Goal: Task Accomplishment & Management: Use online tool/utility

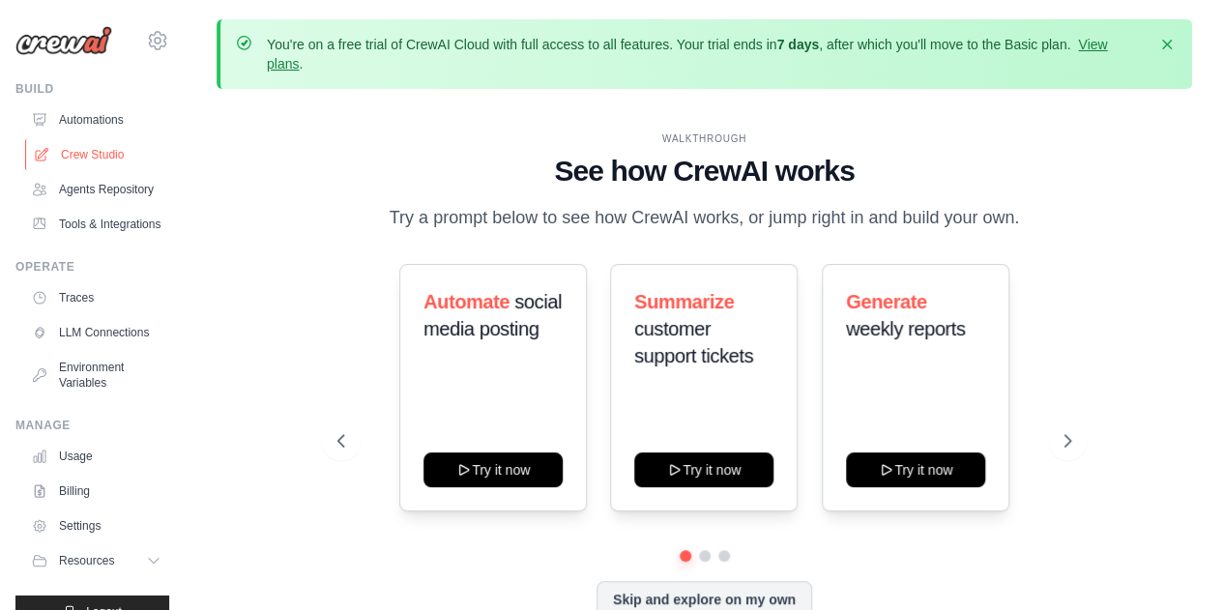
click at [79, 156] on link "Crew Studio" at bounding box center [98, 154] width 146 height 31
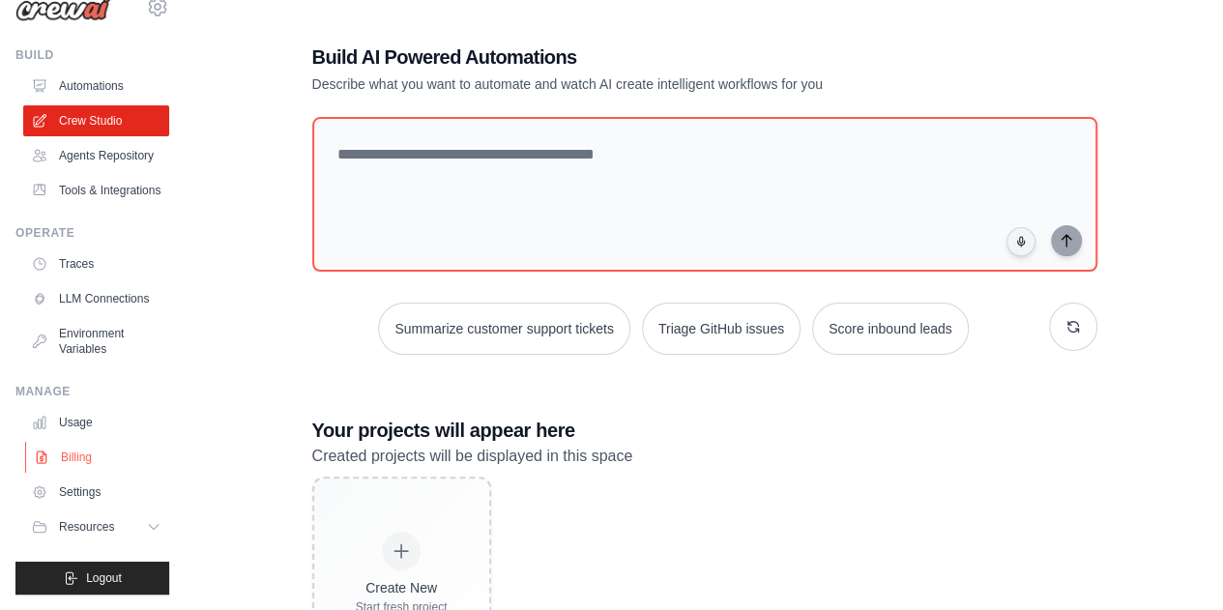
scroll to position [93, 0]
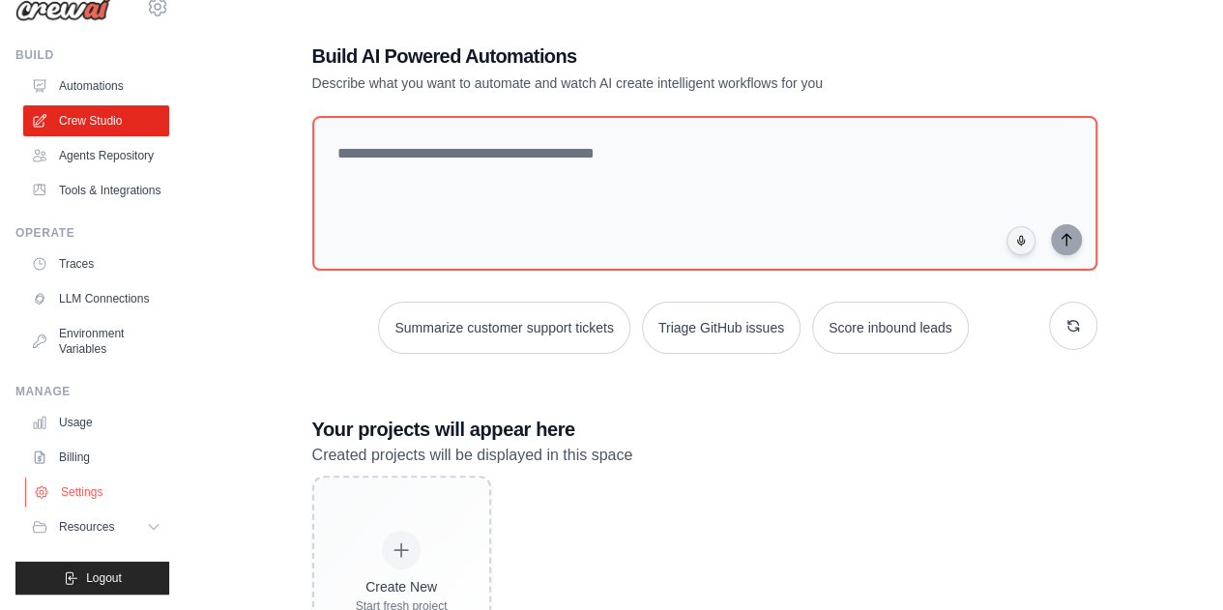
click at [87, 486] on link "Settings" at bounding box center [98, 492] width 146 height 31
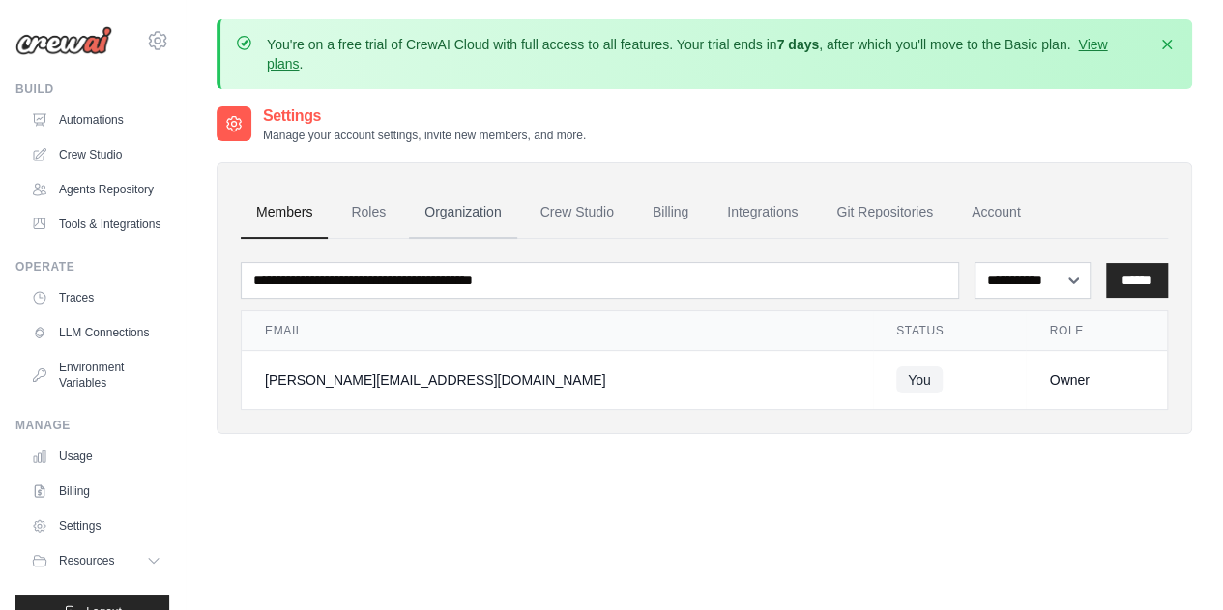
click at [463, 210] on link "Organization" at bounding box center [462, 213] width 107 height 52
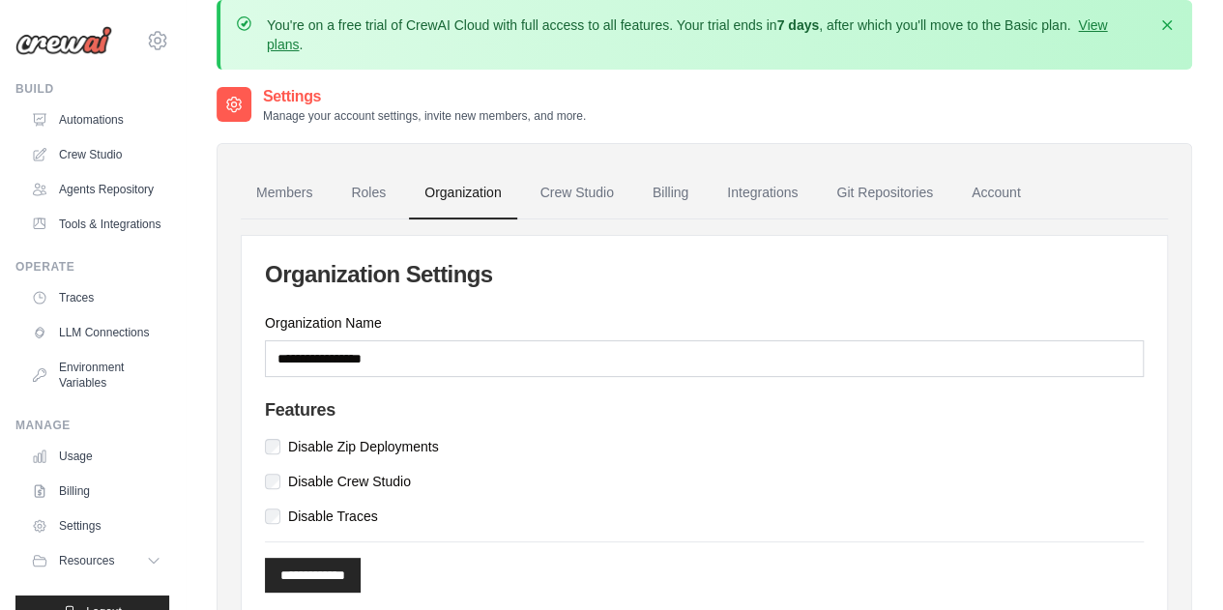
scroll to position [10, 0]
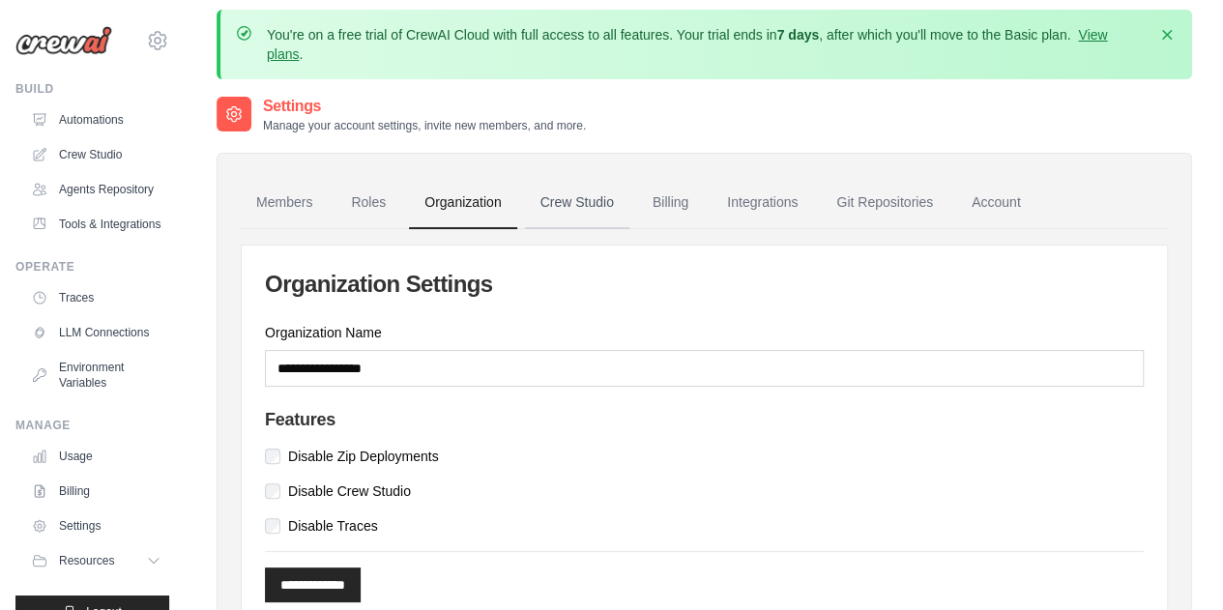
click at [587, 209] on link "Crew Studio" at bounding box center [577, 203] width 104 height 52
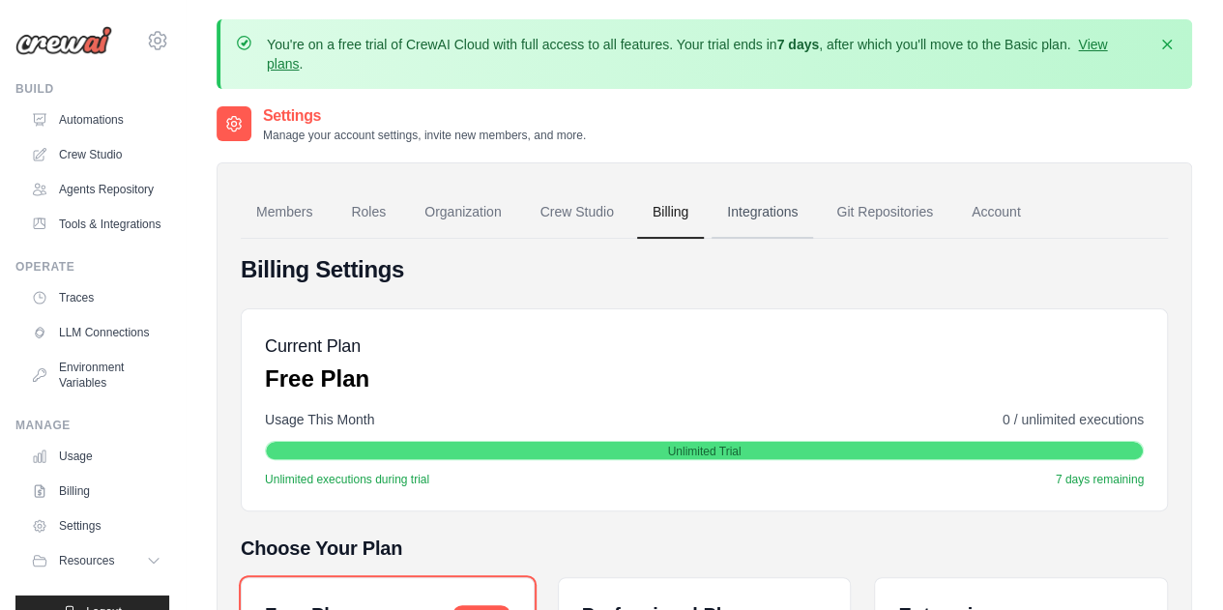
click at [748, 201] on link "Integrations" at bounding box center [763, 213] width 102 height 52
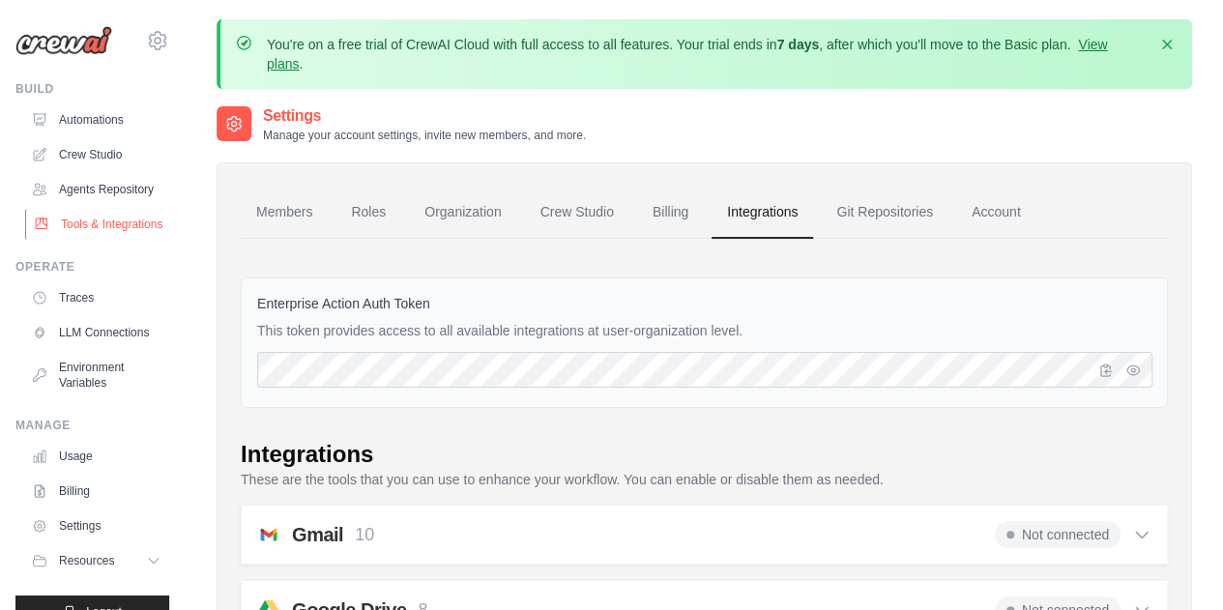
click at [77, 240] on link "Tools & Integrations" at bounding box center [98, 224] width 146 height 31
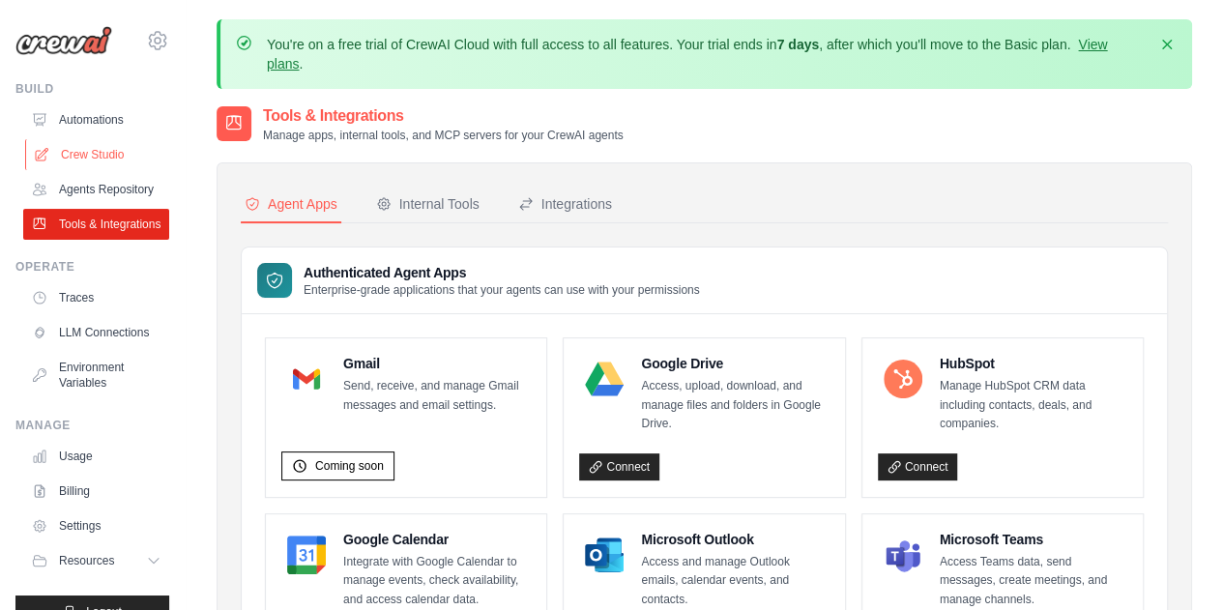
click at [98, 154] on link "Crew Studio" at bounding box center [98, 154] width 146 height 31
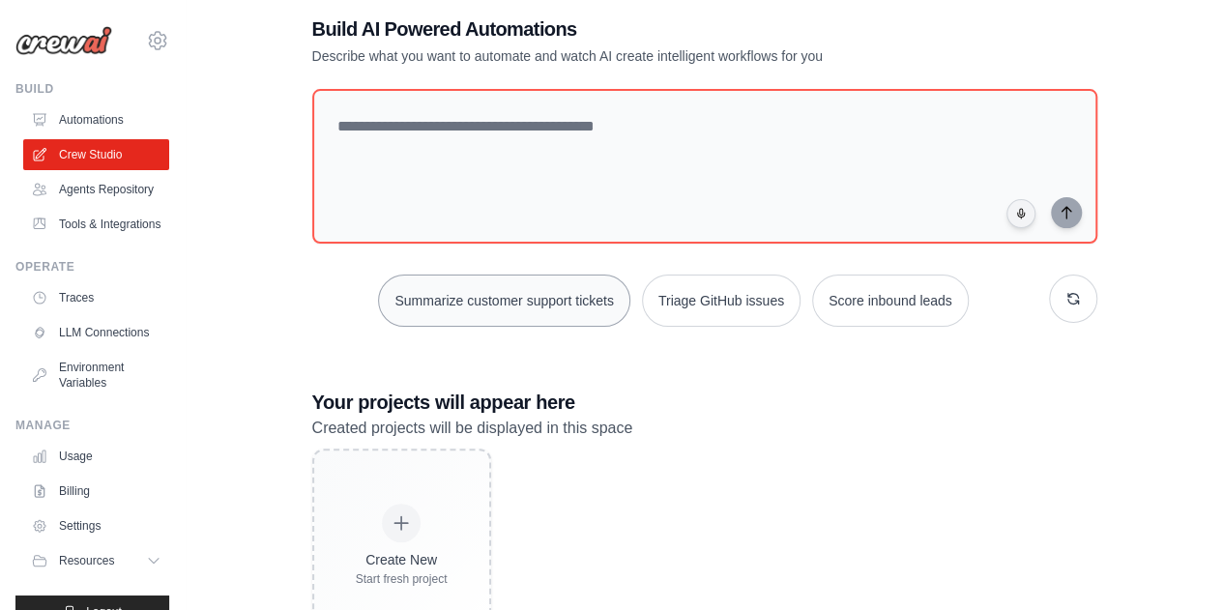
scroll to position [113, 0]
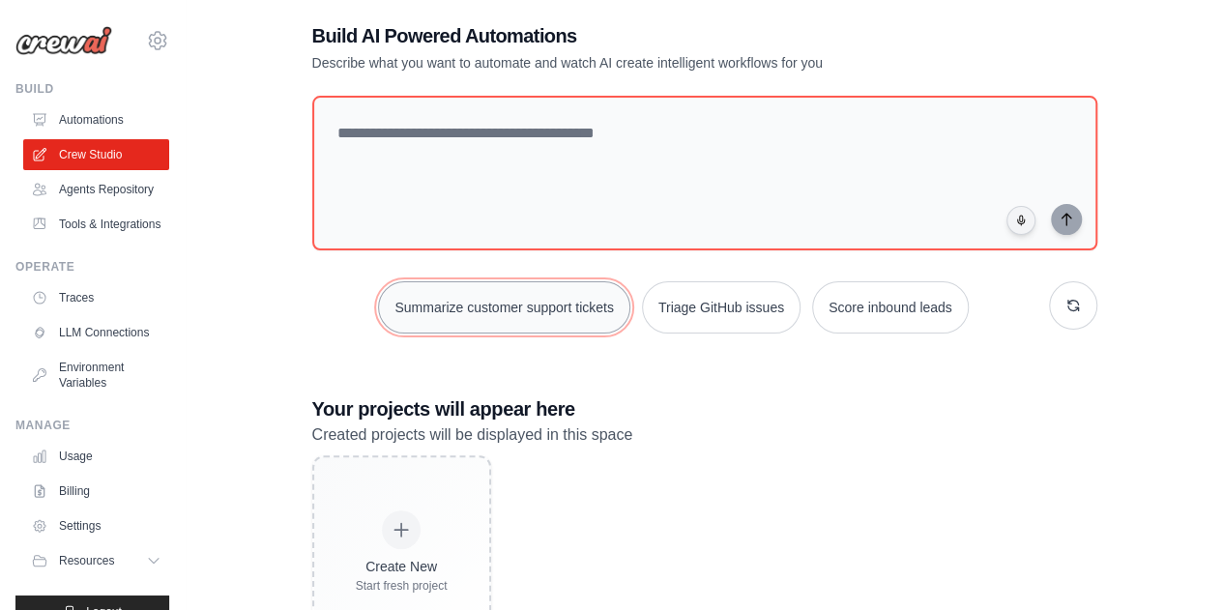
click at [530, 303] on button "Summarize customer support tickets" at bounding box center [503, 307] width 251 height 52
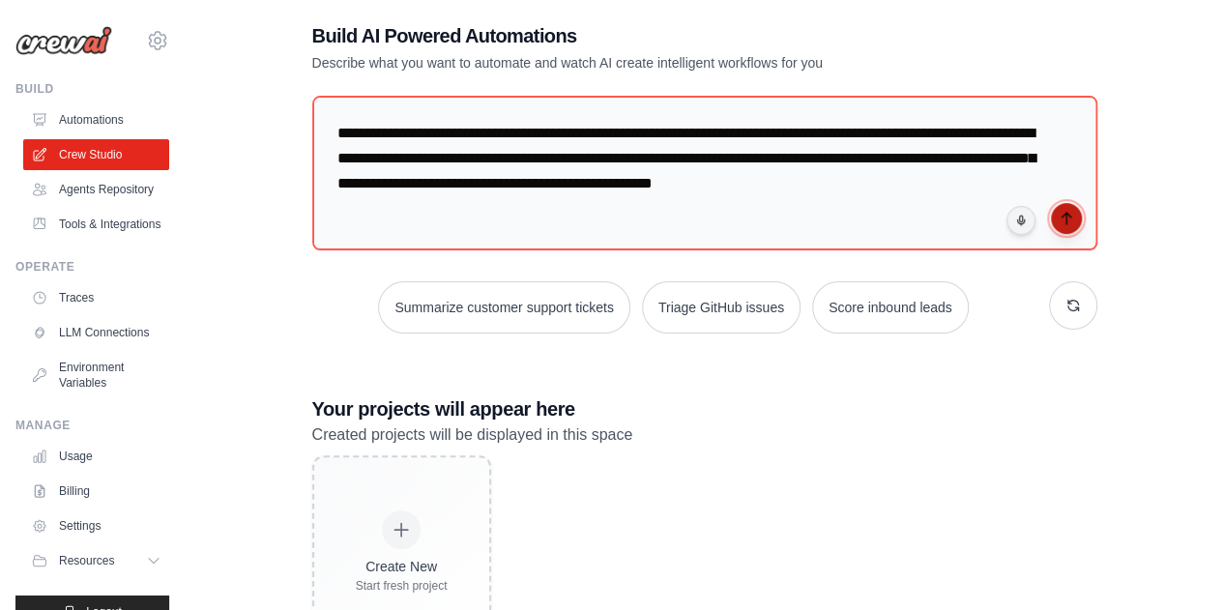
click at [1063, 218] on icon "submit" at bounding box center [1066, 218] width 15 height 15
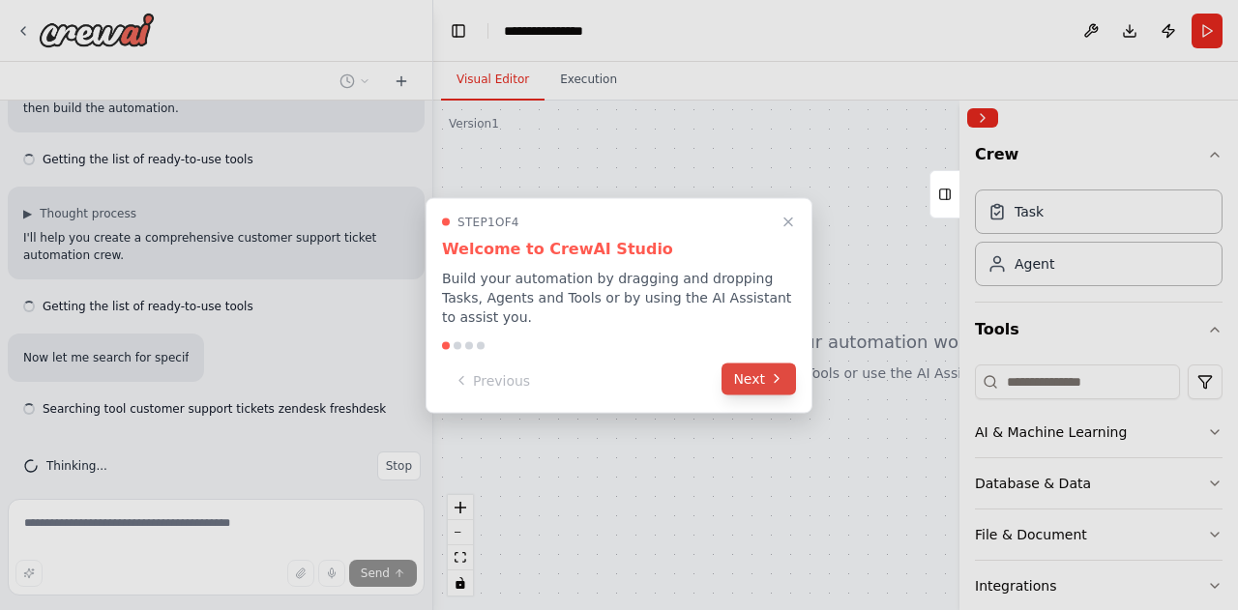
scroll to position [245, 0]
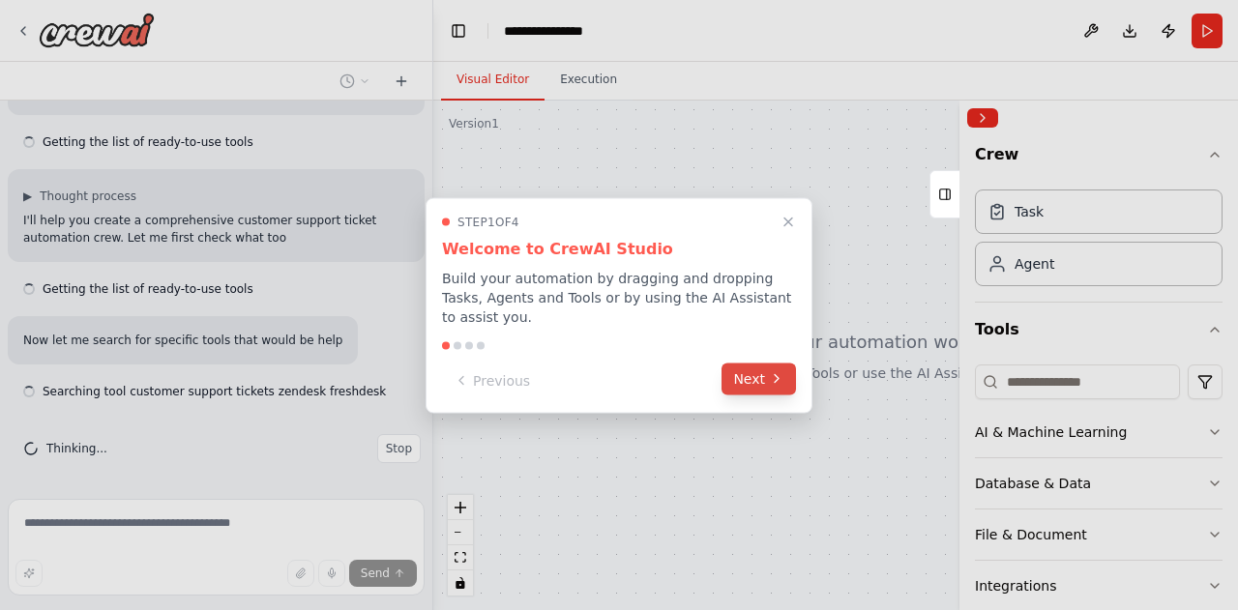
click at [764, 370] on button "Next" at bounding box center [758, 379] width 74 height 32
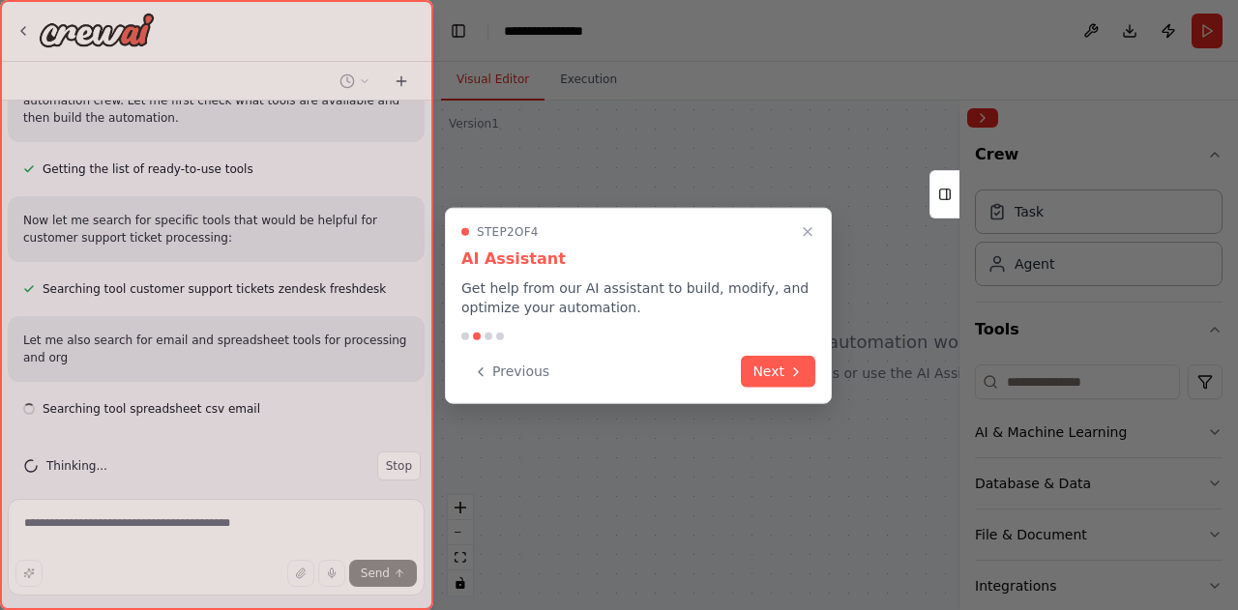
scroll to position [399, 0]
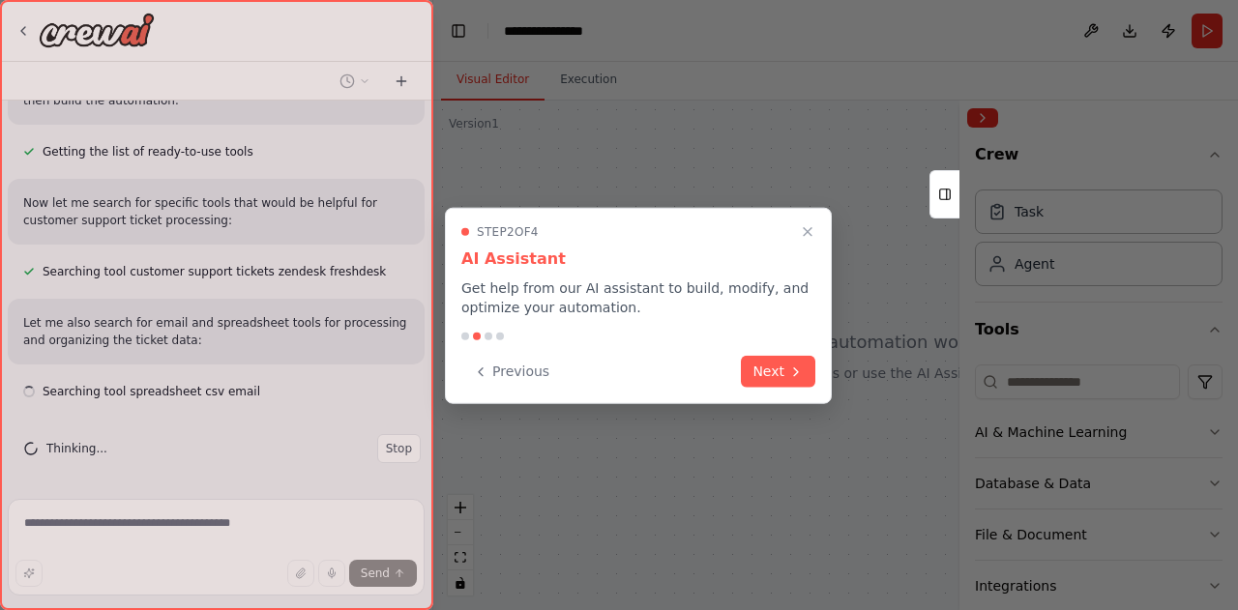
click at [764, 370] on button "Next" at bounding box center [778, 372] width 74 height 32
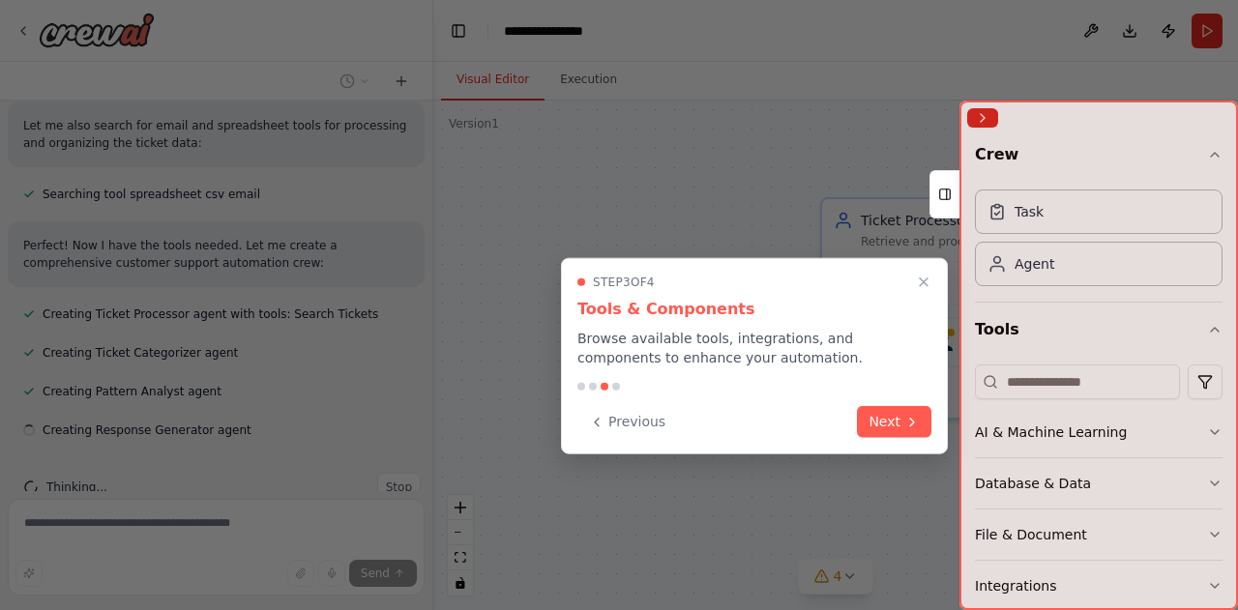
scroll to position [635, 0]
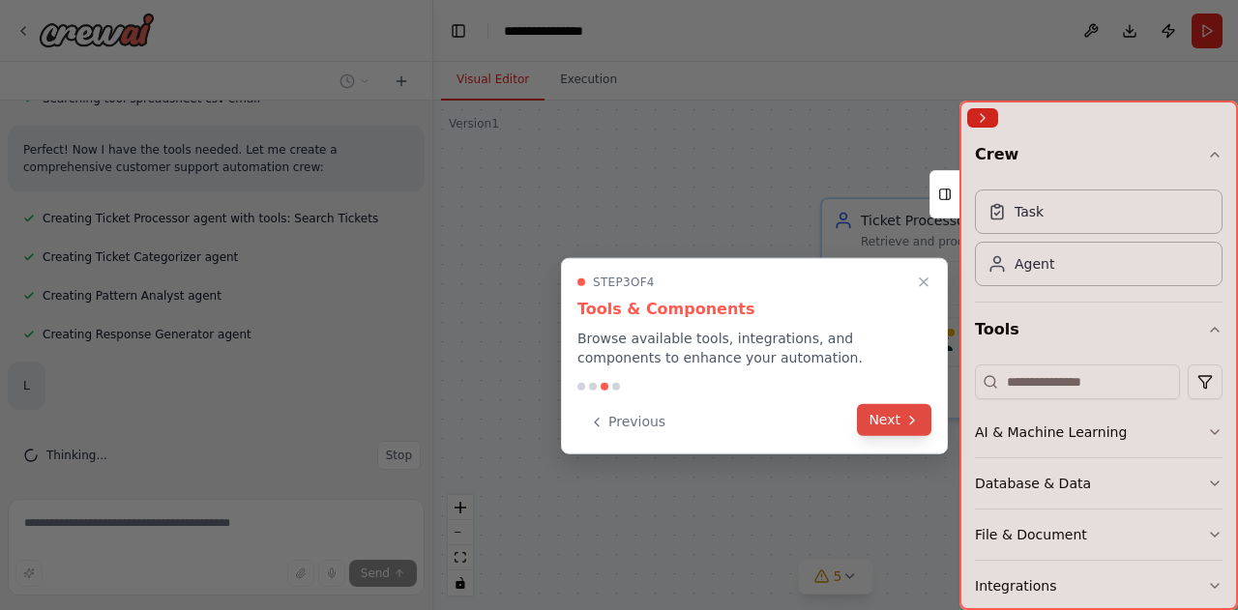
click at [901, 425] on button "Next" at bounding box center [894, 420] width 74 height 32
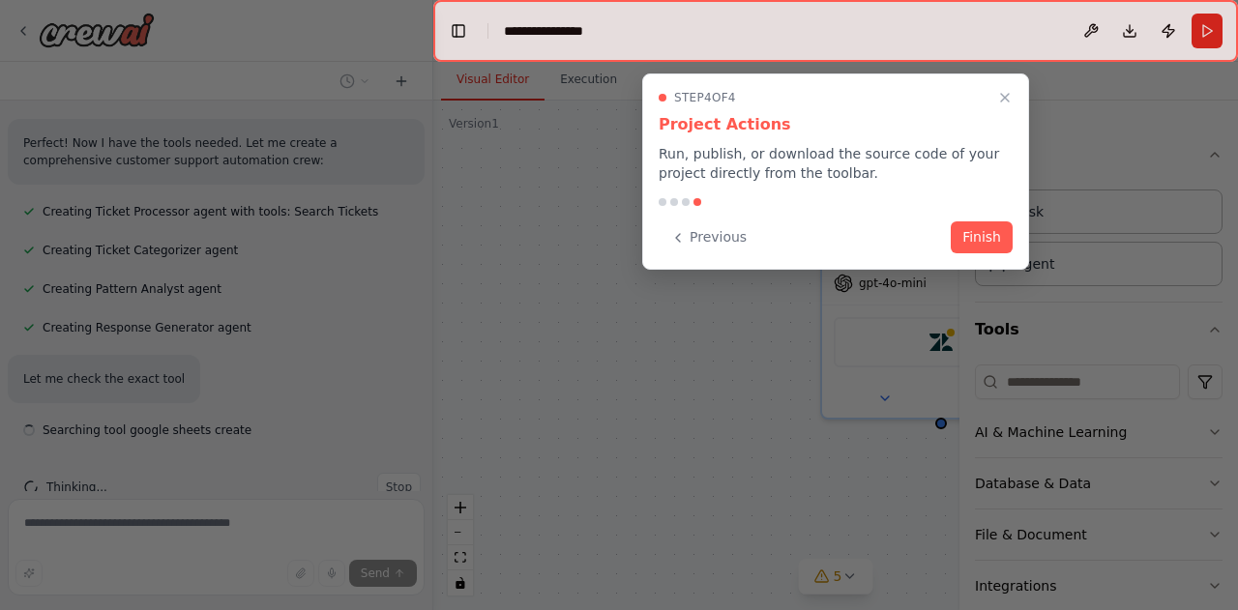
scroll to position [738, 0]
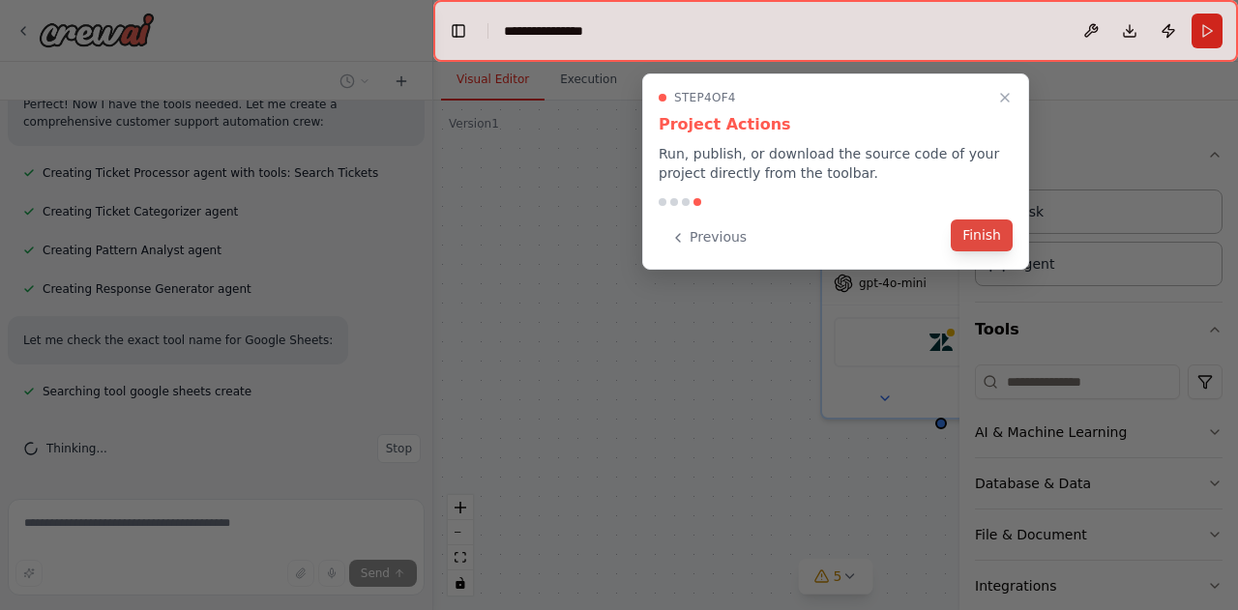
click at [983, 229] on button "Finish" at bounding box center [982, 236] width 62 height 32
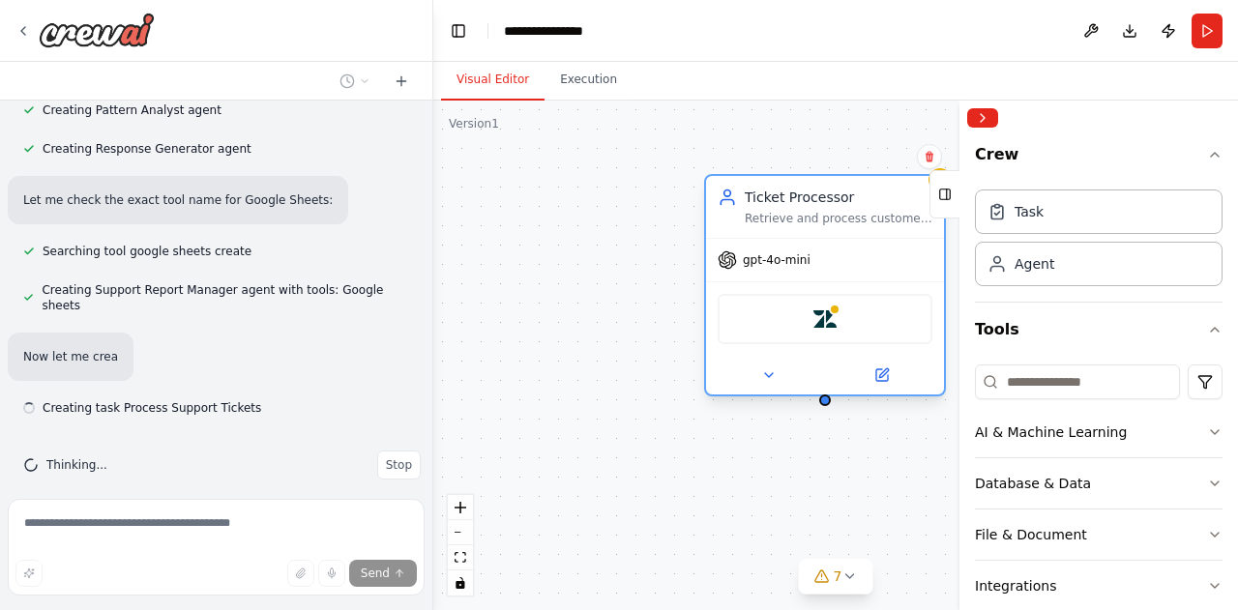
scroll to position [879, 0]
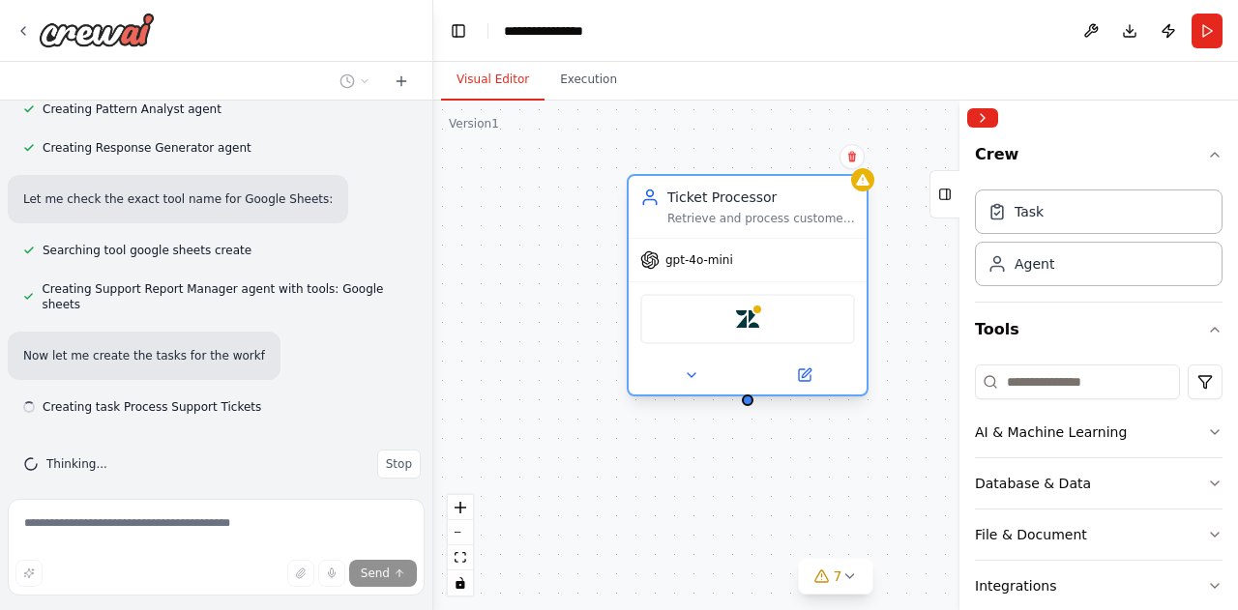
drag, startPoint x: 878, startPoint y: 237, endPoint x: 654, endPoint y: 211, distance: 225.9
click at [654, 211] on div "Ticket Processor Retrieve and process customer support tickets from {ticket_sou…" at bounding box center [835, 356] width 805 height 510
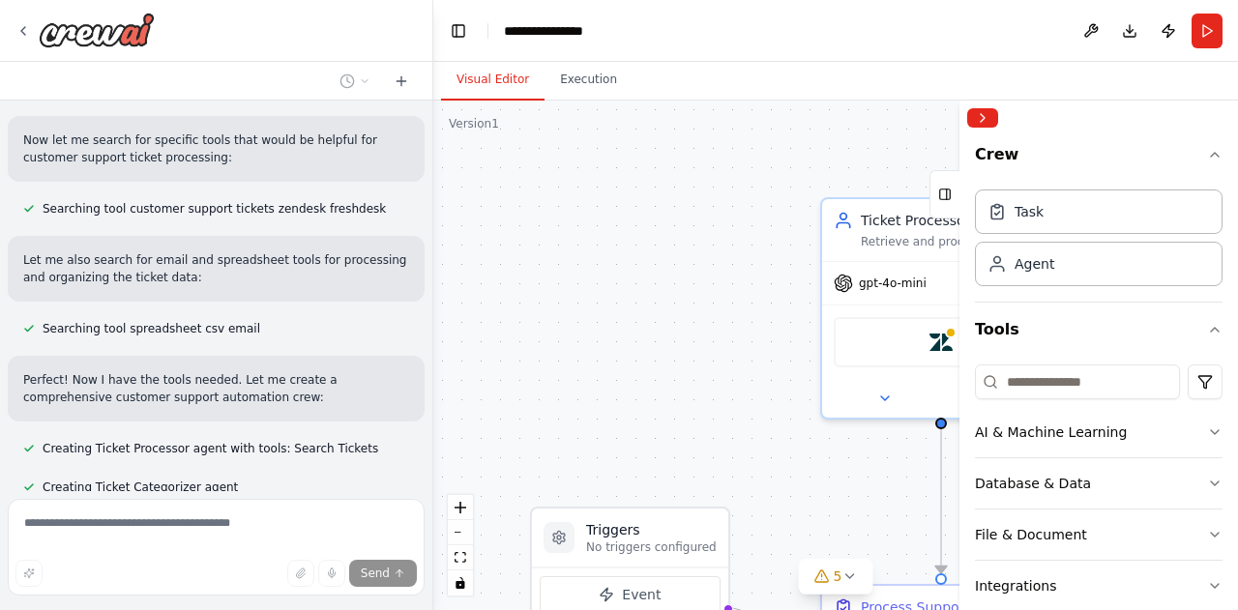
scroll to position [0, 0]
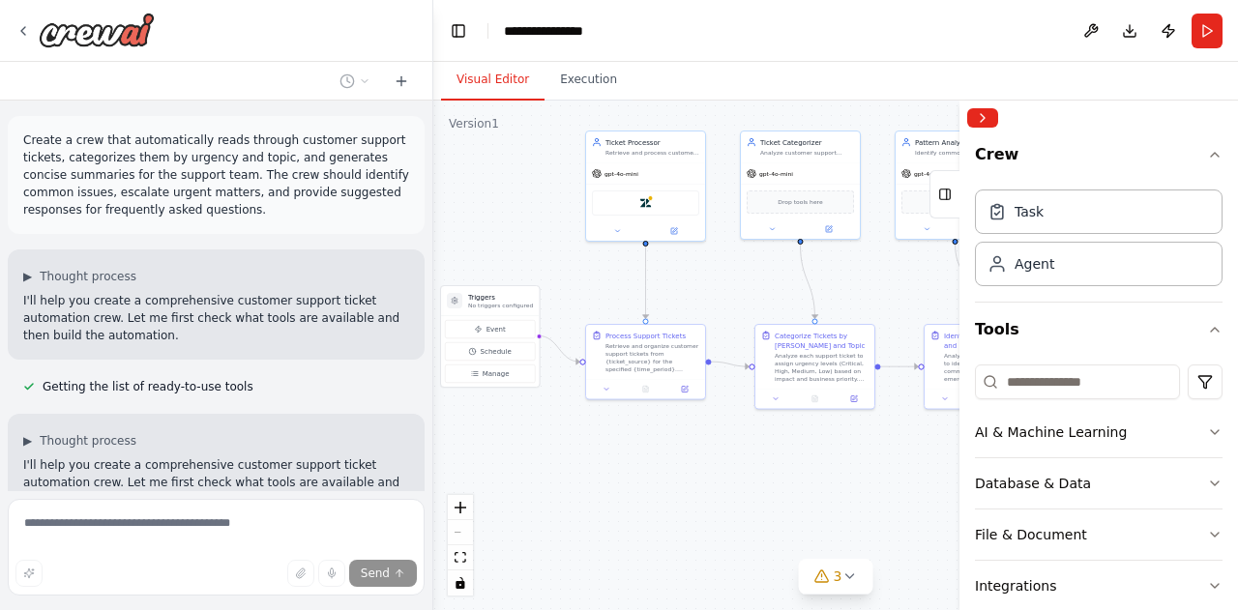
drag, startPoint x: 811, startPoint y: 461, endPoint x: 719, endPoint y: 320, distance: 168.4
click at [719, 320] on div ".deletable-edge-delete-btn { width: 20px; height: 20px; border: 0px solid #ffff…" at bounding box center [835, 356] width 805 height 510
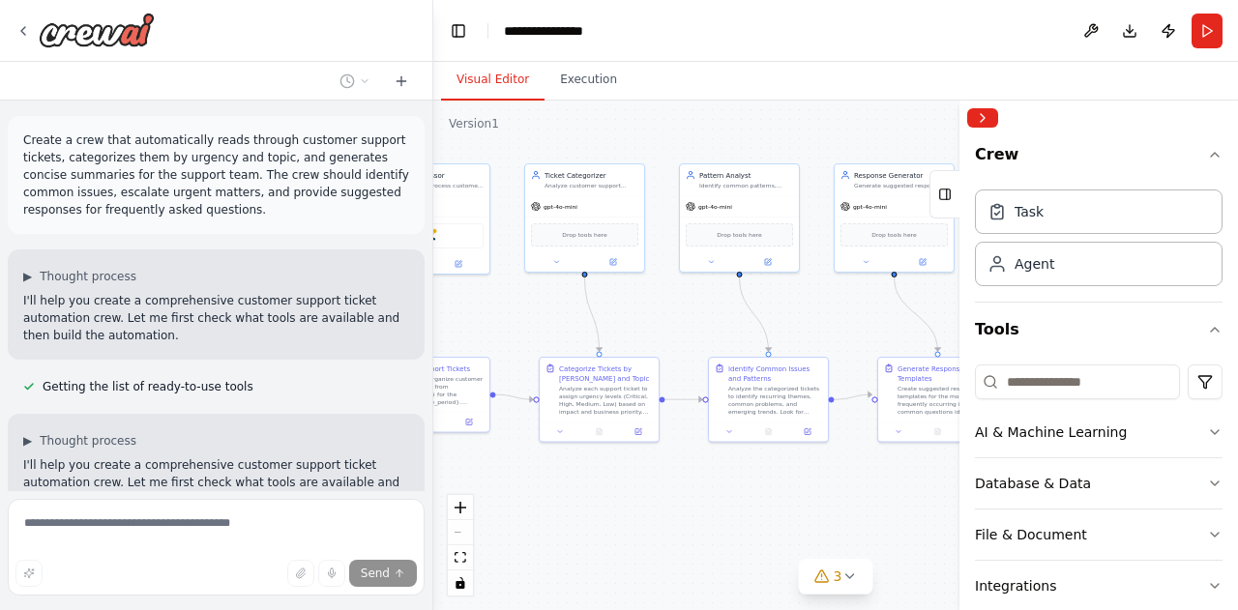
drag, startPoint x: 913, startPoint y: 293, endPoint x: 697, endPoint y: 326, distance: 218.1
click at [697, 326] on div ".deletable-edge-delete-btn { width: 20px; height: 20px; border: 0px solid #ffff…" at bounding box center [835, 356] width 805 height 510
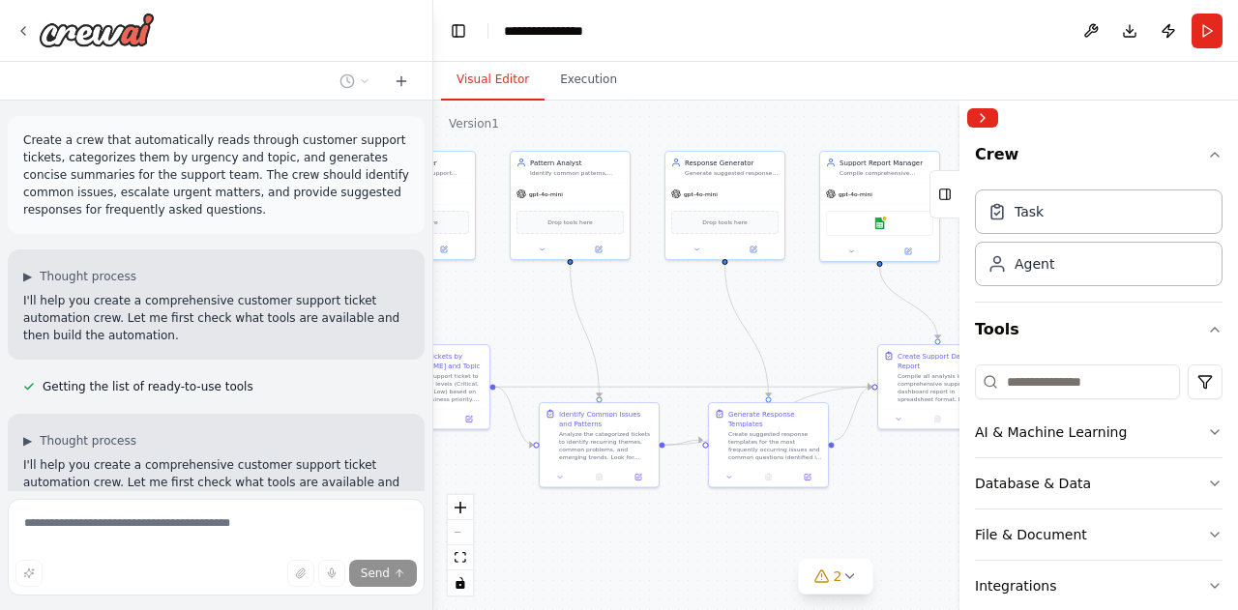
drag, startPoint x: 828, startPoint y: 345, endPoint x: 667, endPoint y: 333, distance: 161.0
click at [667, 333] on div ".deletable-edge-delete-btn { width: 20px; height: 20px; border: 0px solid #ffff…" at bounding box center [835, 356] width 805 height 510
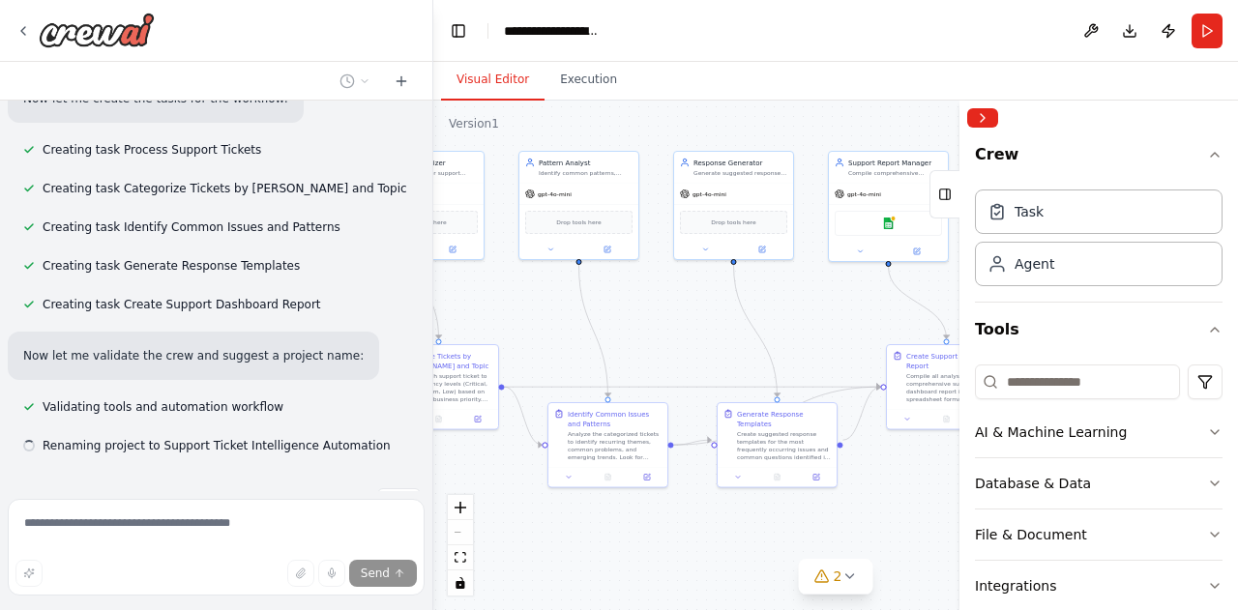
scroll to position [1175, 0]
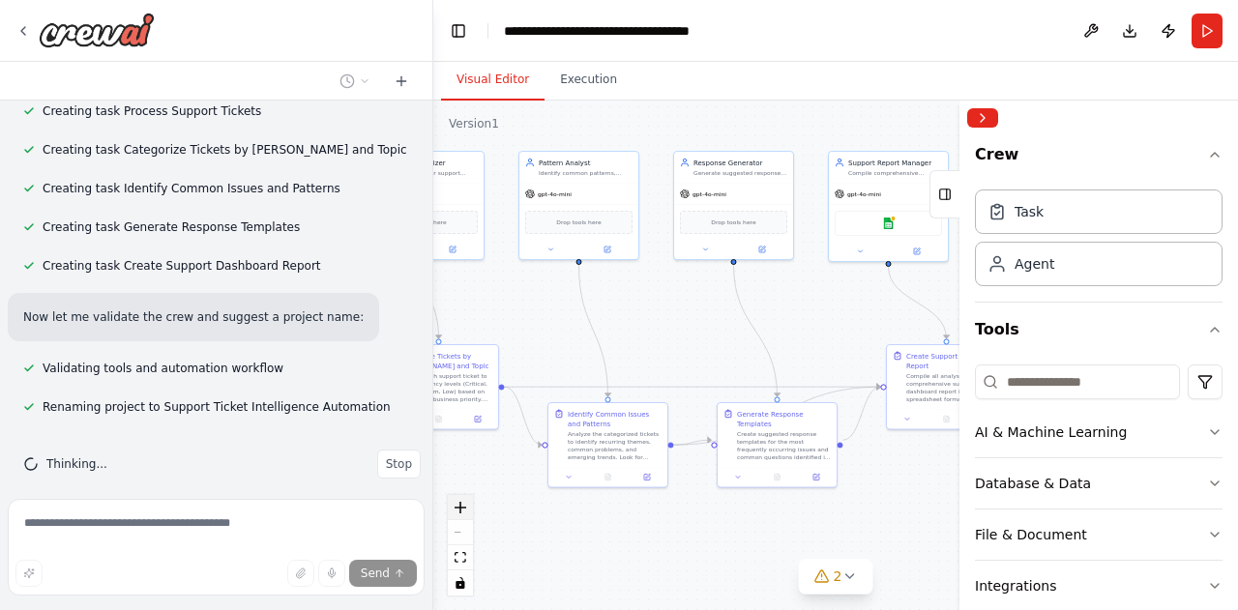
click at [461, 512] on icon "zoom in" at bounding box center [461, 508] width 12 height 12
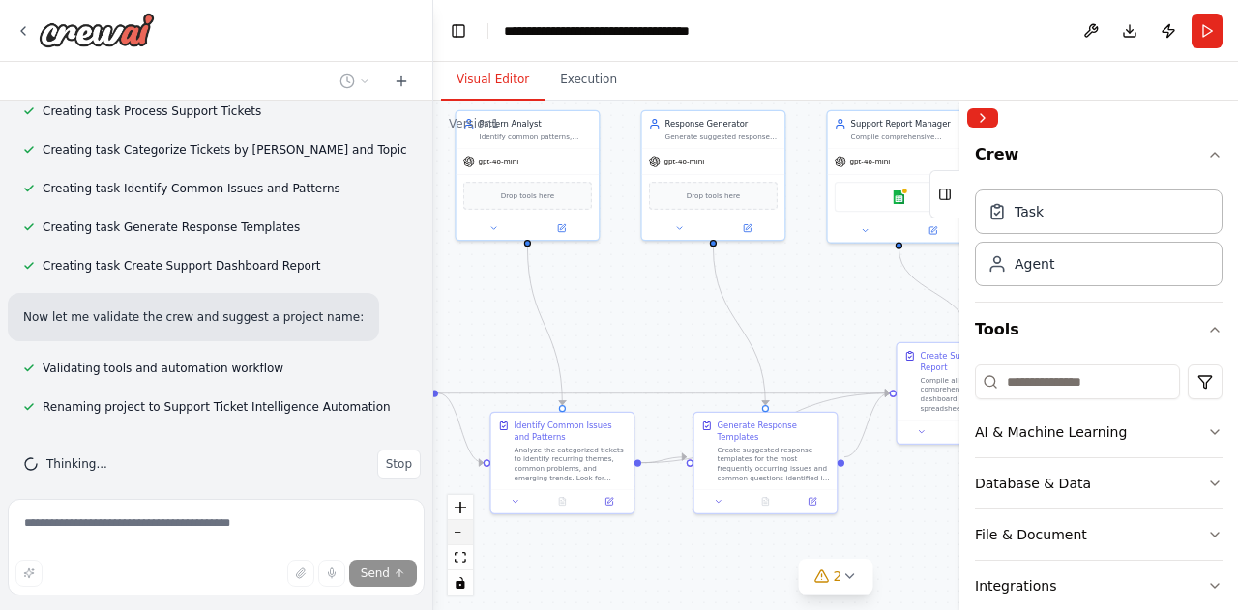
click at [462, 528] on button "zoom out" at bounding box center [460, 532] width 25 height 25
click at [462, 528] on div "React Flow controls" at bounding box center [460, 545] width 25 height 101
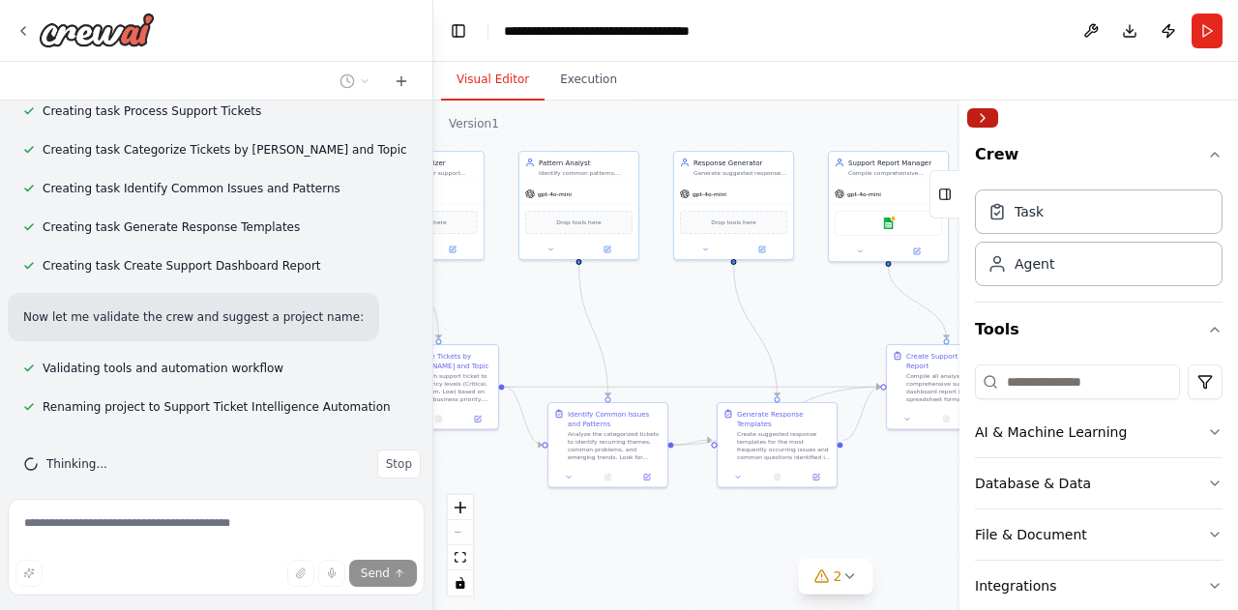
click at [992, 117] on button "Collapse right sidebar" at bounding box center [982, 117] width 31 height 19
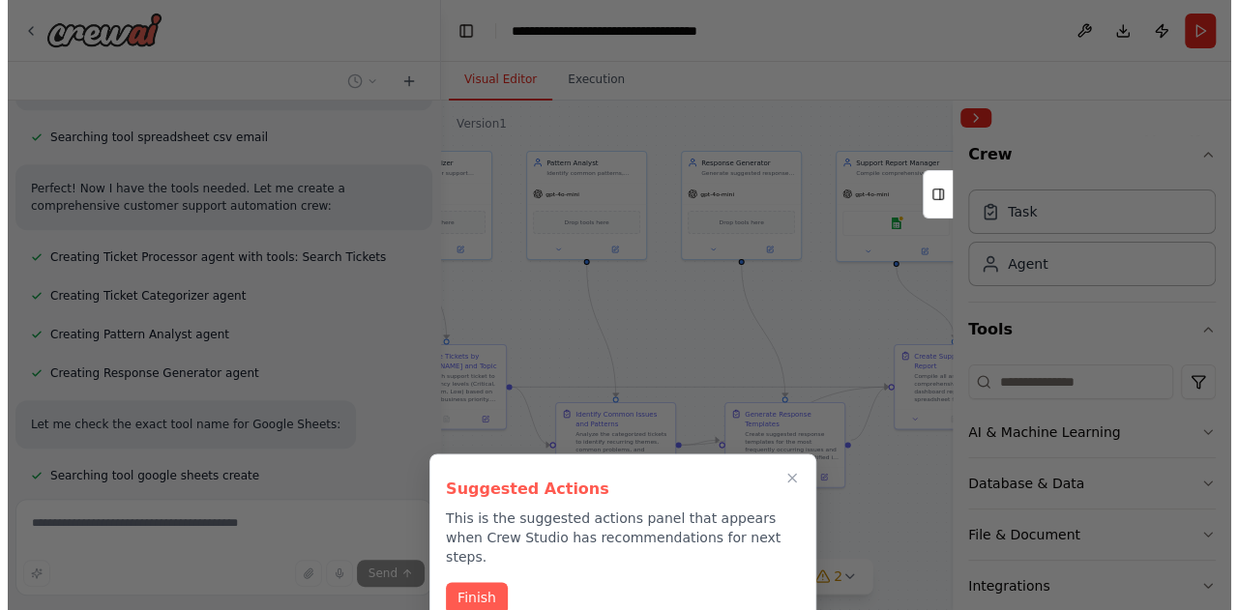
scroll to position [653, 0]
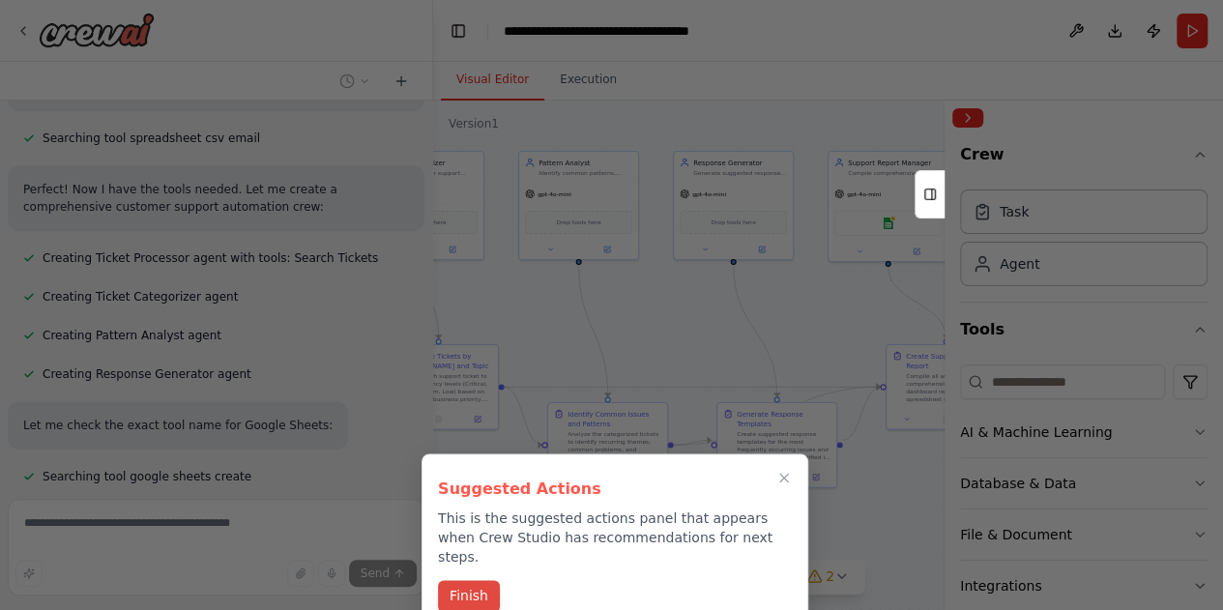
click at [471, 580] on button "Finish" at bounding box center [469, 596] width 62 height 32
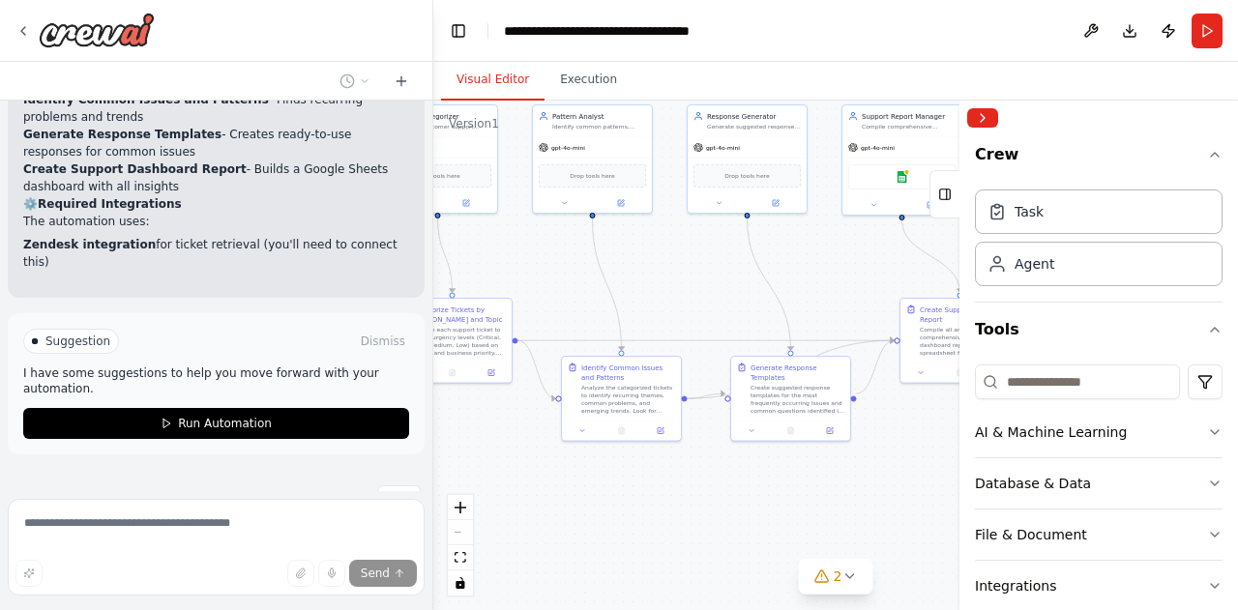
scroll to position [1876, 0]
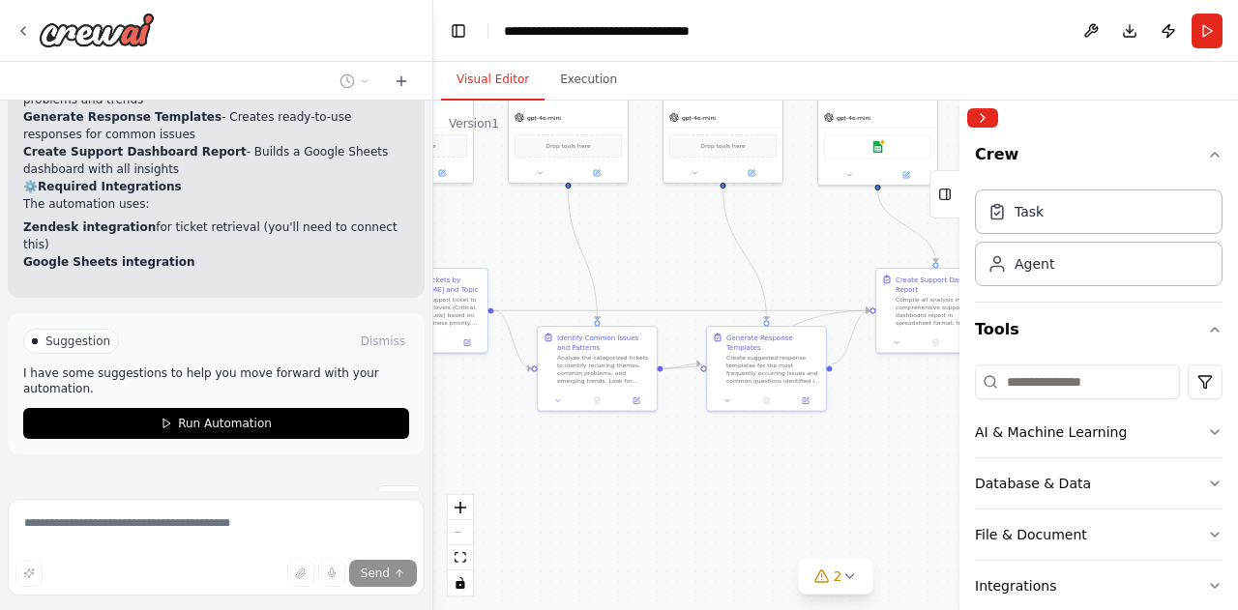
drag, startPoint x: 832, startPoint y: 323, endPoint x: 824, endPoint y: 254, distance: 69.1
click at [824, 254] on div ".deletable-edge-delete-btn { width: 20px; height: 20px; border: 0px solid #ffff…" at bounding box center [835, 356] width 805 height 510
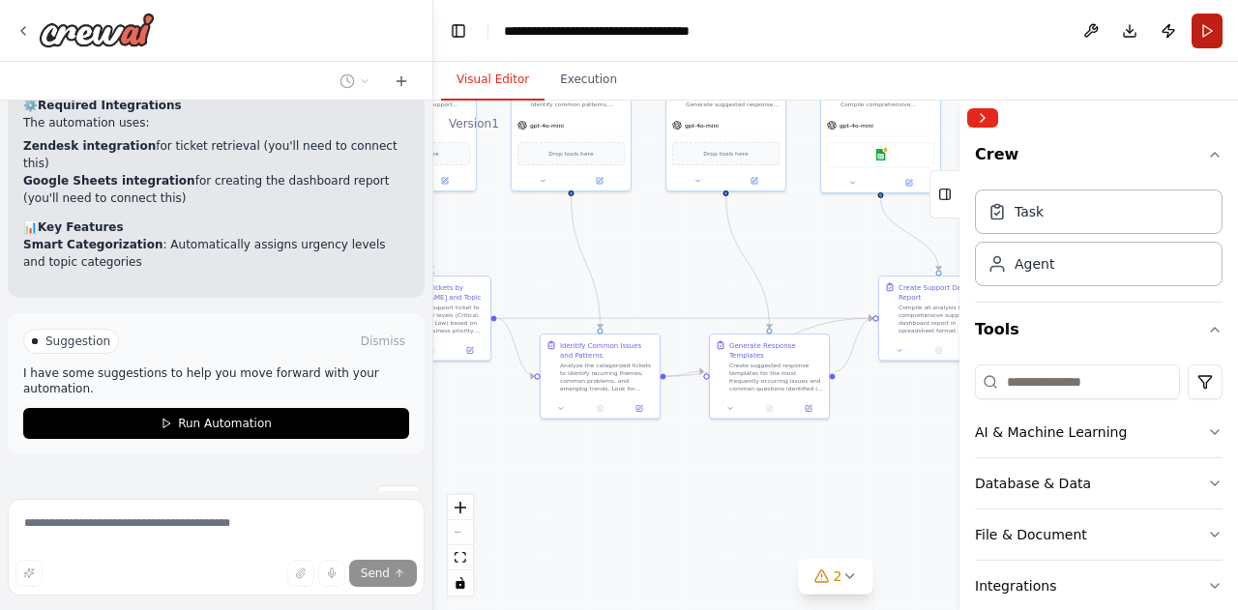
scroll to position [1975, 0]
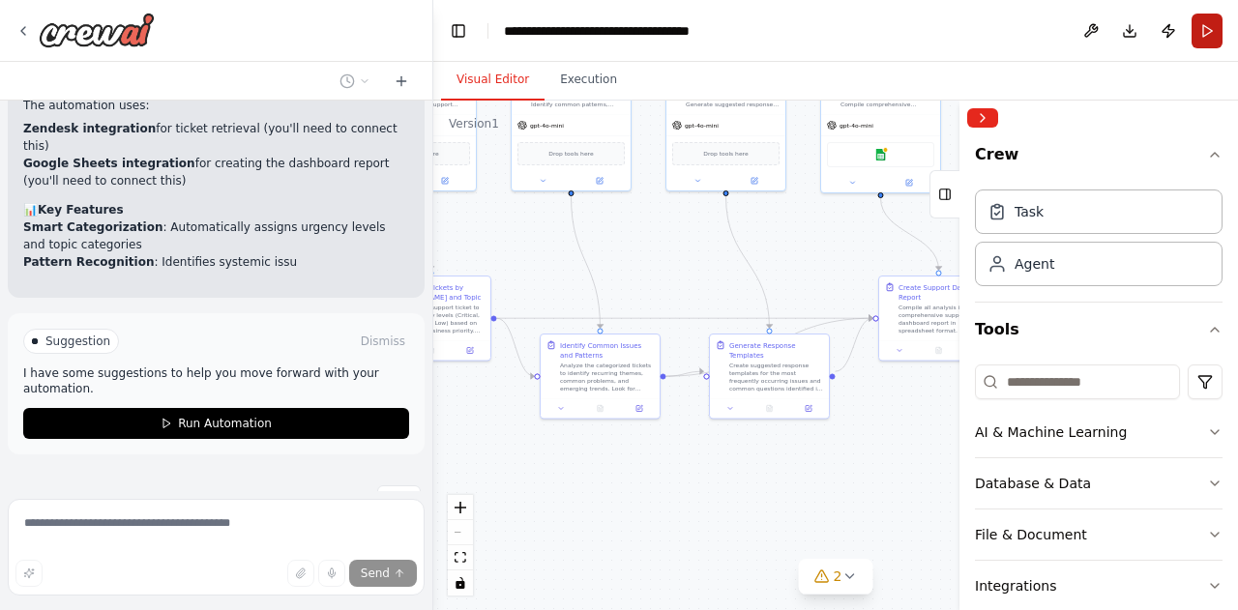
click at [1205, 38] on button "Run" at bounding box center [1206, 31] width 31 height 35
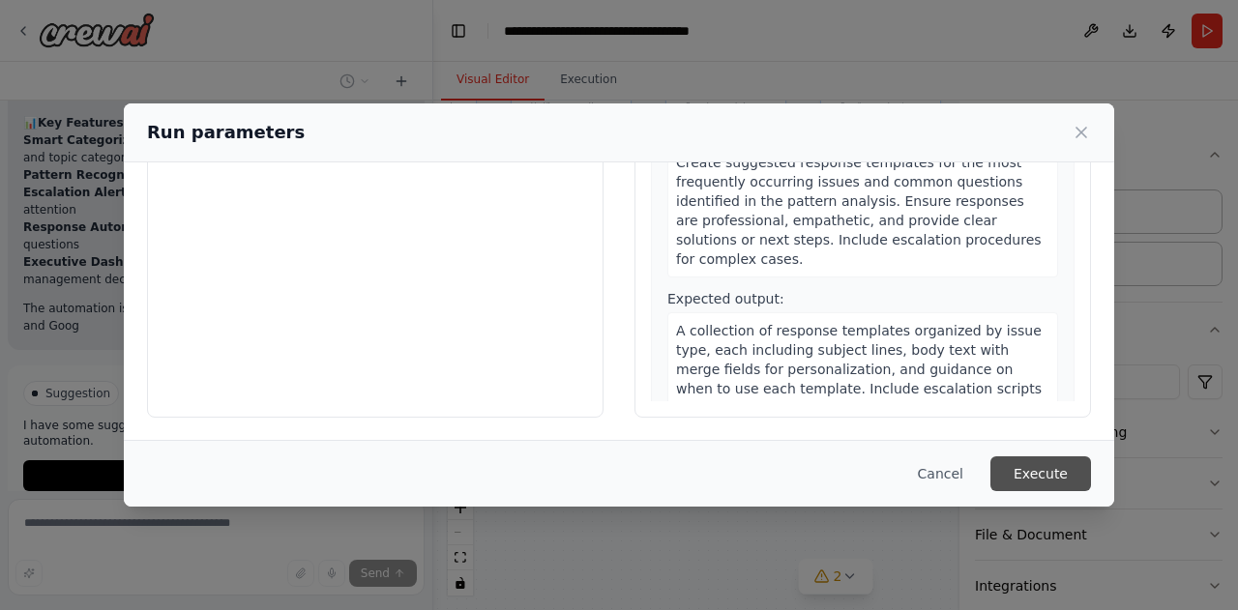
scroll to position [2079, 0]
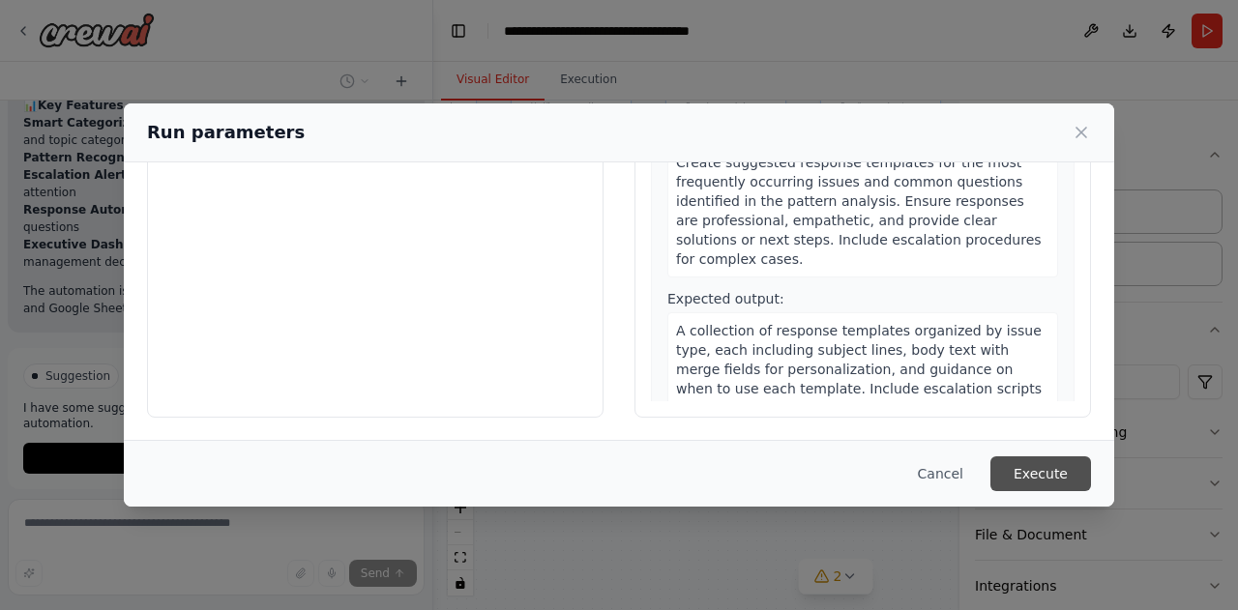
click at [1036, 463] on button "Execute" at bounding box center [1040, 473] width 101 height 35
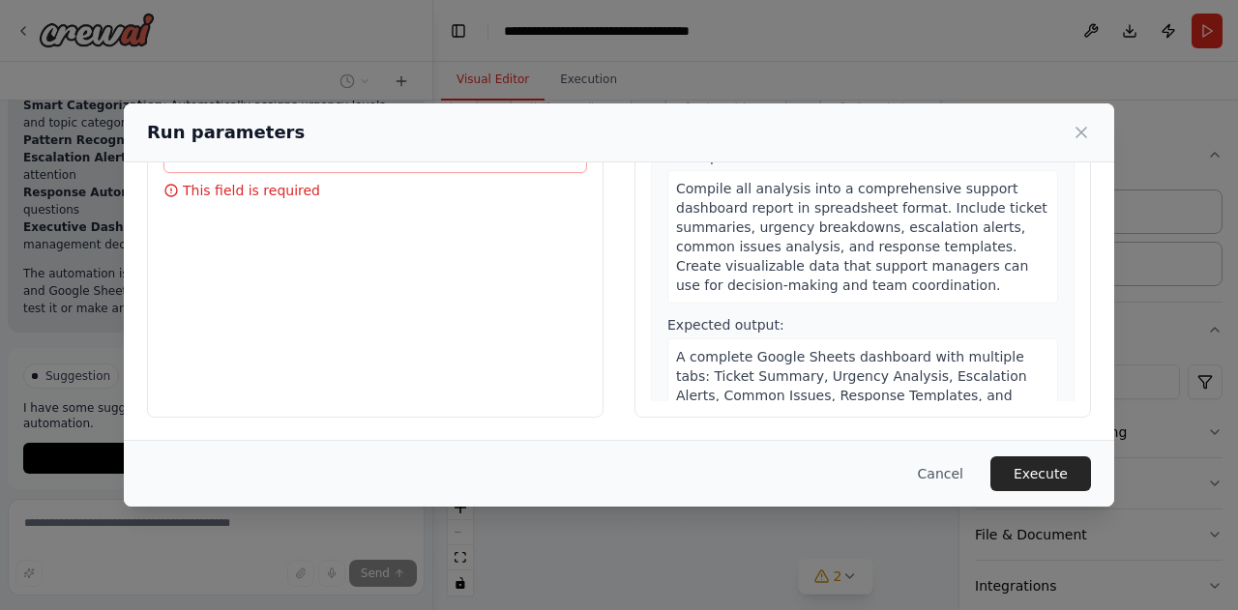
scroll to position [0, 0]
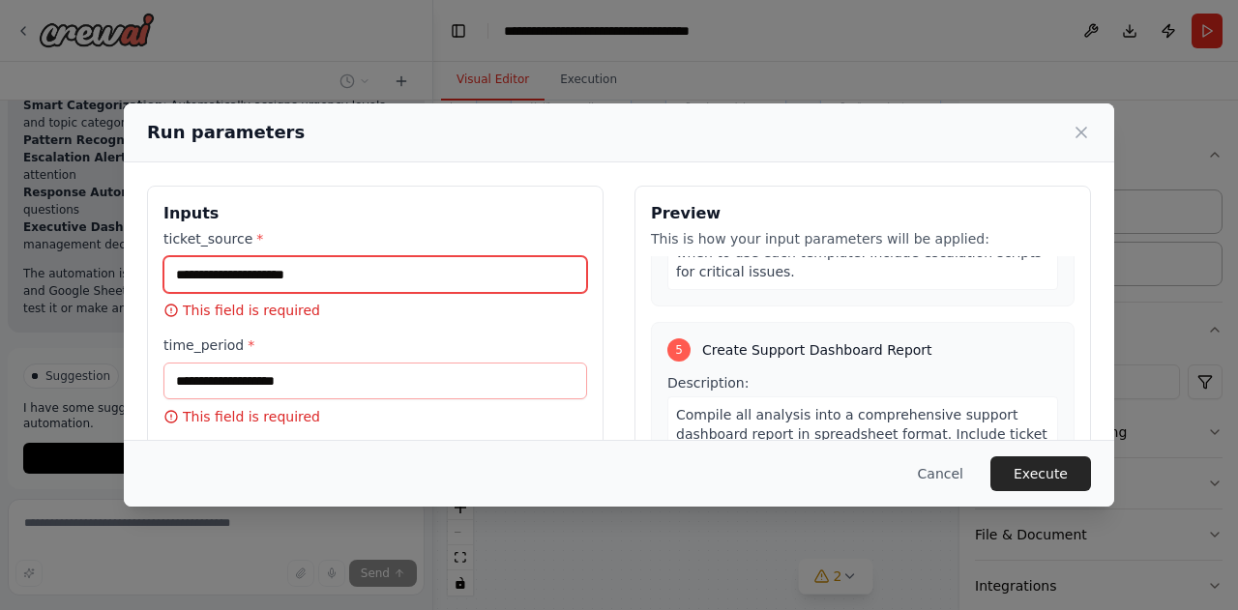
click at [328, 283] on input "ticket_source *" at bounding box center [375, 274] width 424 height 37
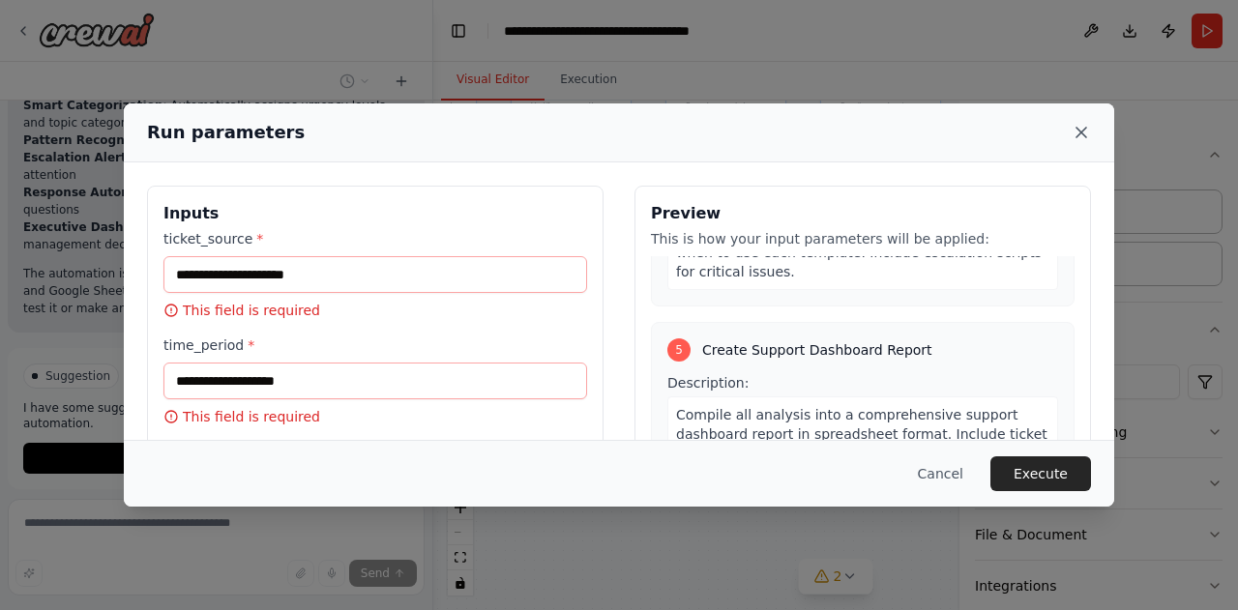
click at [1079, 126] on icon at bounding box center [1080, 132] width 19 height 19
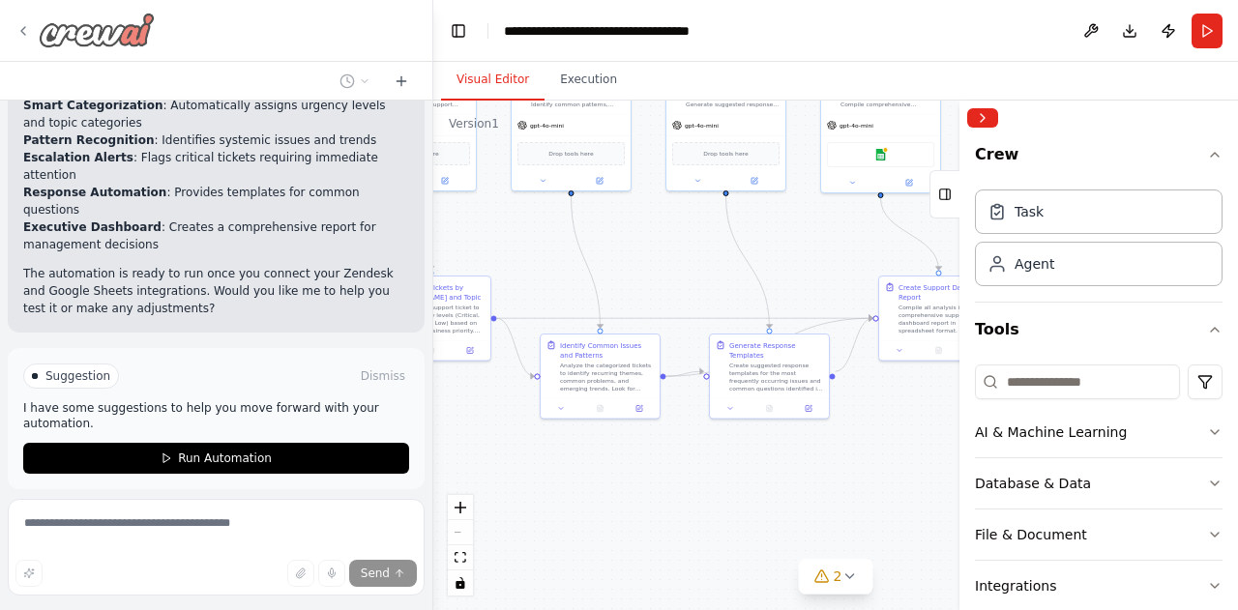
click at [32, 28] on div at bounding box center [84, 30] width 139 height 35
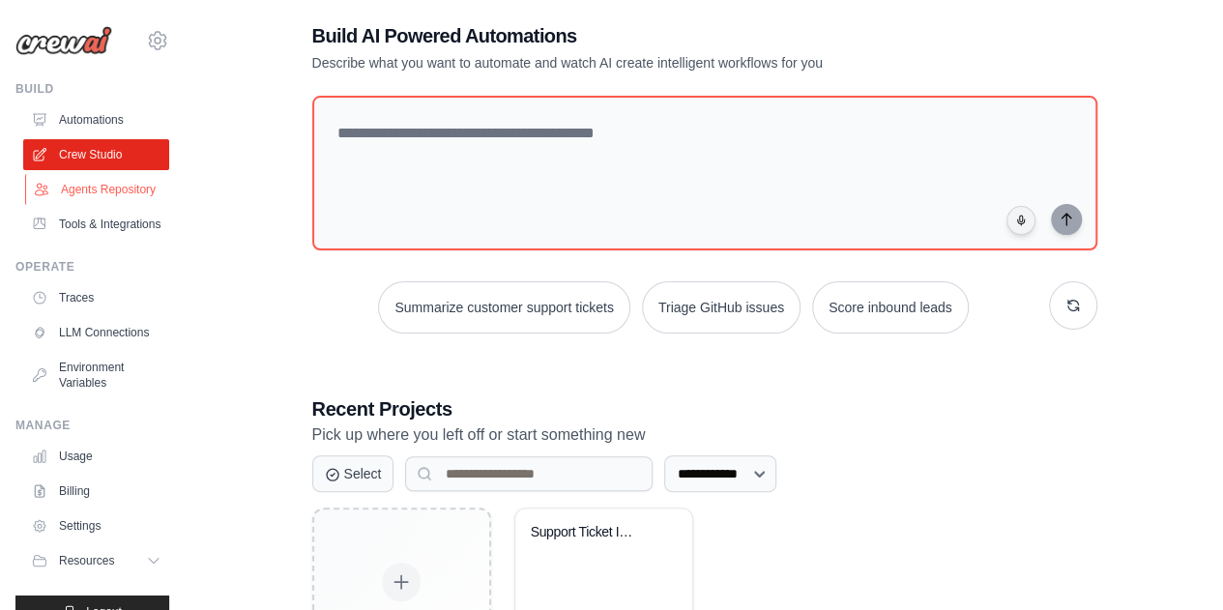
click at [81, 204] on link "Agents Repository" at bounding box center [98, 189] width 146 height 31
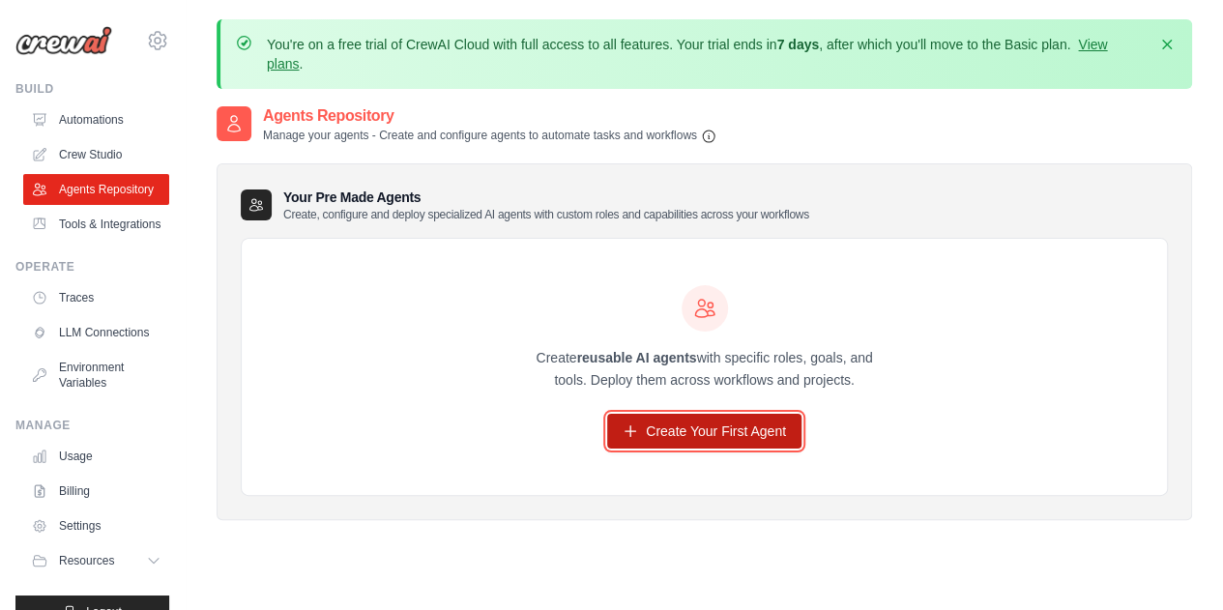
click at [629, 425] on icon at bounding box center [630, 431] width 15 height 15
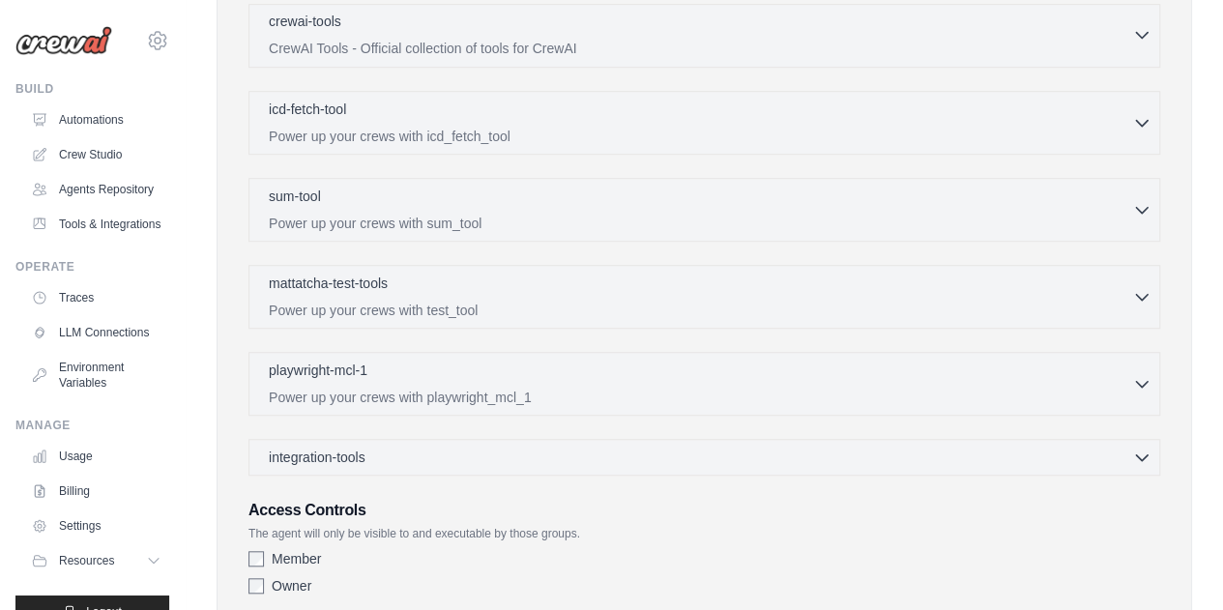
scroll to position [710, 0]
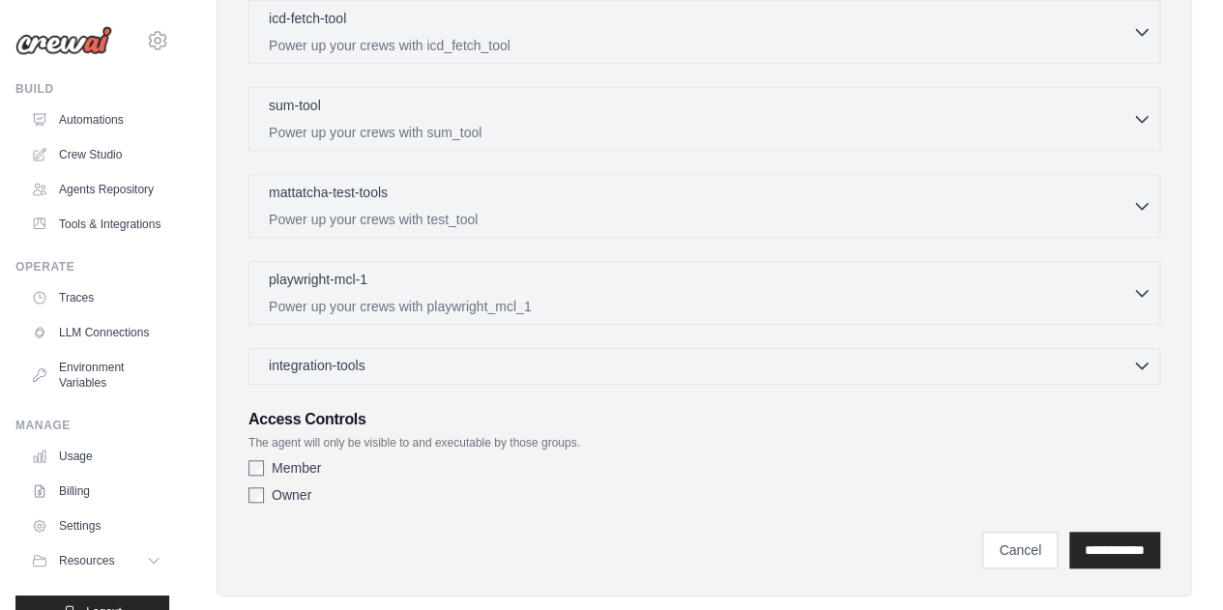
click at [367, 359] on div "integration-tools 0 selected" at bounding box center [321, 365] width 104 height 19
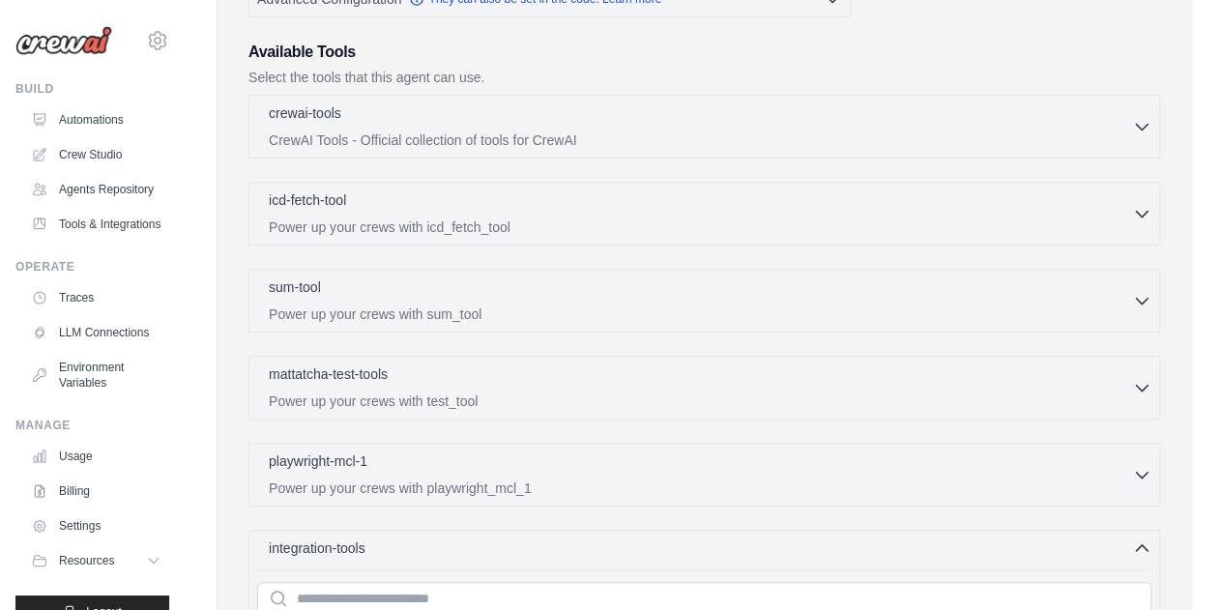
scroll to position [527, 0]
click at [433, 380] on div "mattatcha-test-tools 0 selected" at bounding box center [701, 376] width 864 height 23
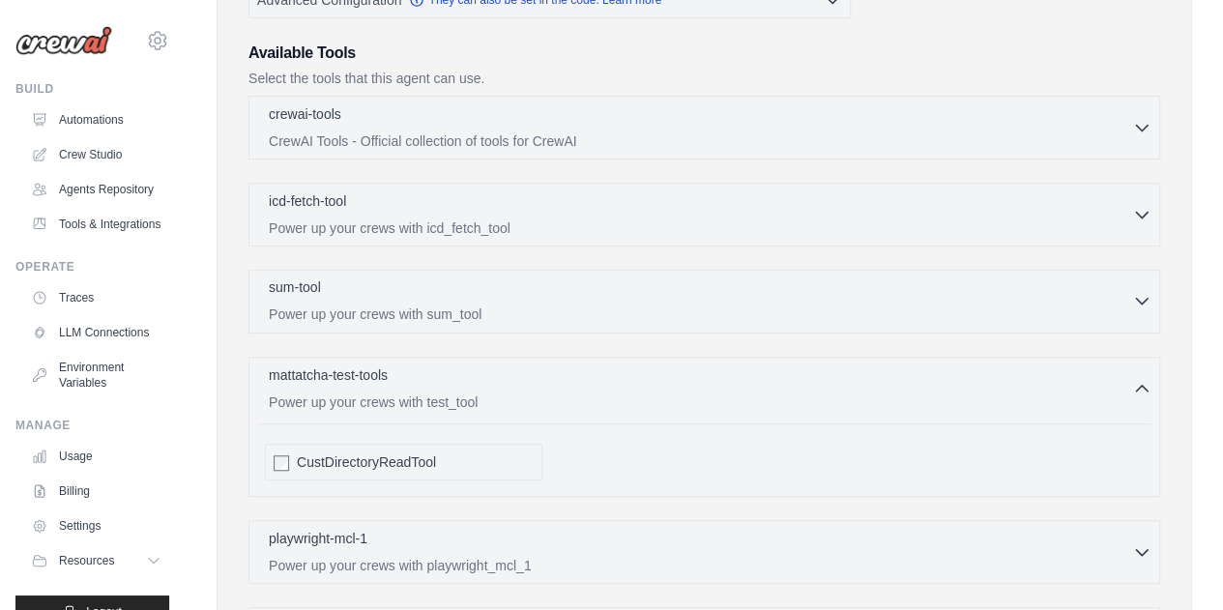
click at [432, 287] on div "sum-tool 0 selected" at bounding box center [701, 289] width 864 height 23
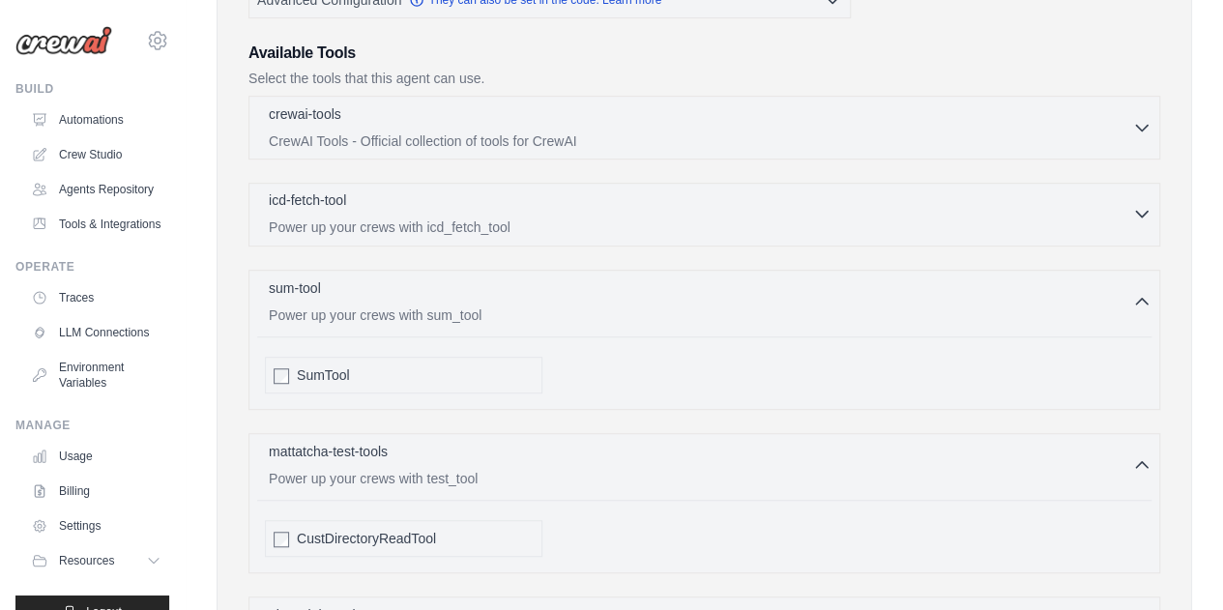
click at [428, 228] on p "Power up your crews with icd_fetch_tool" at bounding box center [701, 227] width 864 height 19
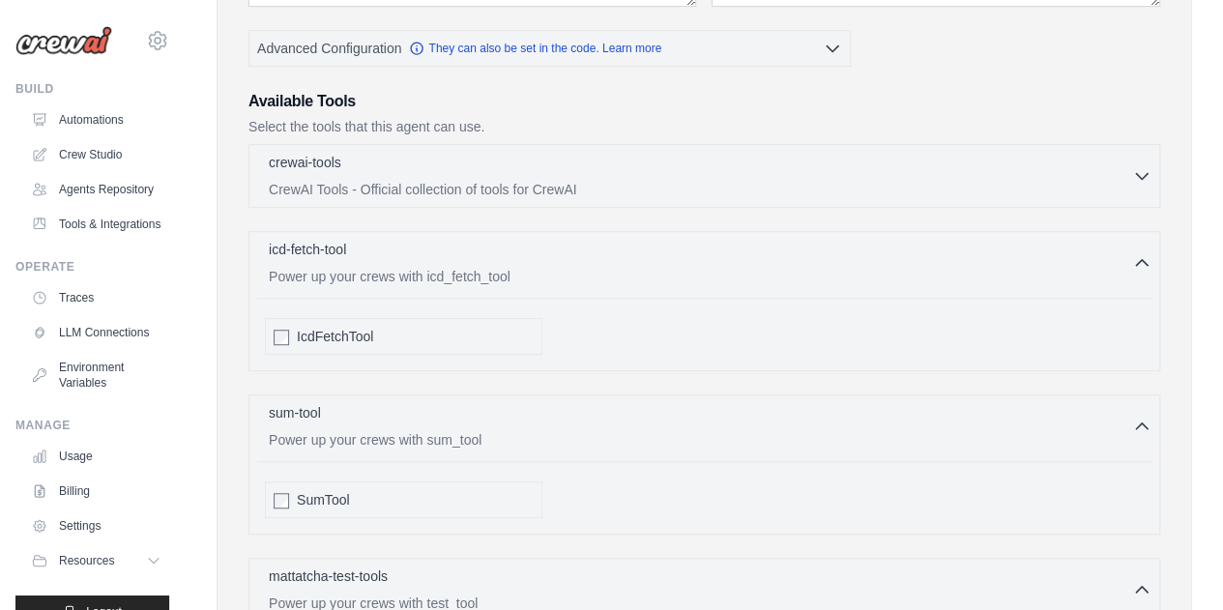
scroll to position [478, 0]
click at [364, 160] on div "crewai-tools 0 selected" at bounding box center [701, 164] width 864 height 23
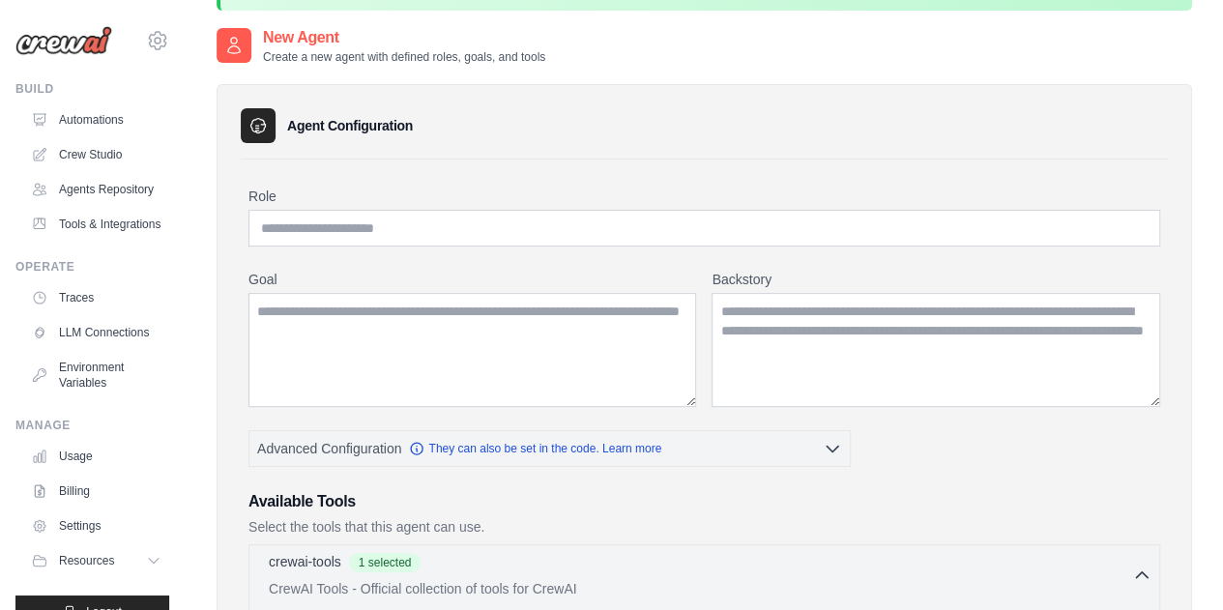
scroll to position [70, 0]
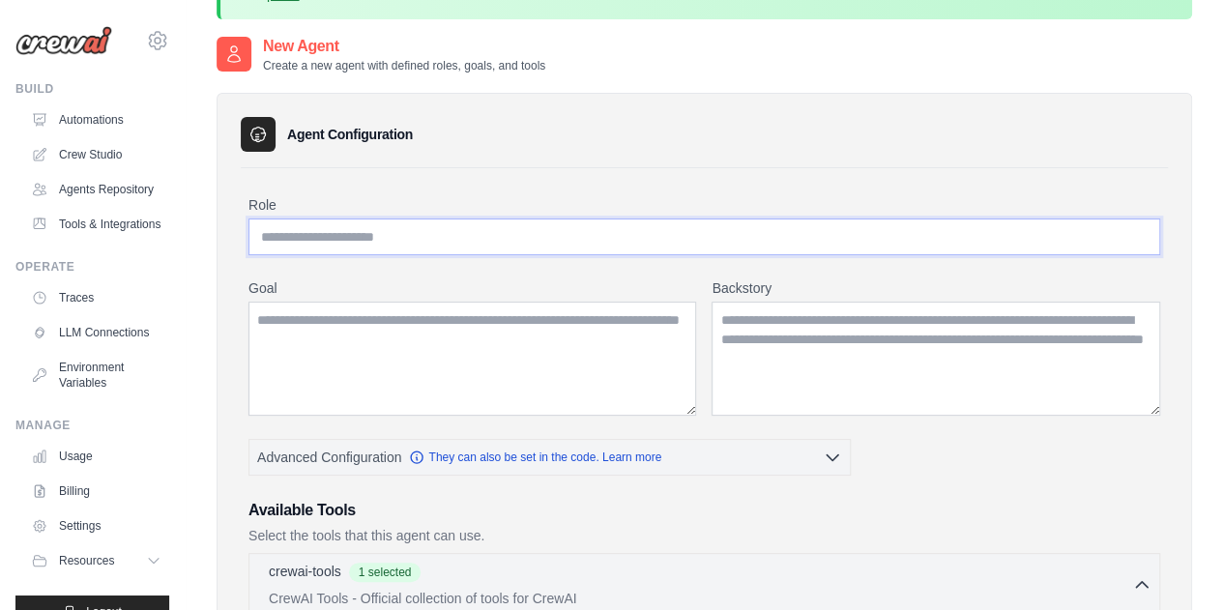
click at [376, 231] on input "Role" at bounding box center [705, 237] width 912 height 37
type input "**********"
click at [392, 338] on textarea "Goal" at bounding box center [473, 359] width 448 height 114
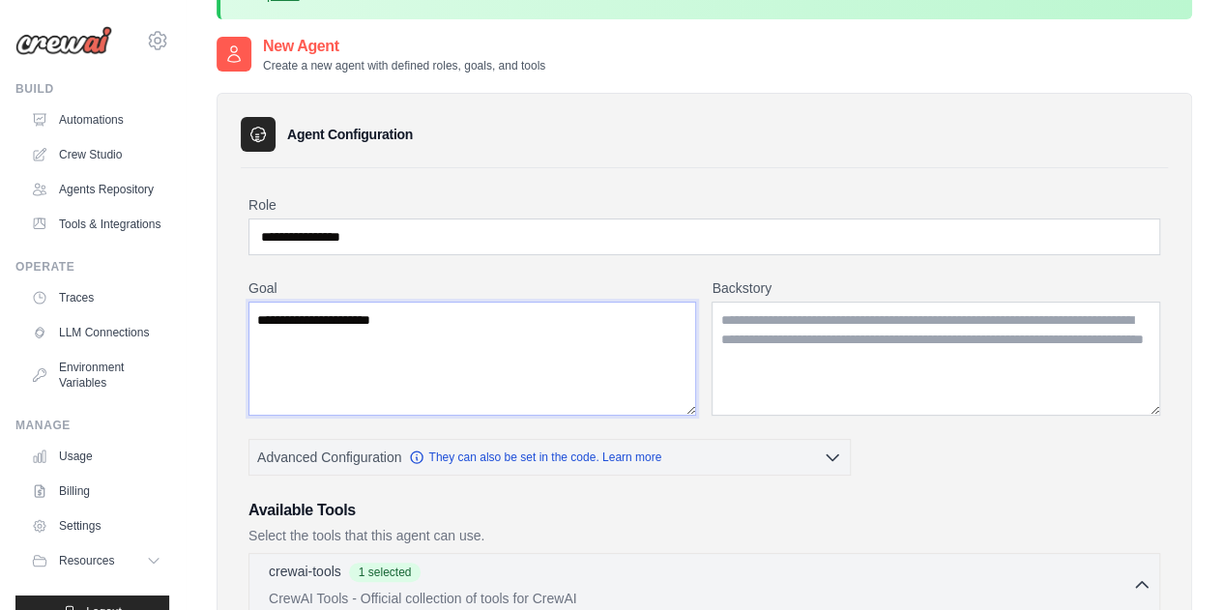
type textarea "**********"
click at [805, 368] on textarea "Backstory" at bounding box center [936, 359] width 449 height 114
drag, startPoint x: 950, startPoint y: 359, endPoint x: 768, endPoint y: 322, distance: 185.5
click at [768, 322] on textarea "Backstory" at bounding box center [936, 359] width 449 height 114
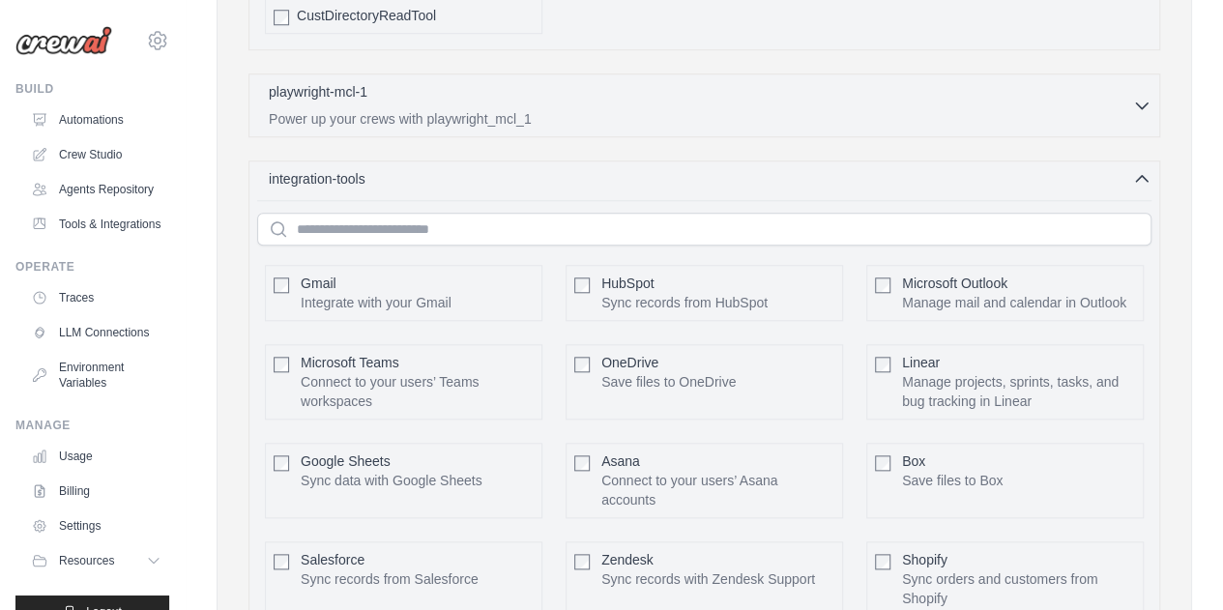
scroll to position [4913, 0]
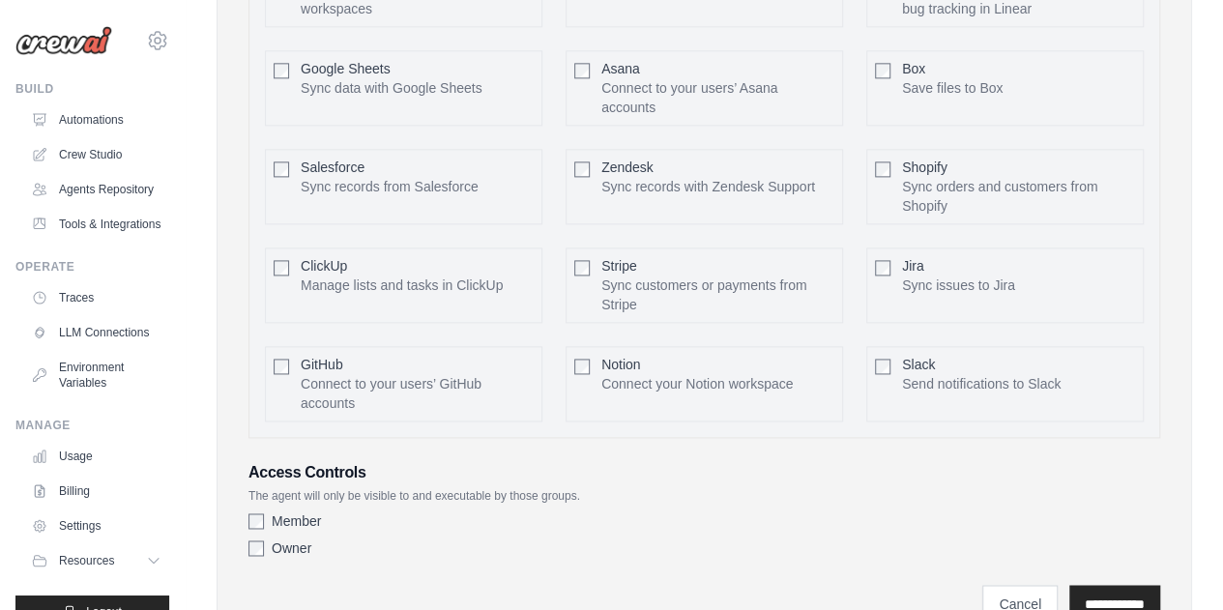
click at [307, 512] on label "Member" at bounding box center [296, 521] width 49 height 19
click at [1111, 585] on input "**********" at bounding box center [1115, 603] width 91 height 37
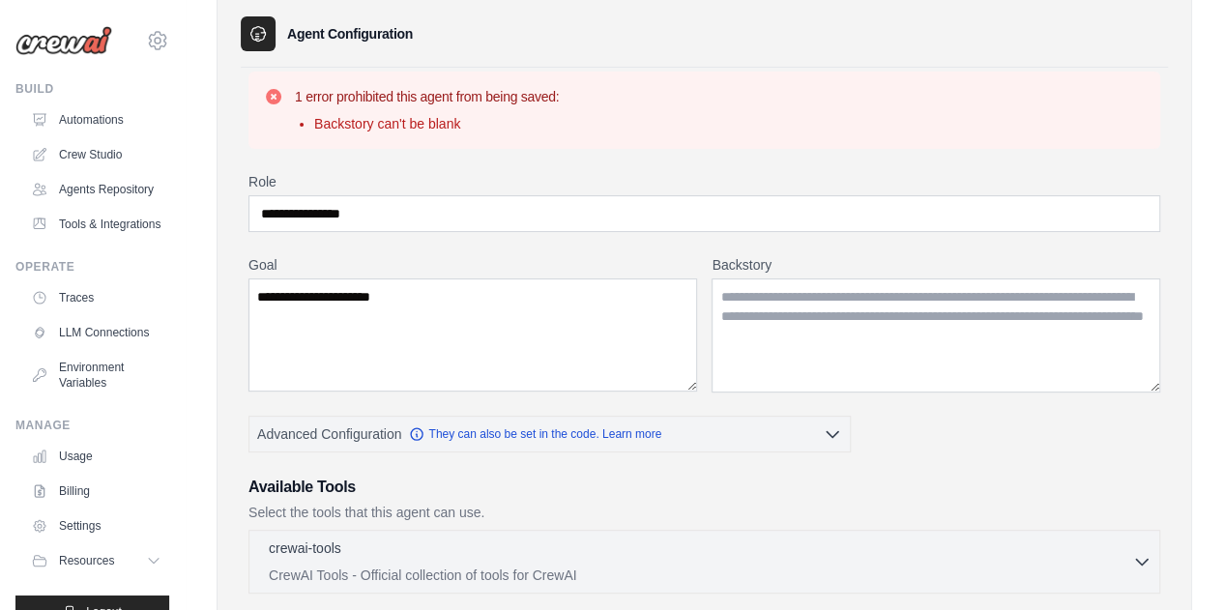
scroll to position [169, 0]
click at [750, 304] on textarea "Backstory" at bounding box center [936, 336] width 449 height 114
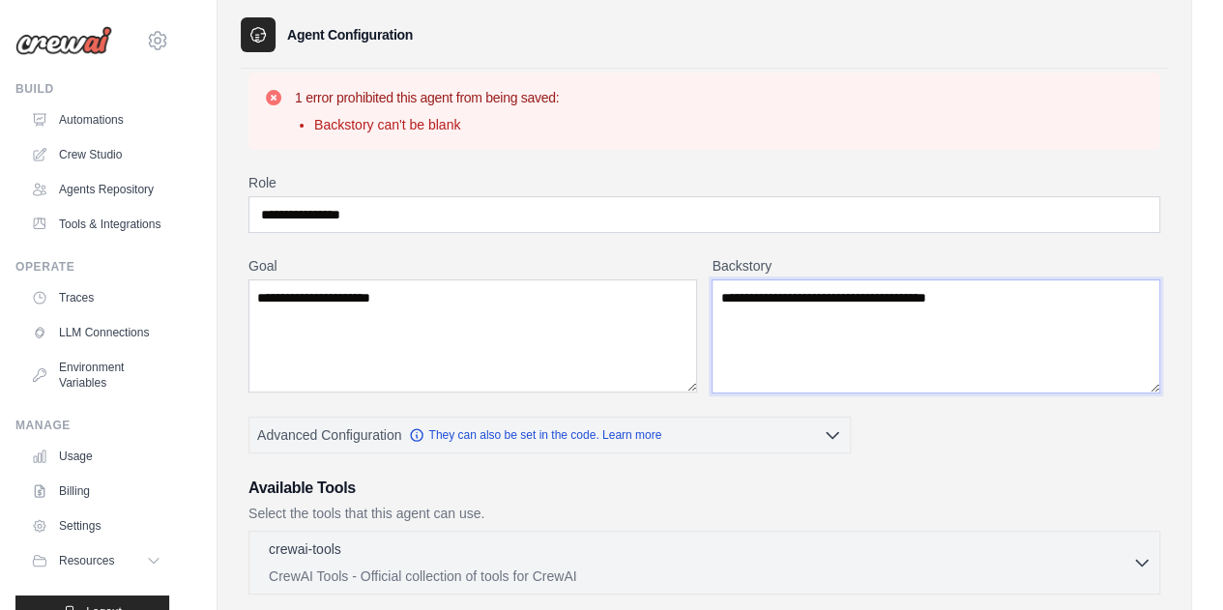
scroll to position [816, 0]
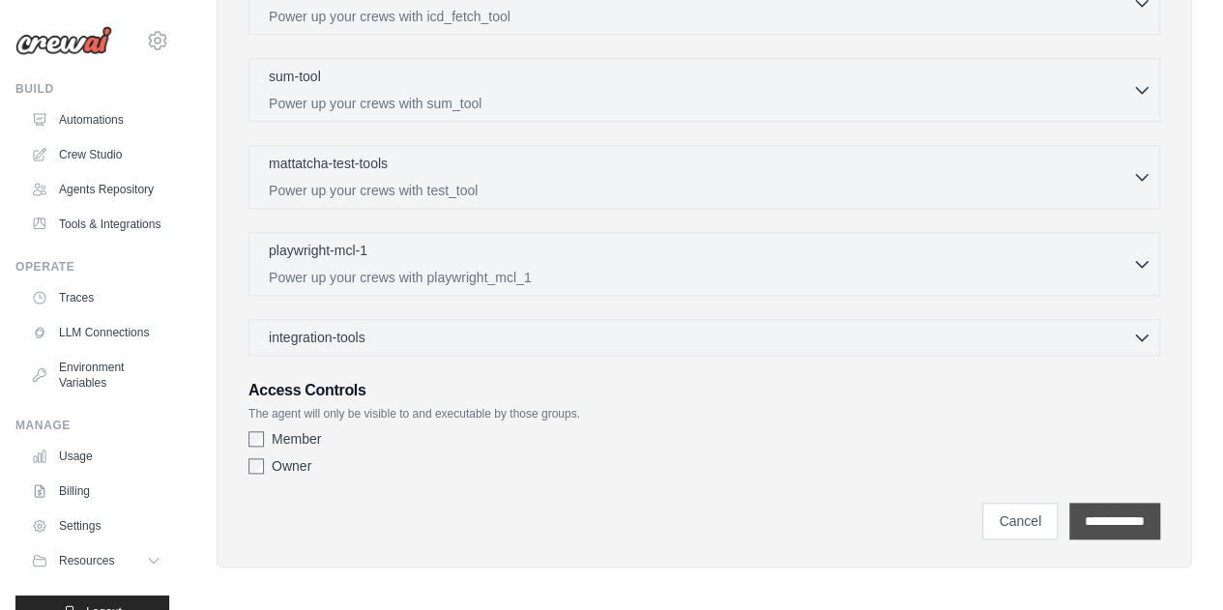
type textarea "**********"
click at [1129, 516] on input "**********" at bounding box center [1115, 521] width 91 height 37
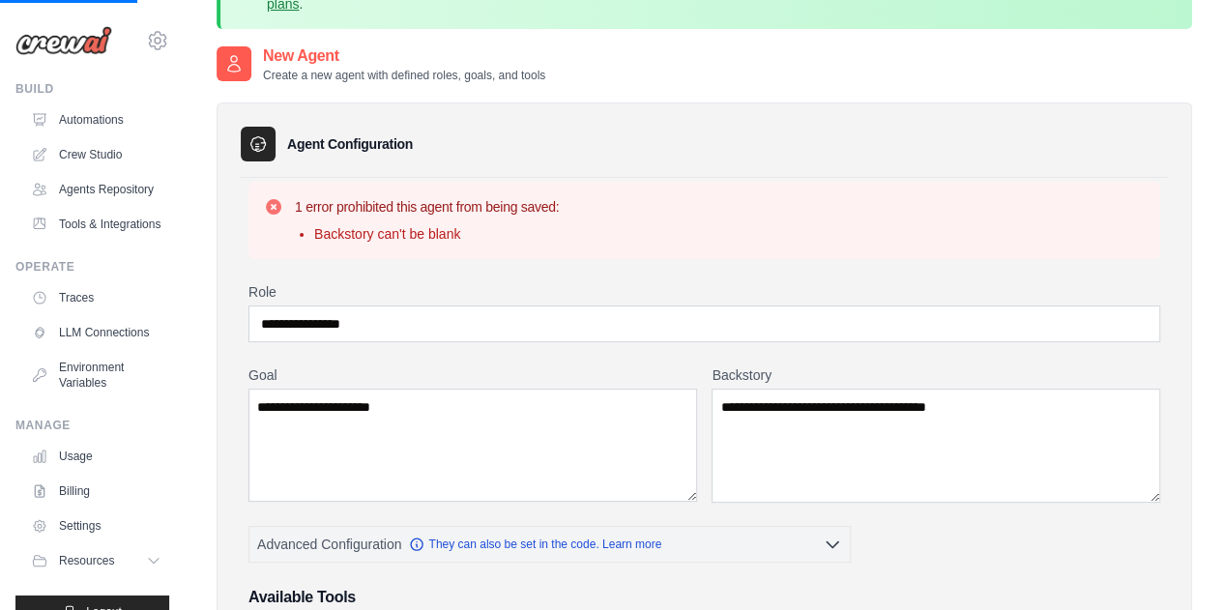
scroll to position [43, 0]
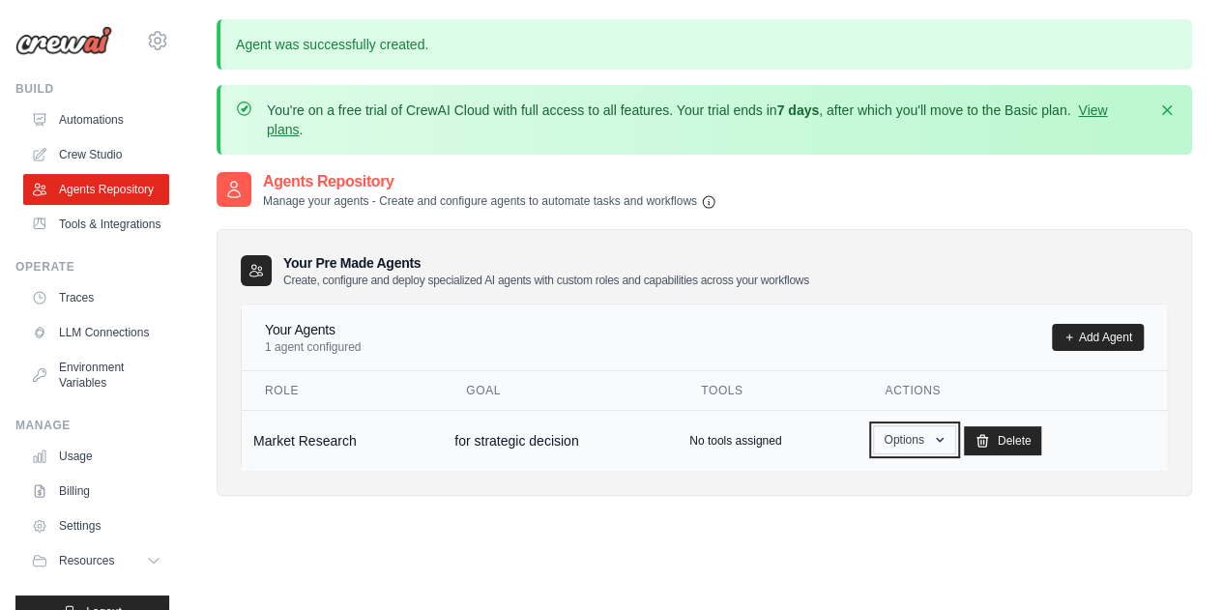
click at [931, 441] on button "Options" at bounding box center [914, 440] width 82 height 29
click at [667, 442] on td "for strategic decision" at bounding box center [560, 440] width 235 height 61
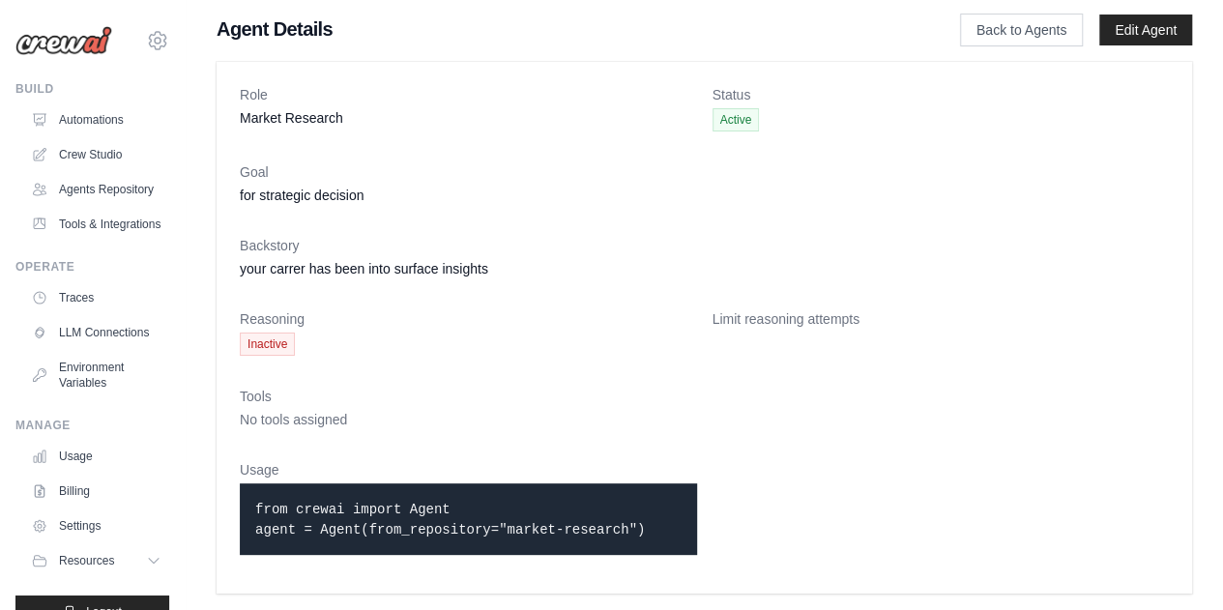
scroll to position [89, 0]
click at [275, 338] on span "Inactive" at bounding box center [267, 344] width 55 height 23
drag, startPoint x: 637, startPoint y: 521, endPoint x: 683, endPoint y: 448, distance: 86.4
click at [683, 448] on dl "Role Market Research Status Active Goal for strategic decision Backstory your c…" at bounding box center [704, 327] width 929 height 485
click at [803, 440] on dl "Role Market Research Status Active Goal for strategic decision Backstory your c…" at bounding box center [704, 327] width 929 height 485
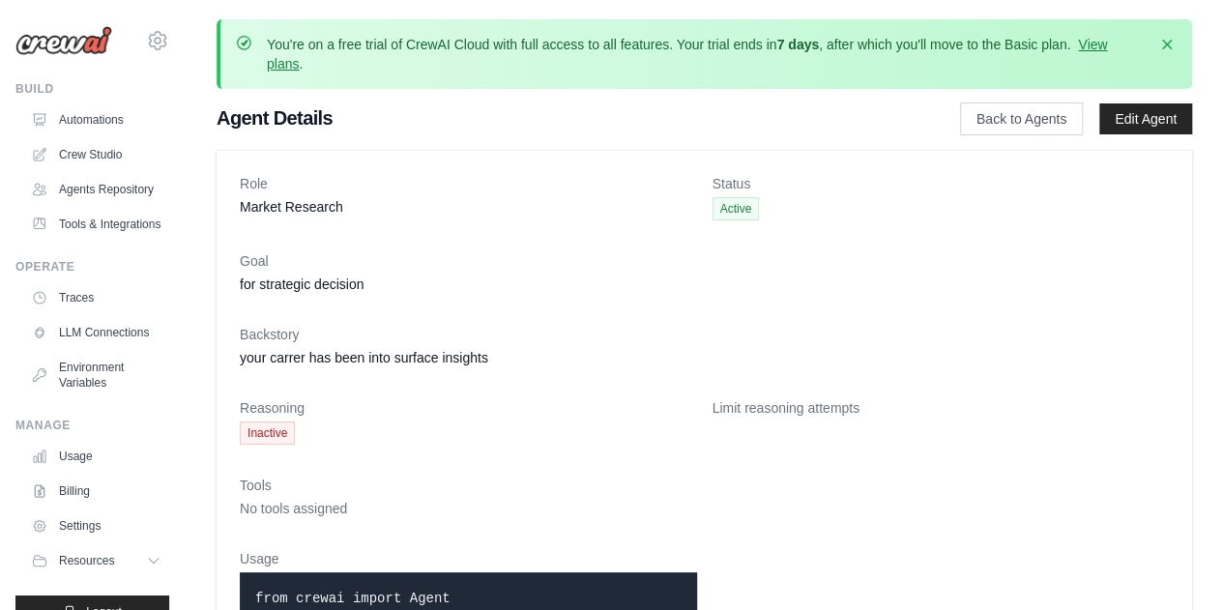
scroll to position [0, 0]
click at [93, 124] on link "Automations" at bounding box center [98, 119] width 146 height 31
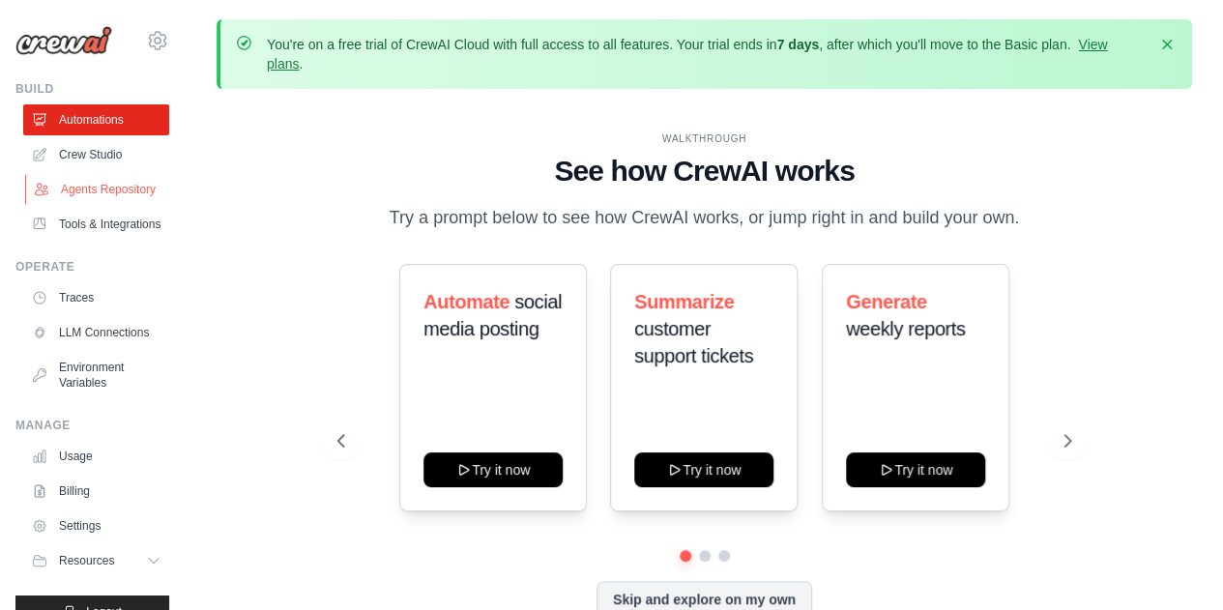
click at [81, 205] on link "Agents Repository" at bounding box center [98, 189] width 146 height 31
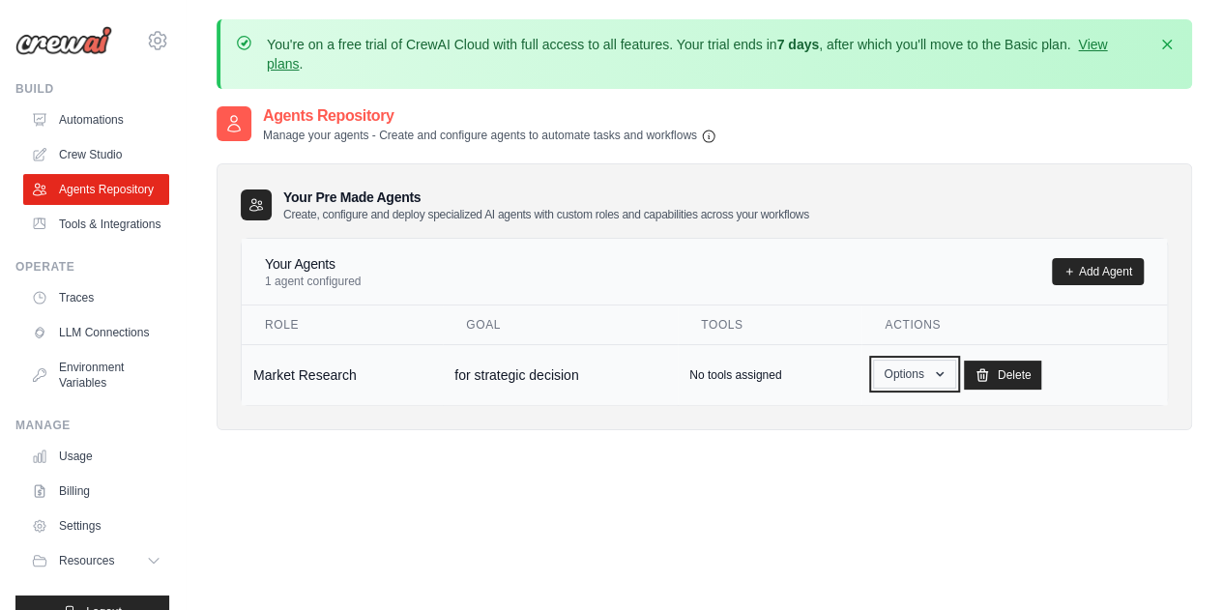
click at [937, 369] on icon "button" at bounding box center [939, 374] width 15 height 15
click at [859, 414] on link "Show" at bounding box center [886, 418] width 139 height 35
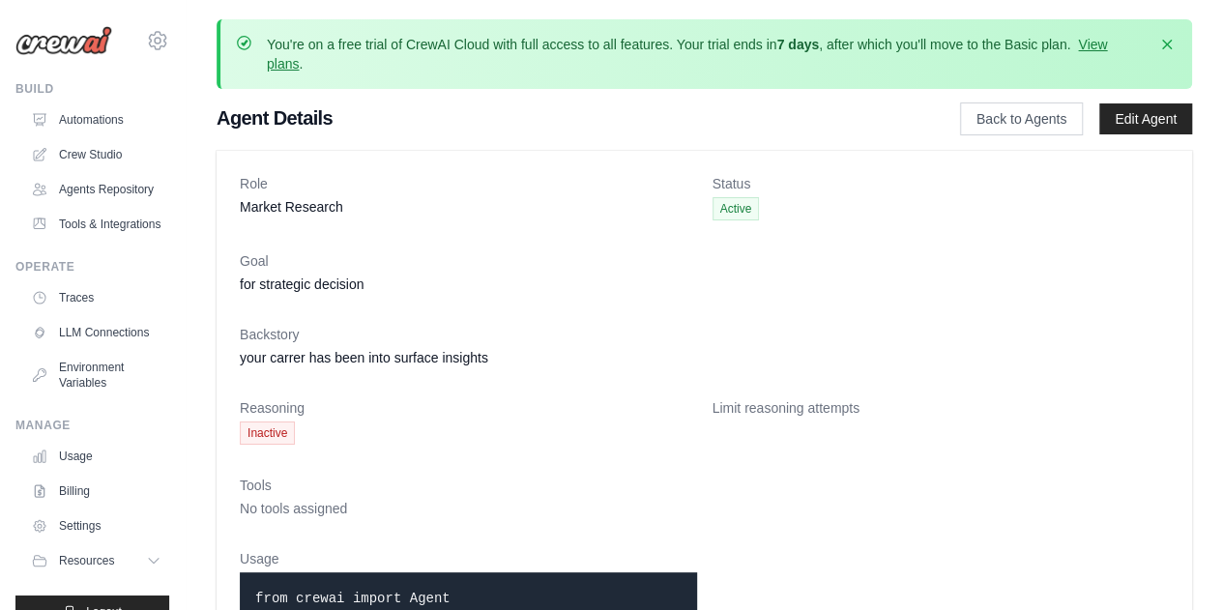
scroll to position [89, 0]
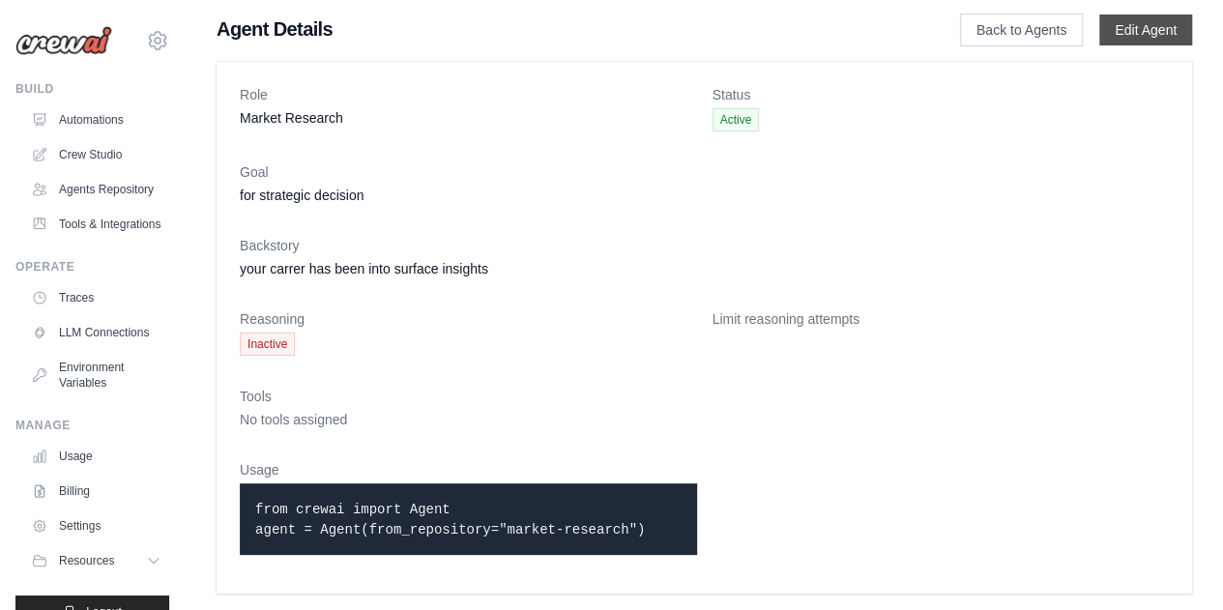
click at [1160, 34] on link "Edit Agent" at bounding box center [1146, 30] width 93 height 31
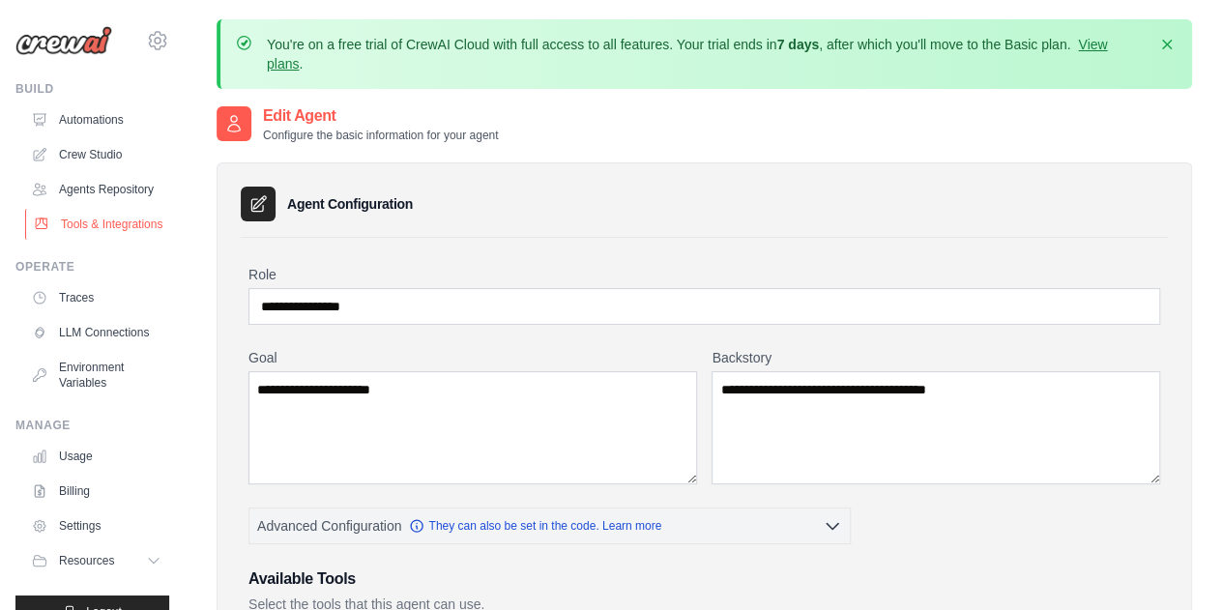
click at [98, 240] on link "Tools & Integrations" at bounding box center [98, 224] width 146 height 31
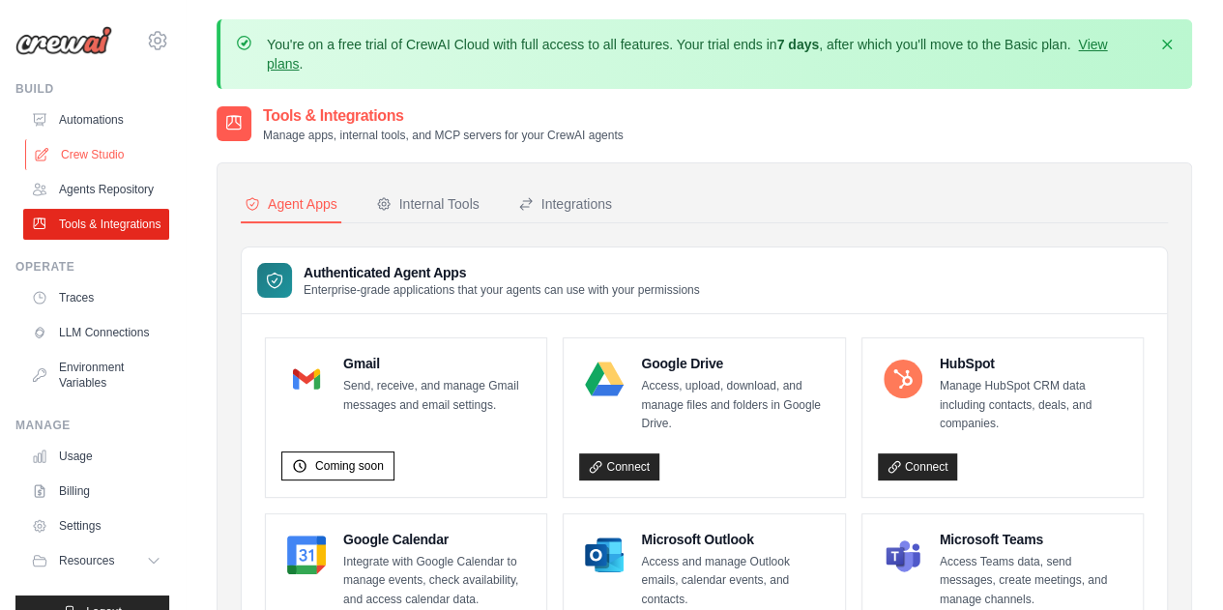
click at [91, 148] on link "Crew Studio" at bounding box center [98, 154] width 146 height 31
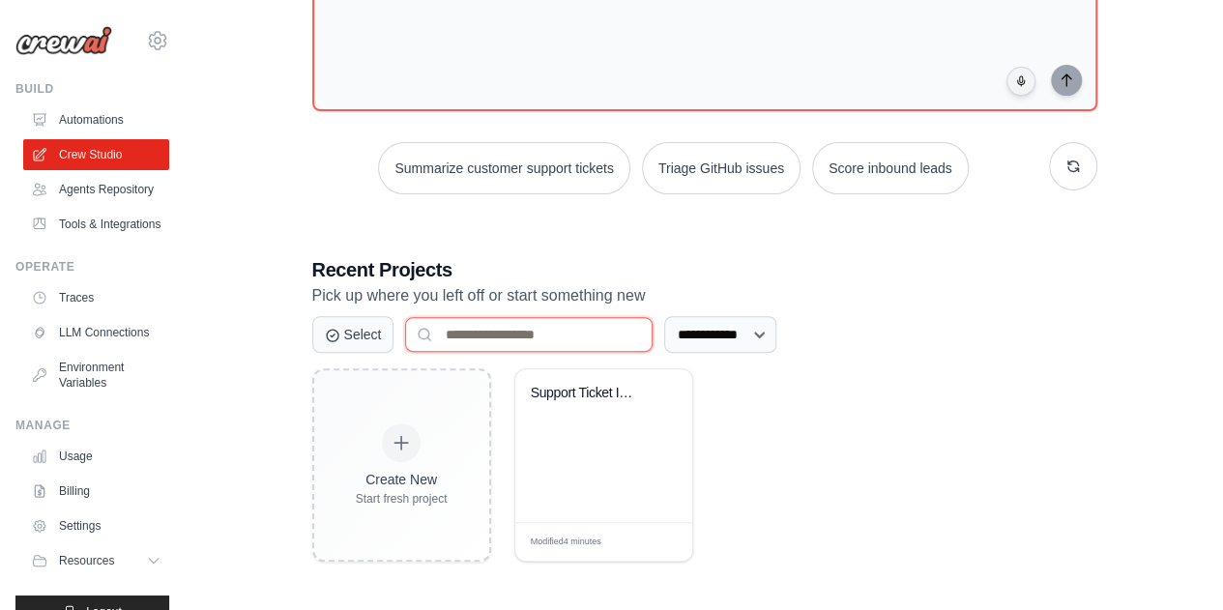
click at [470, 326] on input at bounding box center [529, 334] width 248 height 35
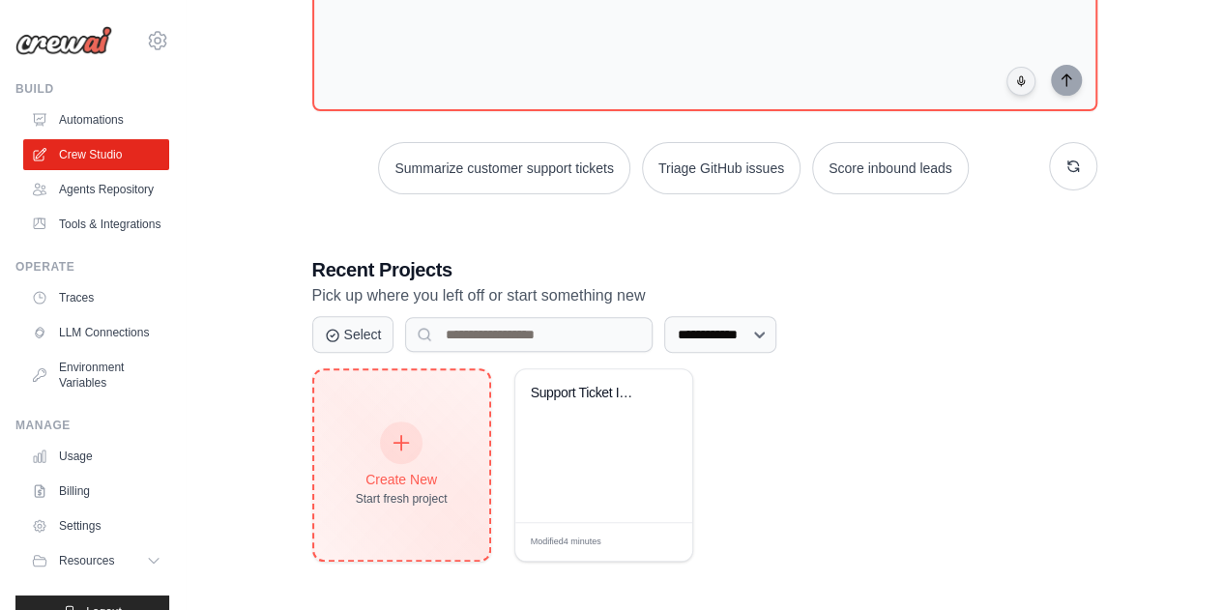
click at [435, 481] on div "Create New" at bounding box center [402, 479] width 92 height 19
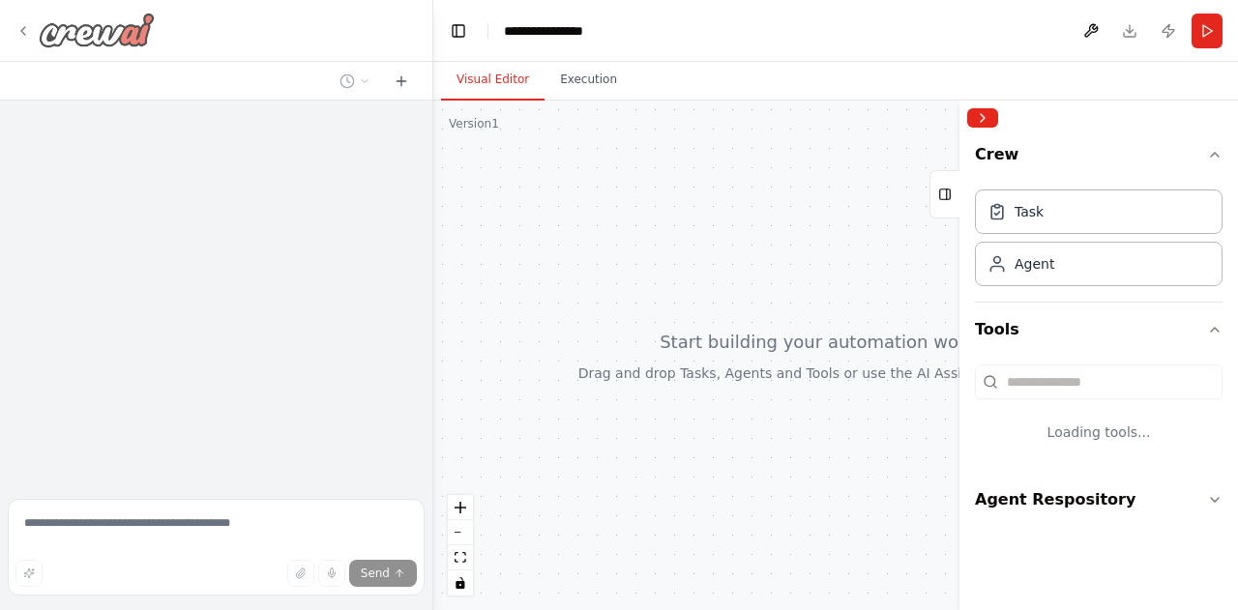
click at [15, 34] on icon at bounding box center [22, 30] width 15 height 15
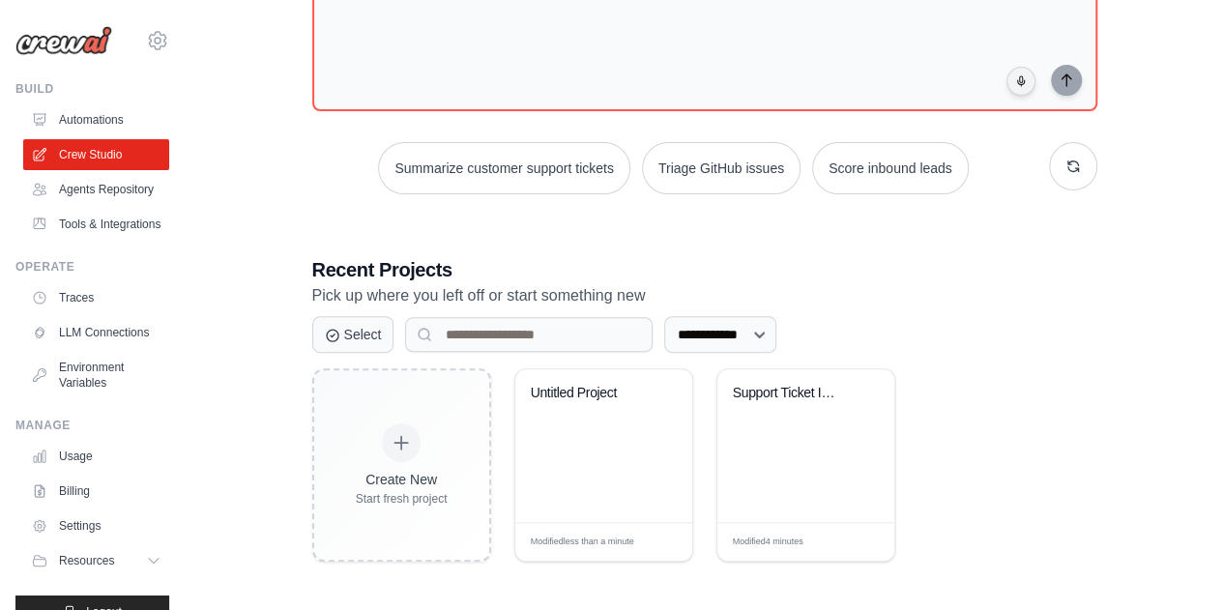
scroll to position [252, 0]
drag, startPoint x: 801, startPoint y: 384, endPoint x: 834, endPoint y: 388, distance: 33.1
click at [834, 388] on div "Create New Start fresh project Untitled Project Modified less than a minute Edi…" at bounding box center [704, 464] width 785 height 193
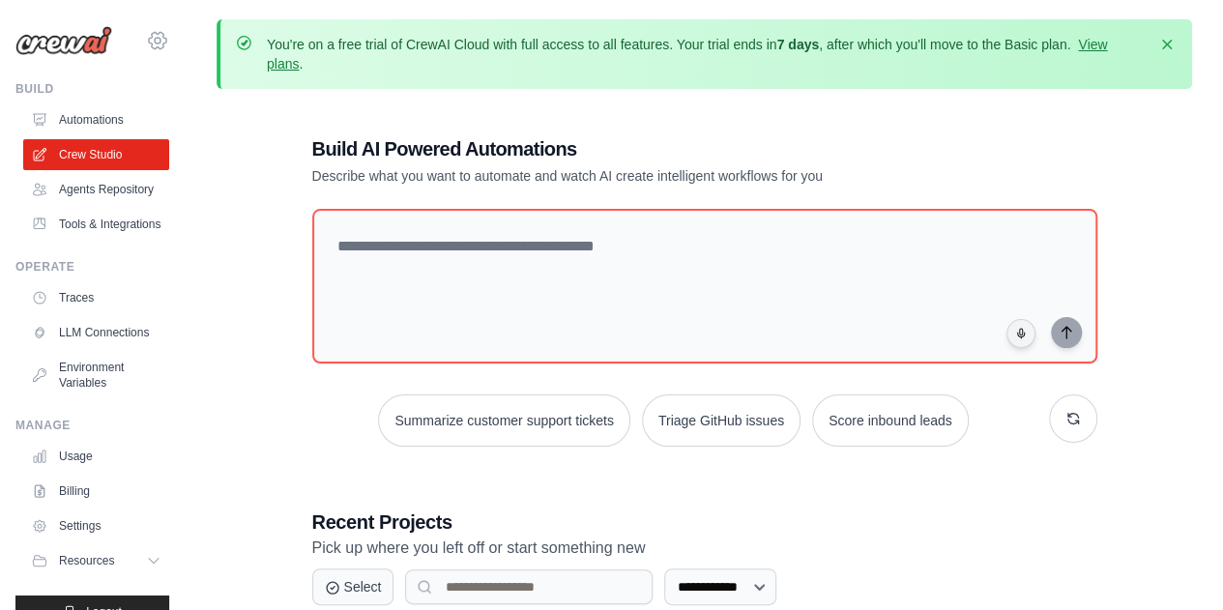
click at [155, 43] on icon at bounding box center [158, 41] width 6 height 6
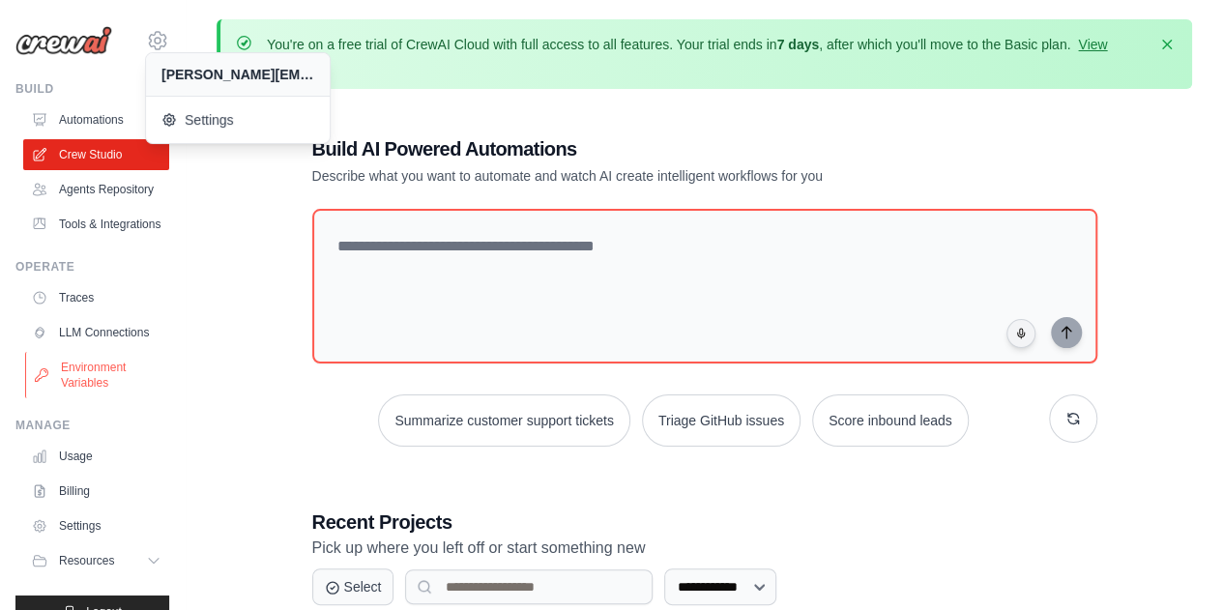
scroll to position [79, 0]
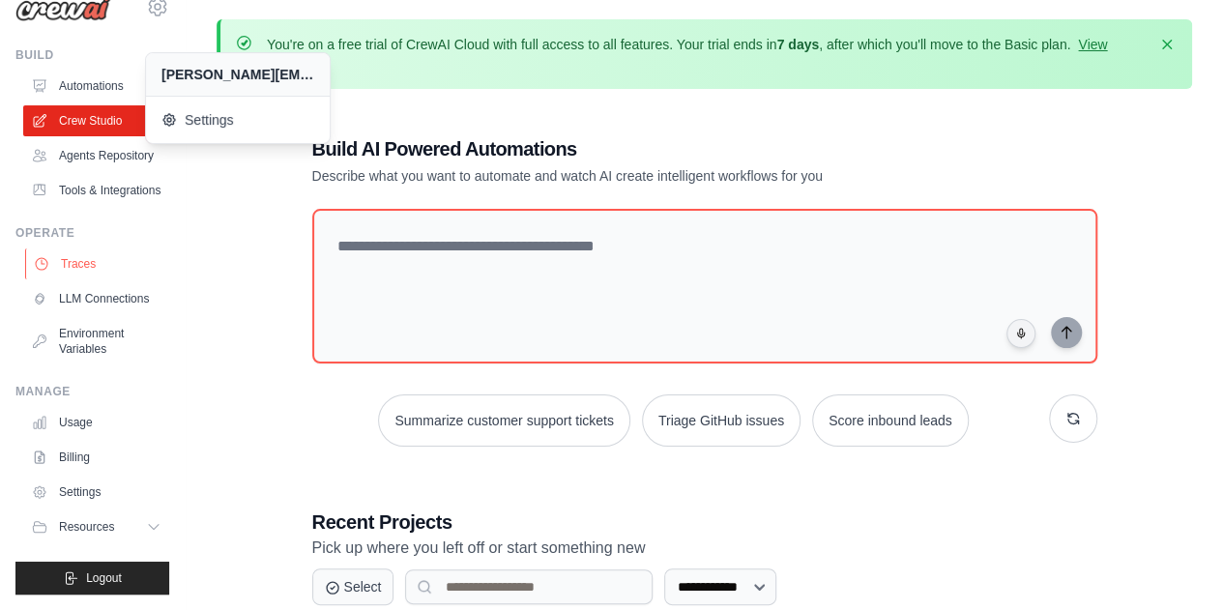
click at [104, 251] on link "Traces" at bounding box center [98, 264] width 146 height 31
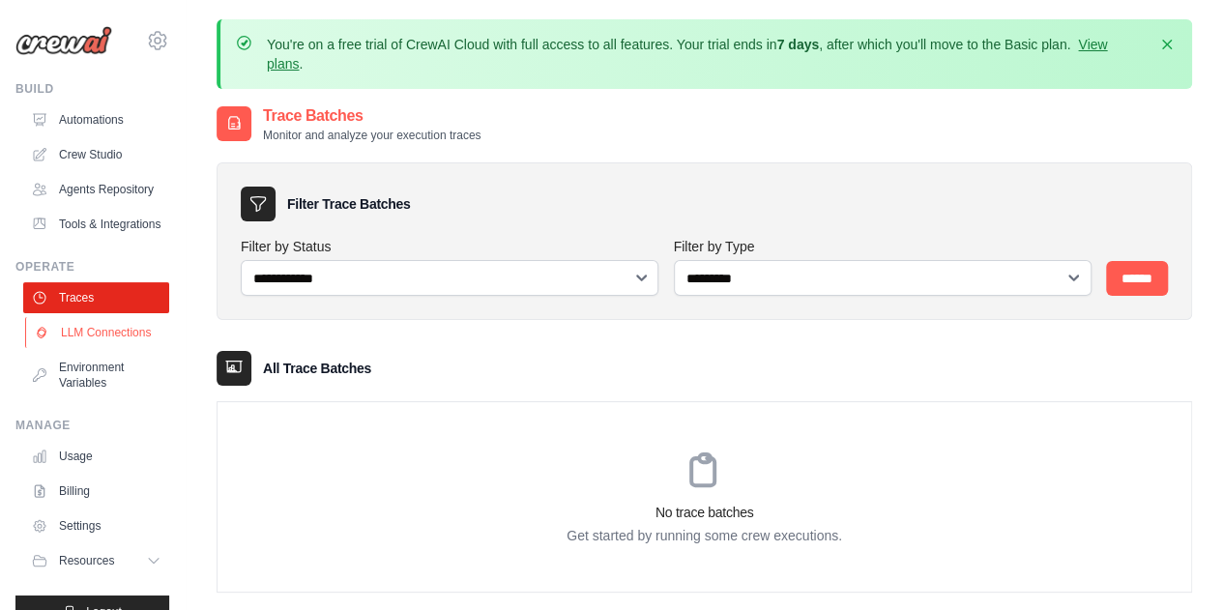
click at [100, 348] on link "LLM Connections" at bounding box center [98, 332] width 146 height 31
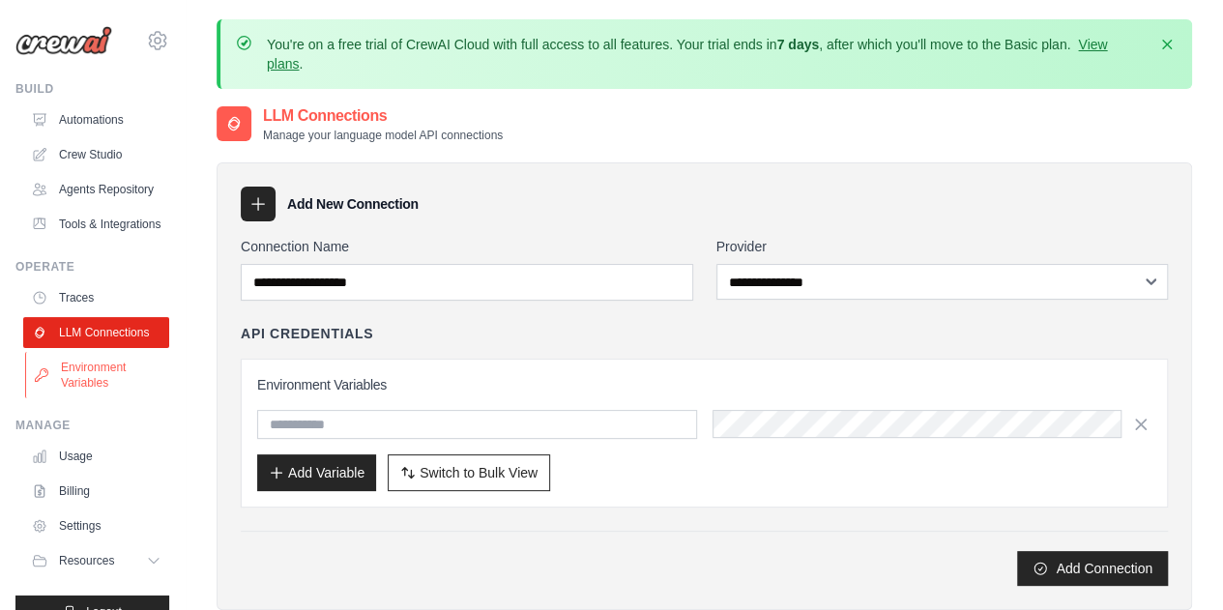
click at [107, 398] on link "Environment Variables" at bounding box center [98, 375] width 146 height 46
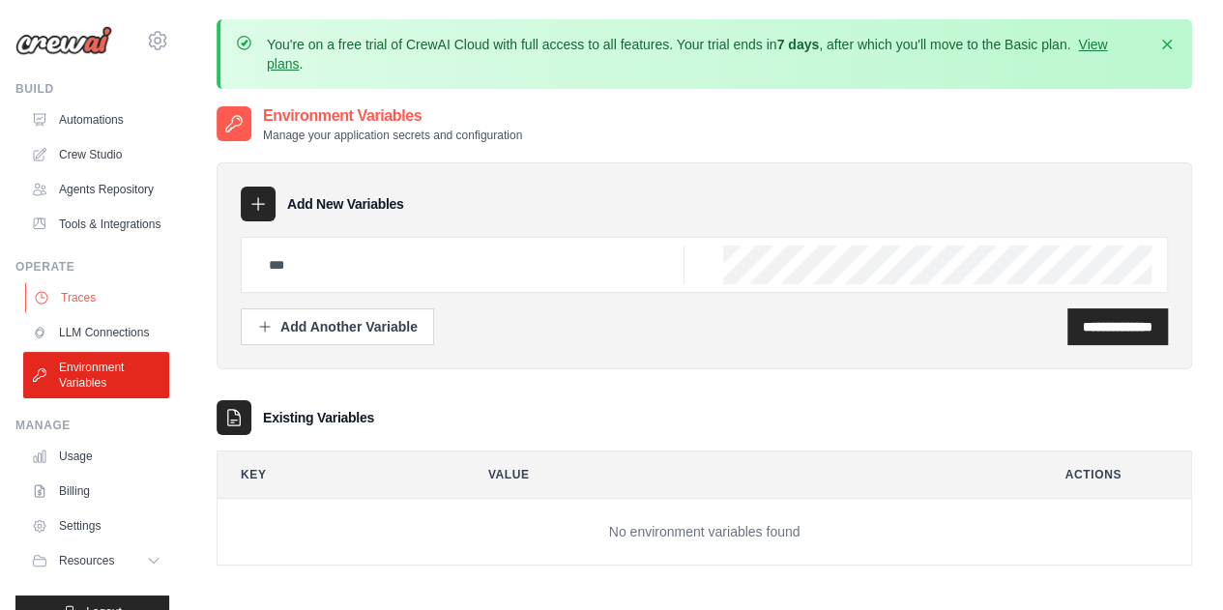
click at [96, 313] on link "Traces" at bounding box center [98, 297] width 146 height 31
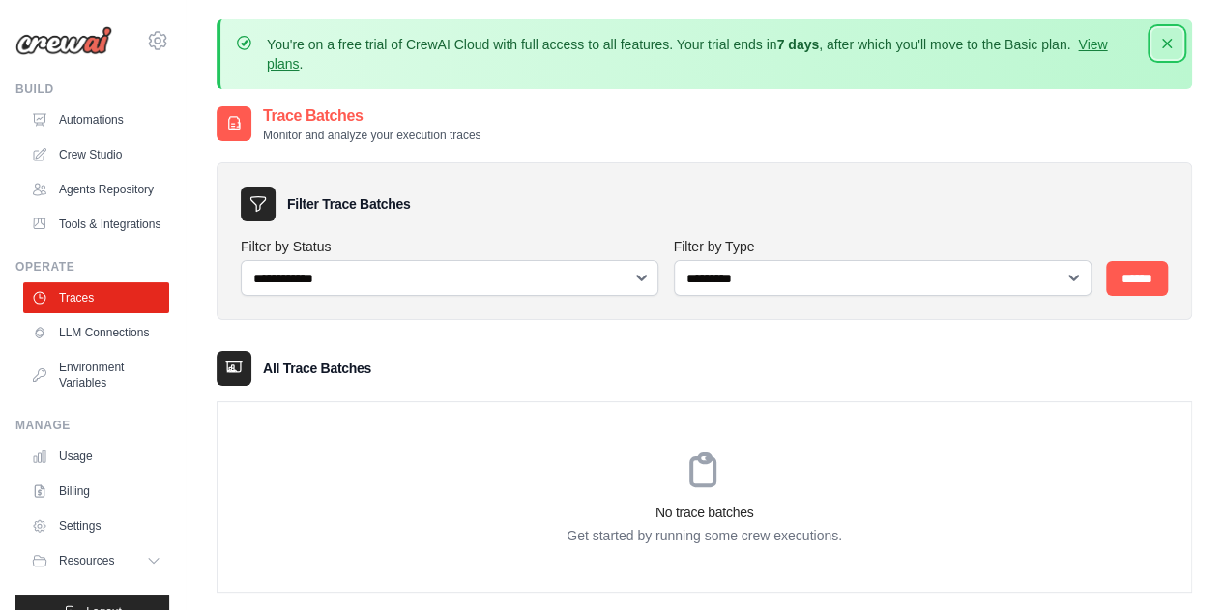
click at [1169, 41] on icon "button" at bounding box center [1167, 44] width 10 height 10
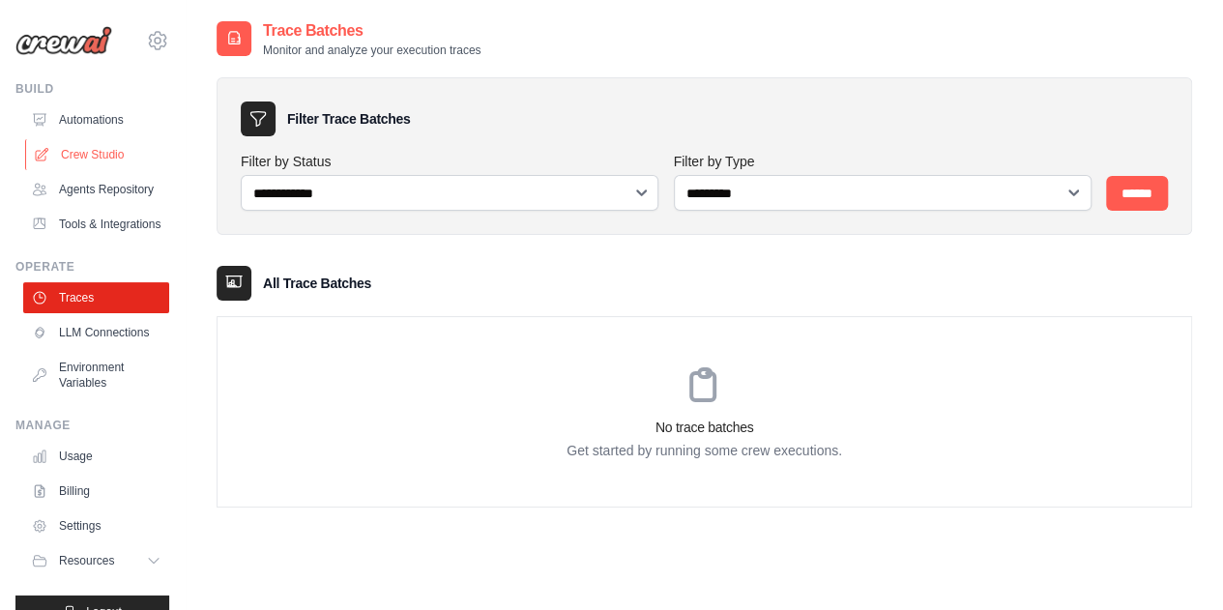
click at [107, 149] on link "Crew Studio" at bounding box center [98, 154] width 146 height 31
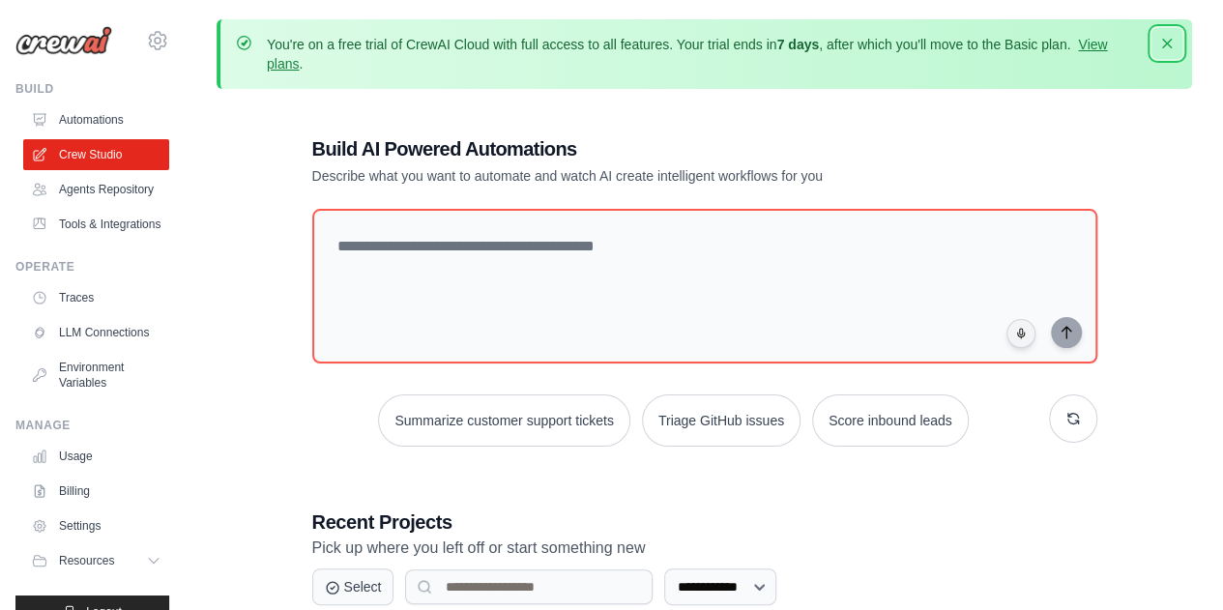
click at [1166, 42] on icon "button" at bounding box center [1167, 43] width 19 height 19
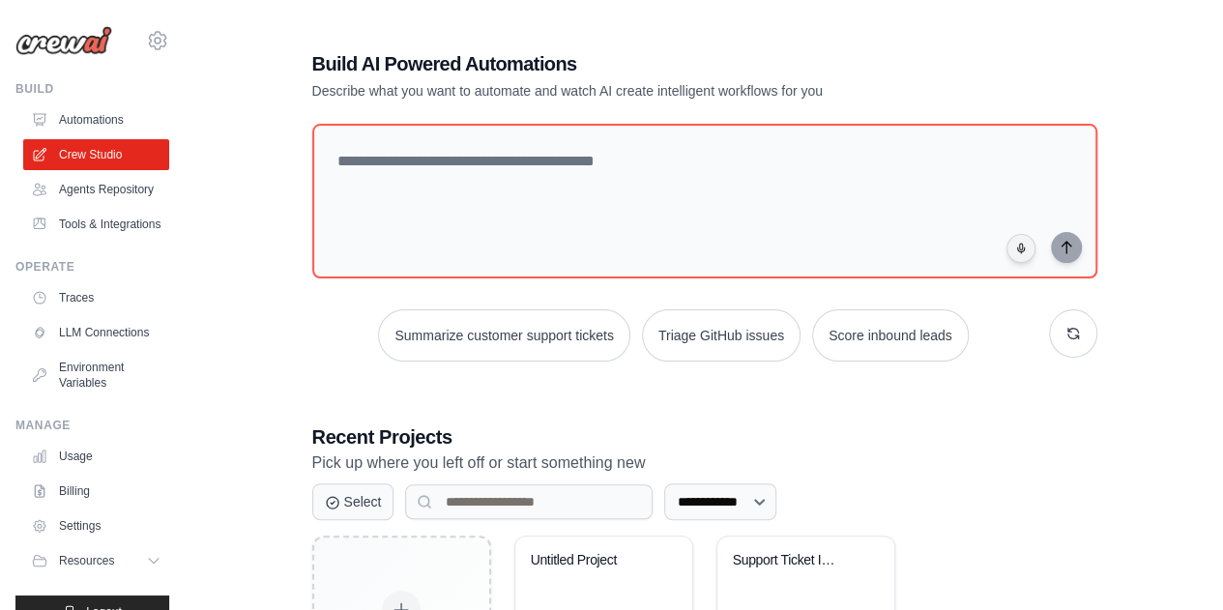
scroll to position [167, 0]
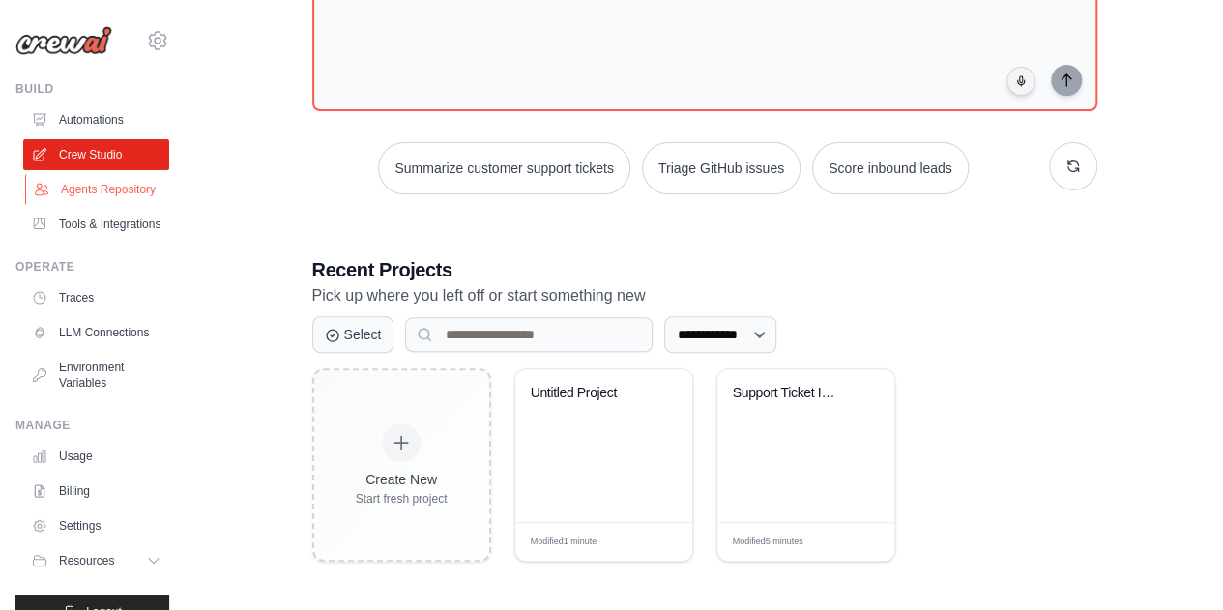
click at [101, 205] on link "Agents Repository" at bounding box center [98, 189] width 146 height 31
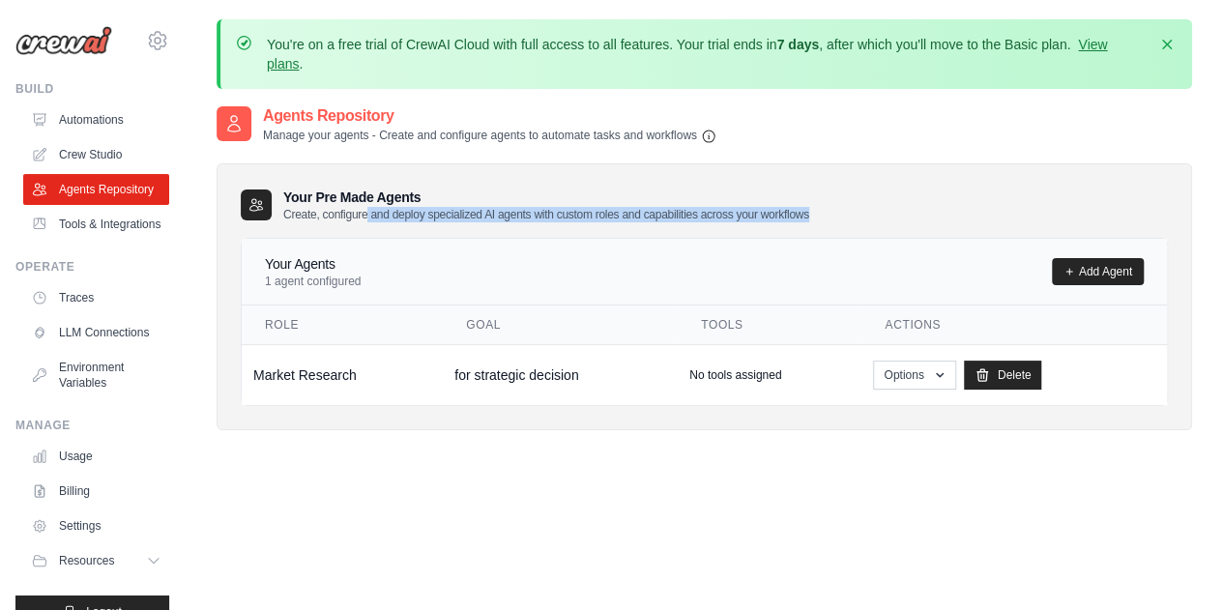
drag, startPoint x: 367, startPoint y: 214, endPoint x: 836, endPoint y: 210, distance: 468.1
click at [836, 210] on div "Your Pre Made Agents Create, configure and deploy specialized AI agents with cu…" at bounding box center [704, 205] width 927 height 35
drag, startPoint x: 621, startPoint y: 213, endPoint x: 837, endPoint y: 212, distance: 216.6
click at [837, 212] on div "Your Pre Made Agents Create, configure and deploy specialized AI agents with cu…" at bounding box center [704, 205] width 927 height 35
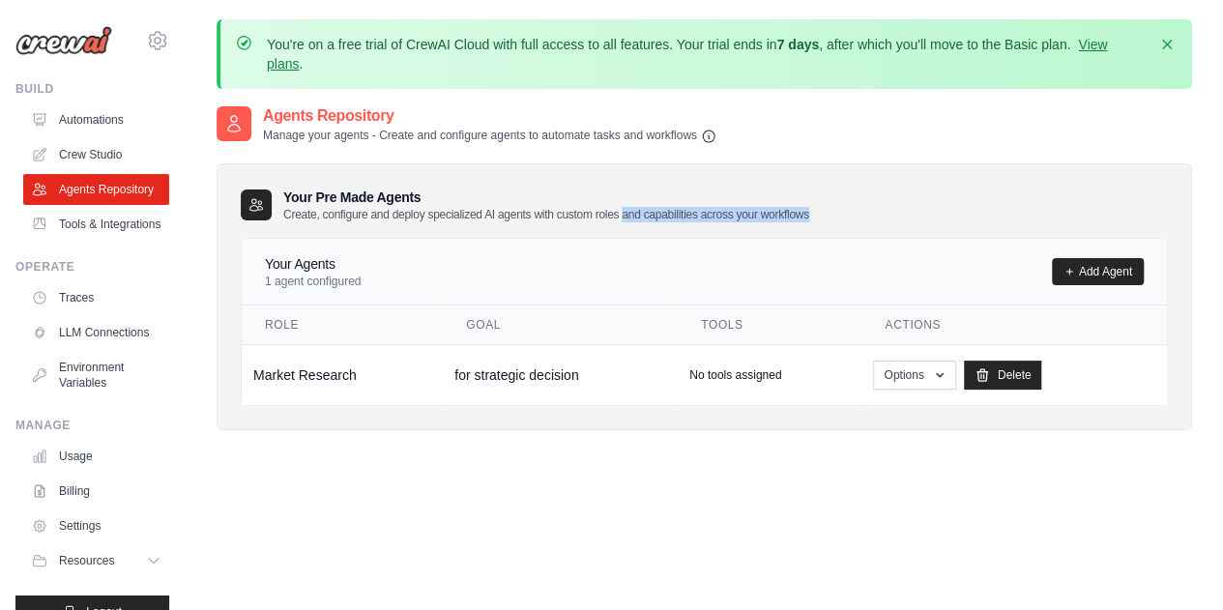
click at [832, 214] on div "Your Pre Made Agents Create, configure and deploy specialized AI agents with cu…" at bounding box center [704, 205] width 927 height 35
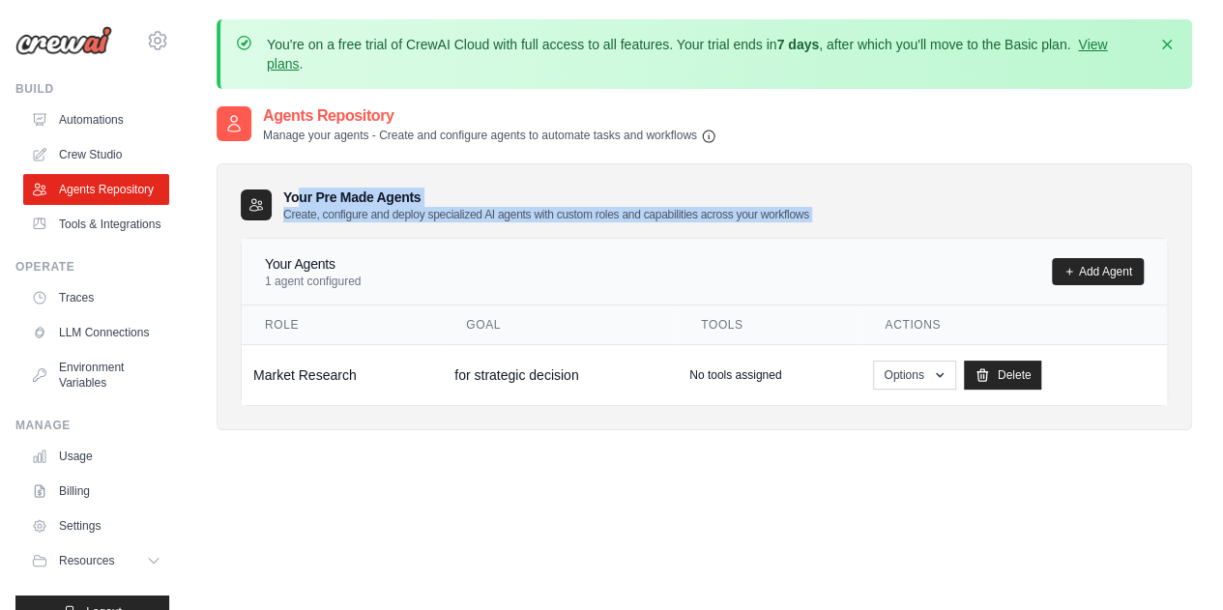
drag, startPoint x: 832, startPoint y: 214, endPoint x: 247, endPoint y: 218, distance: 585.1
click at [247, 218] on div "Your Pre Made Agents Create, configure and deploy specialized AI agents with cu…" at bounding box center [704, 205] width 927 height 35
click at [343, 221] on p "Create, configure and deploy specialized AI agents with custom roles and capabi…" at bounding box center [546, 214] width 526 height 15
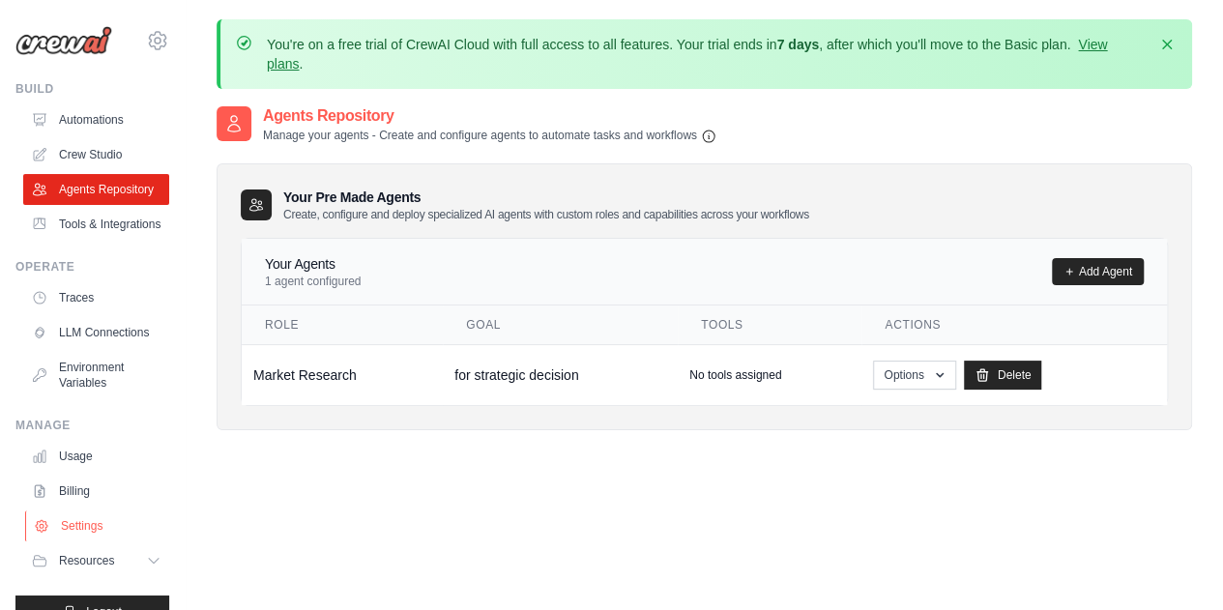
scroll to position [79, 0]
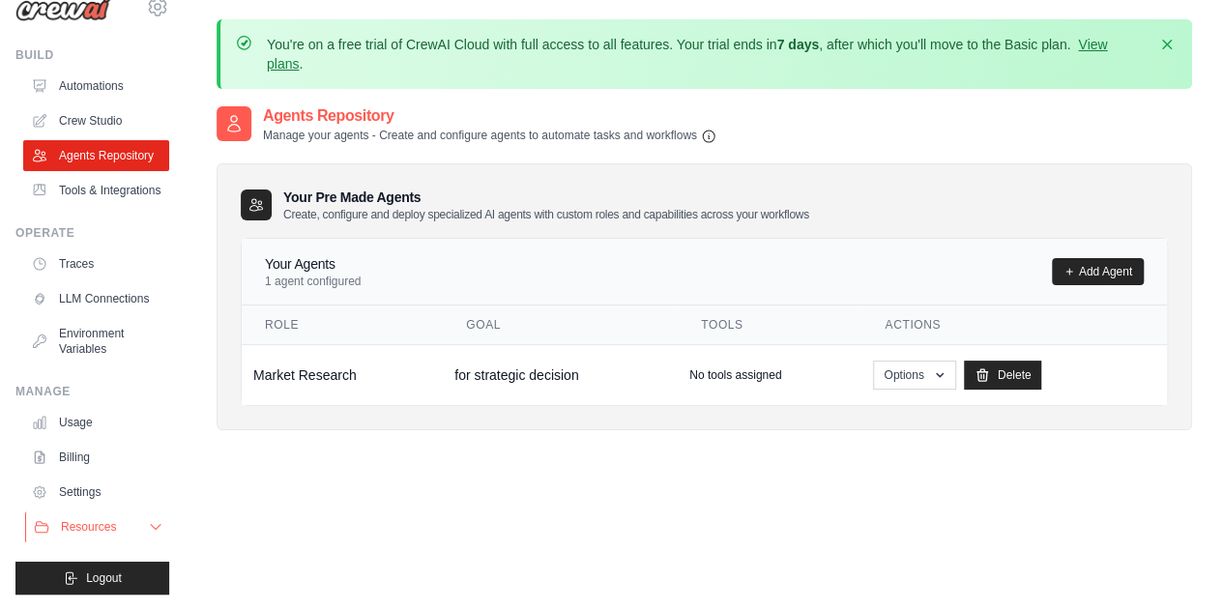
click at [82, 529] on span "Resources" at bounding box center [88, 526] width 55 height 15
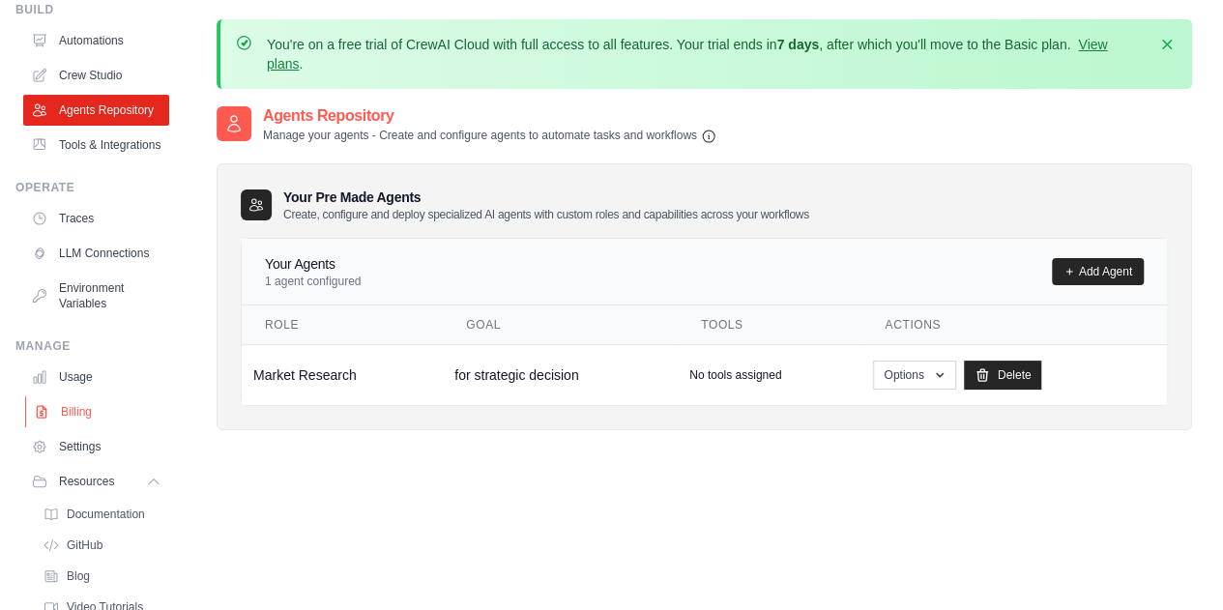
scroll to position [203, 0]
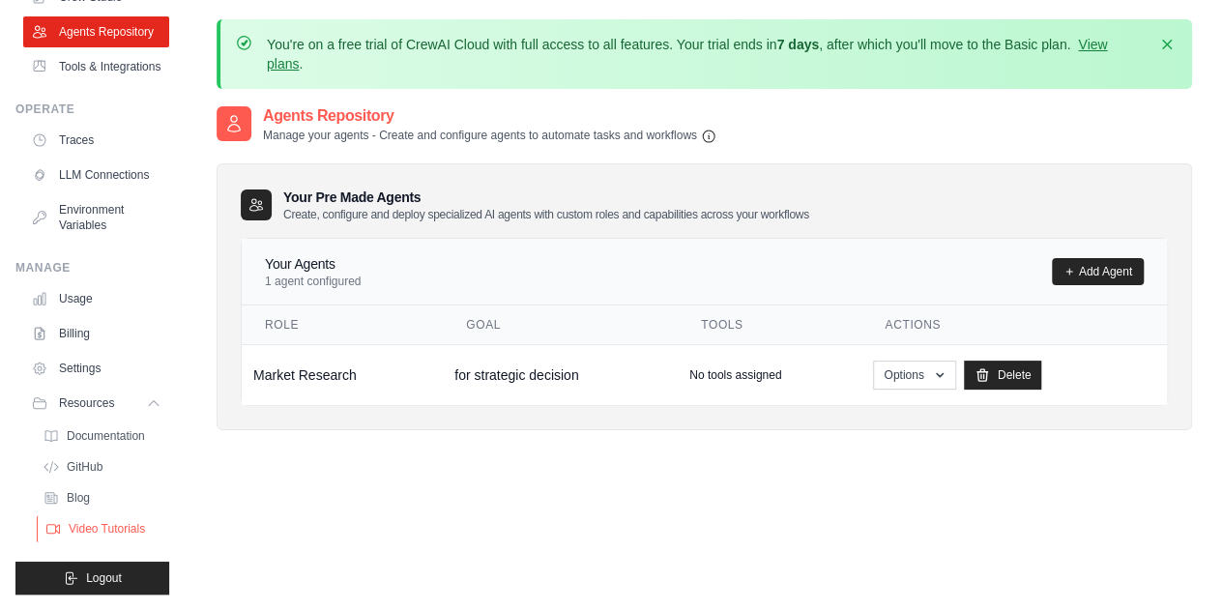
click at [79, 527] on span "Video Tutorials" at bounding box center [107, 528] width 76 height 15
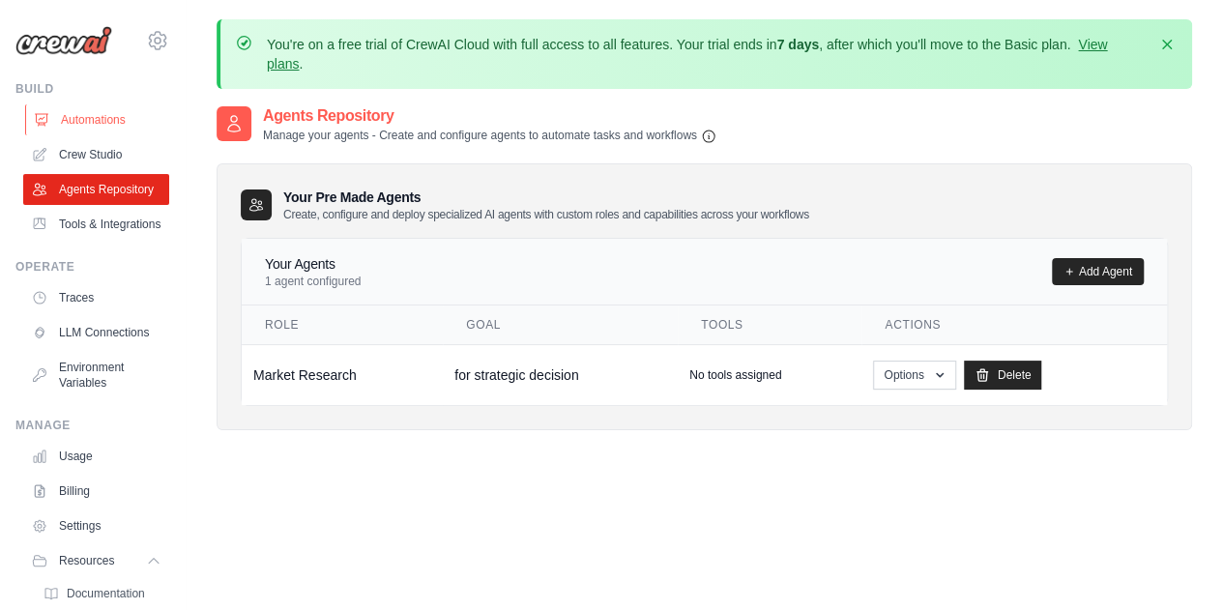
click at [102, 117] on link "Automations" at bounding box center [98, 119] width 146 height 31
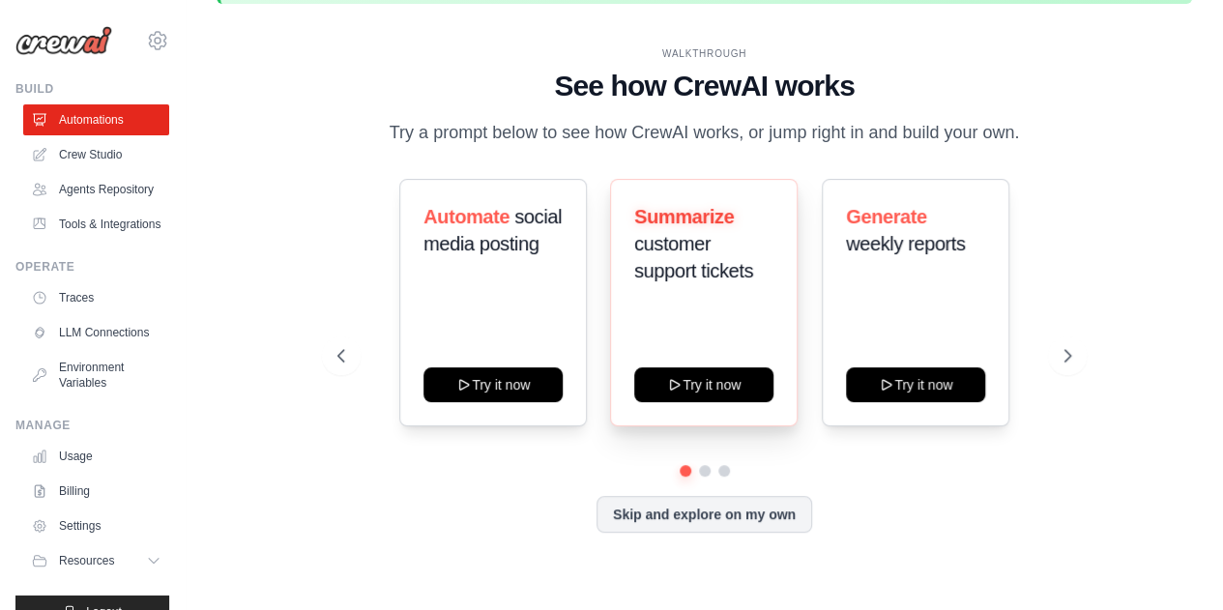
scroll to position [84, 0]
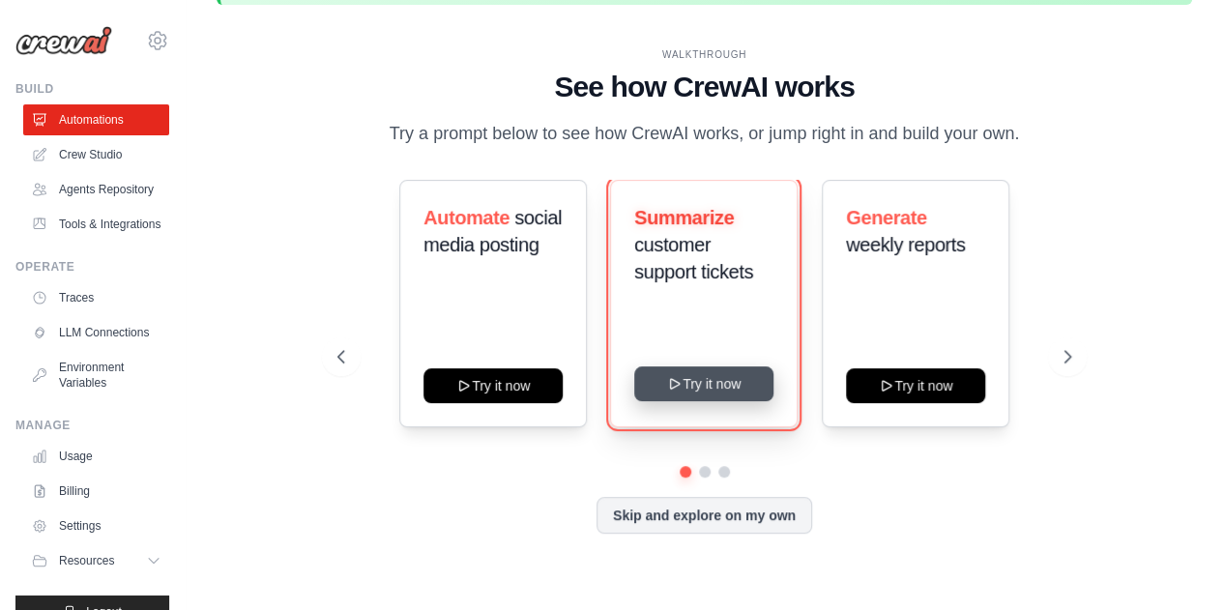
click at [702, 379] on button "Try it now" at bounding box center [703, 384] width 139 height 35
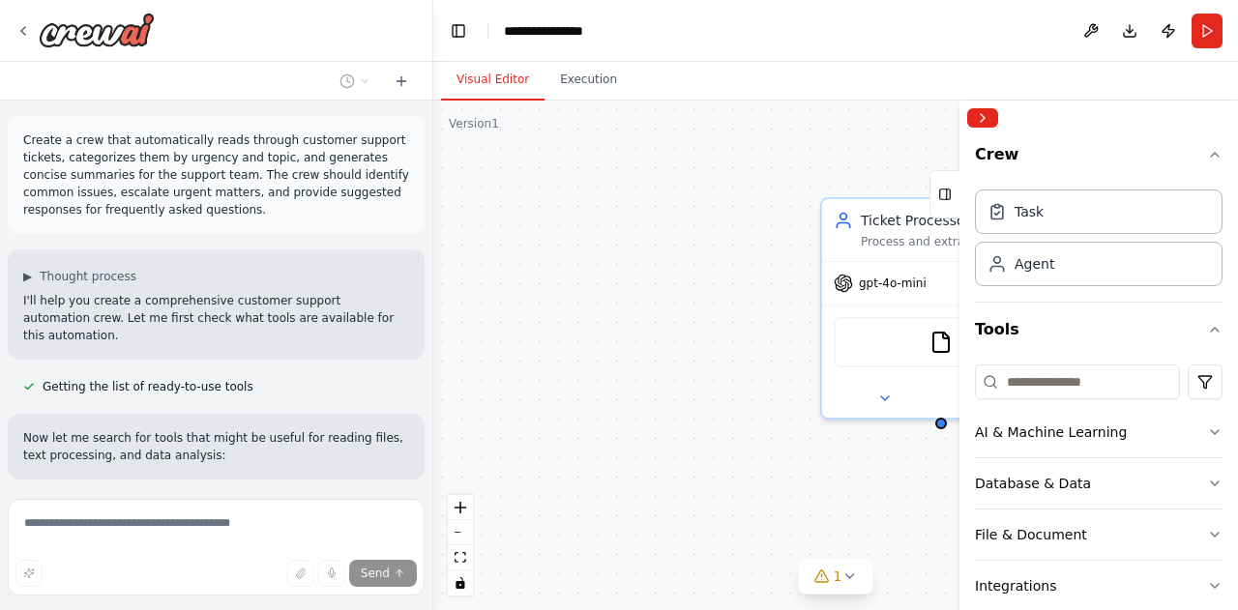
scroll to position [295, 0]
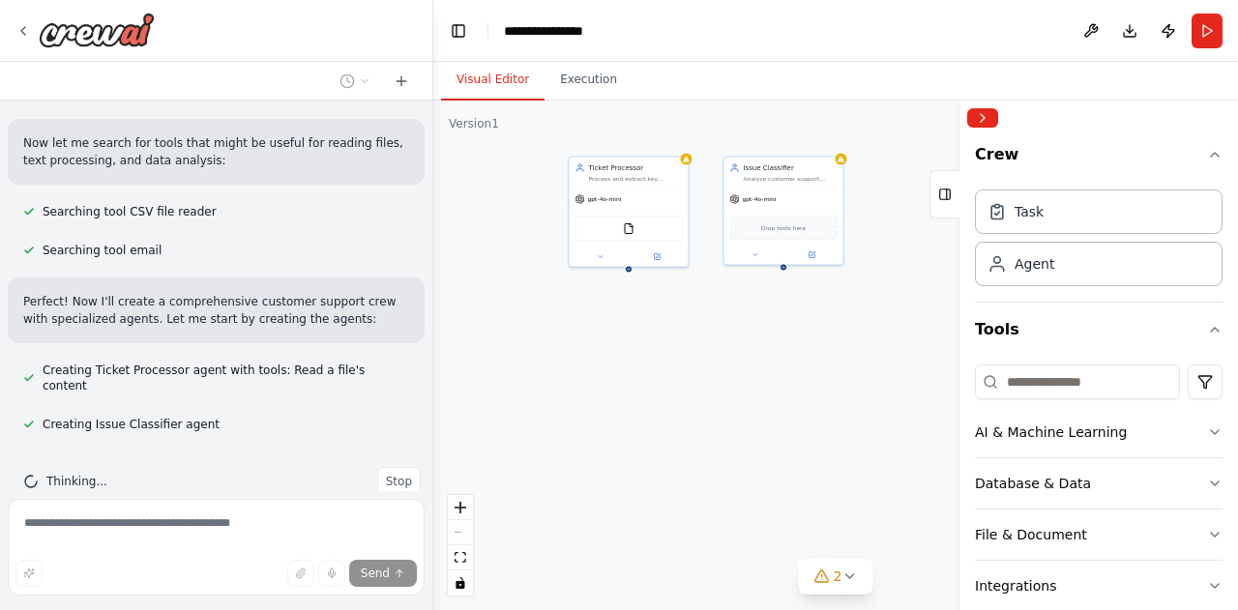
drag, startPoint x: 813, startPoint y: 438, endPoint x: 596, endPoint y: 329, distance: 243.5
click at [596, 329] on div "Ticket Processor Process and extract key information from customer support tick…" at bounding box center [835, 356] width 805 height 510
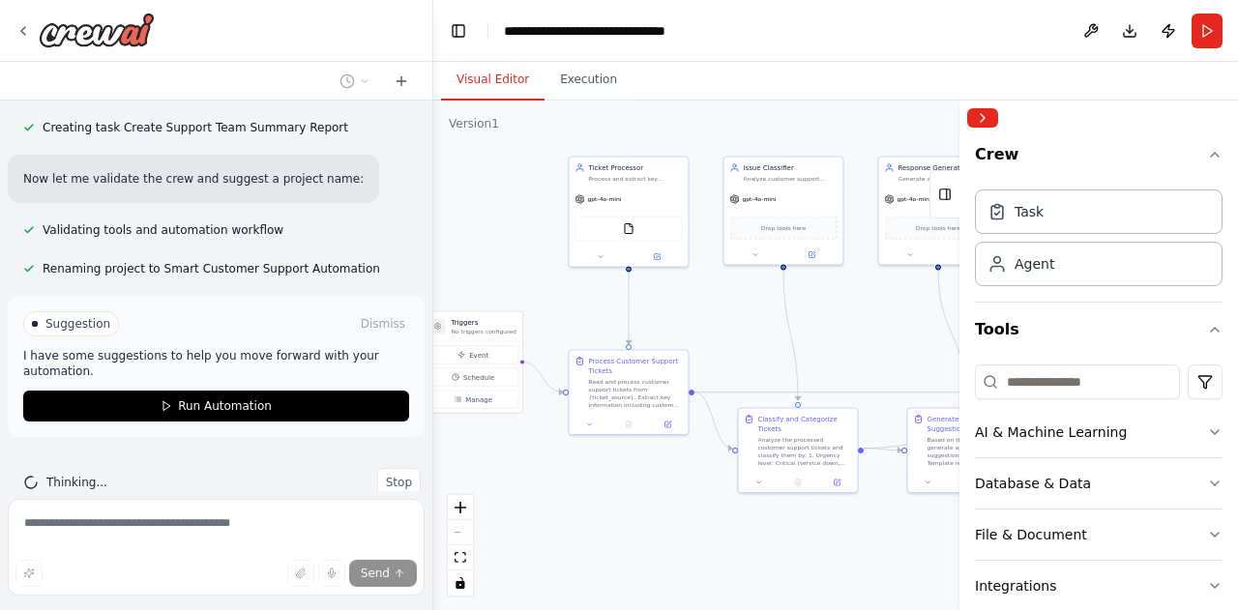
scroll to position [888, 0]
click at [1162, 30] on button "Publish" at bounding box center [1168, 31] width 31 height 35
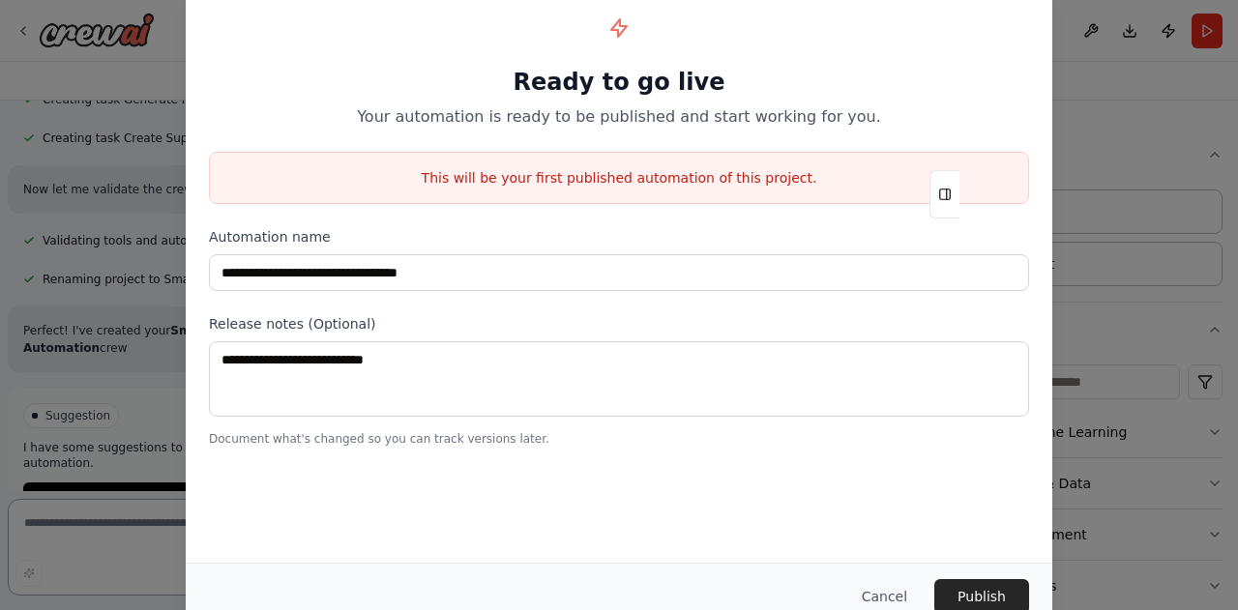
scroll to position [895, 0]
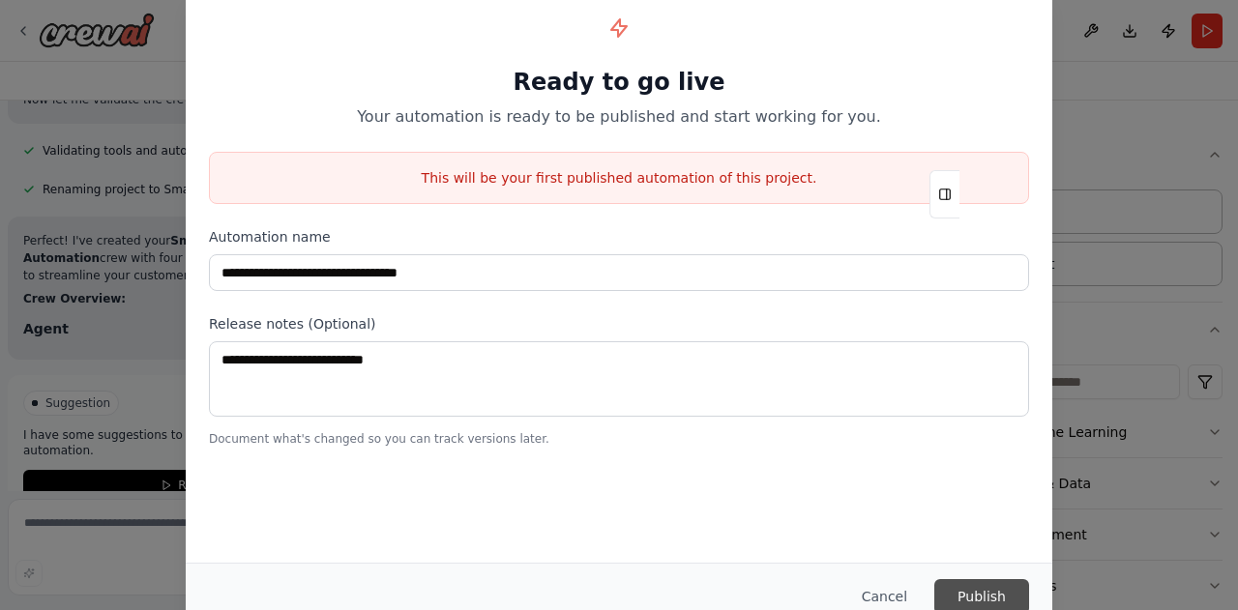
click at [983, 599] on button "Publish" at bounding box center [981, 596] width 95 height 35
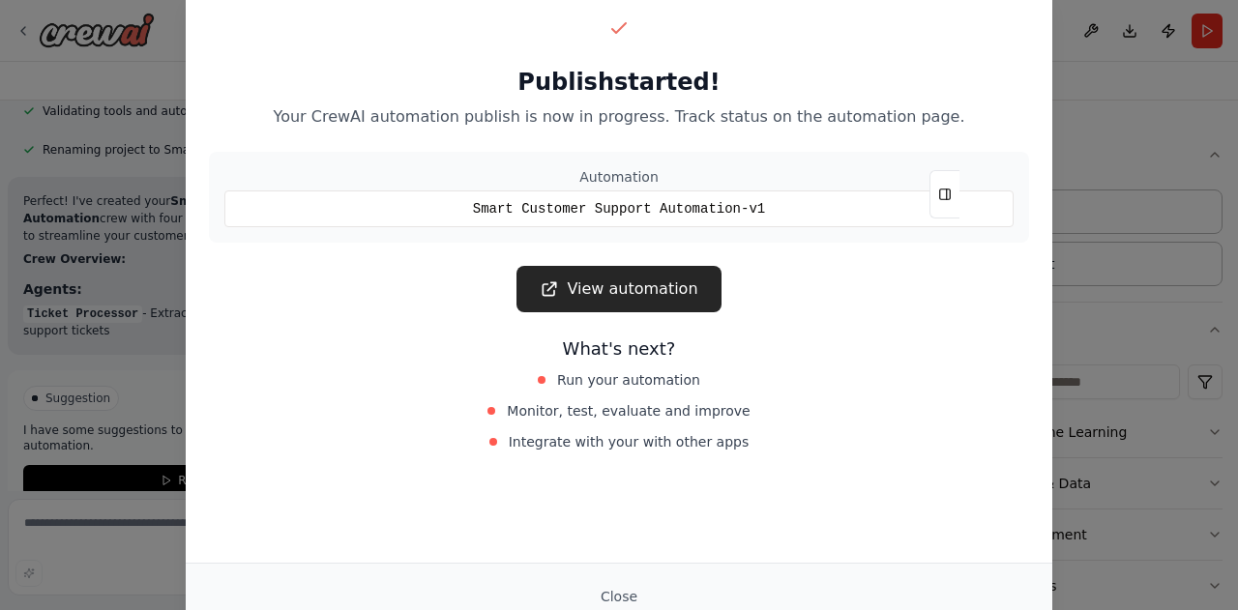
scroll to position [1024, 0]
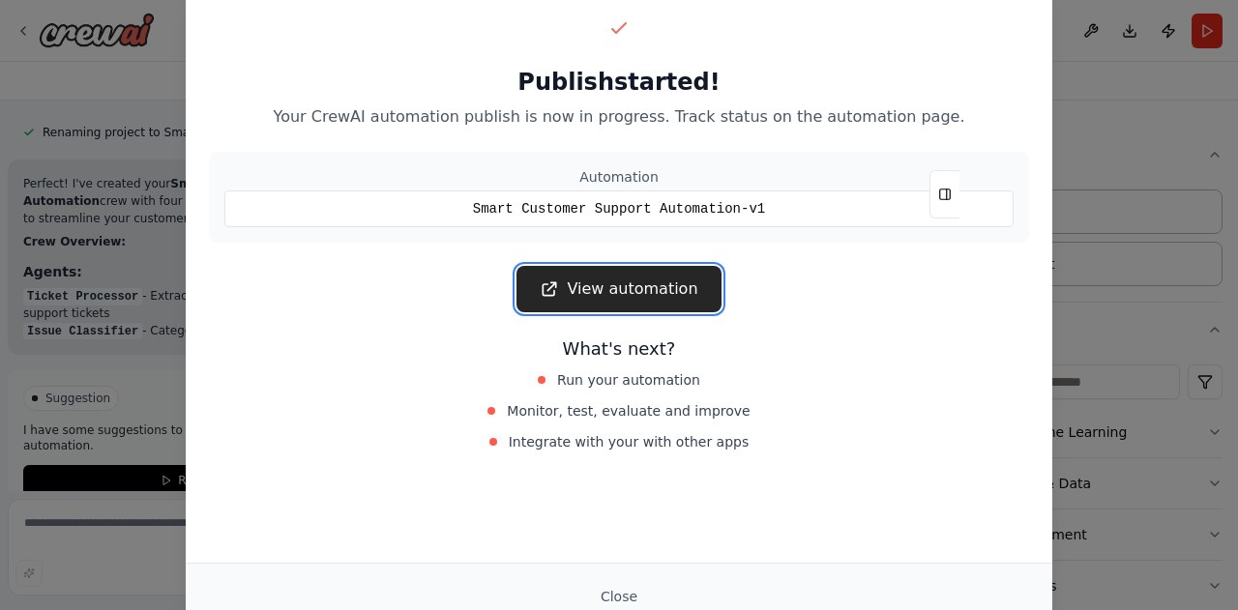
click at [656, 288] on link "View automation" at bounding box center [618, 289] width 204 height 46
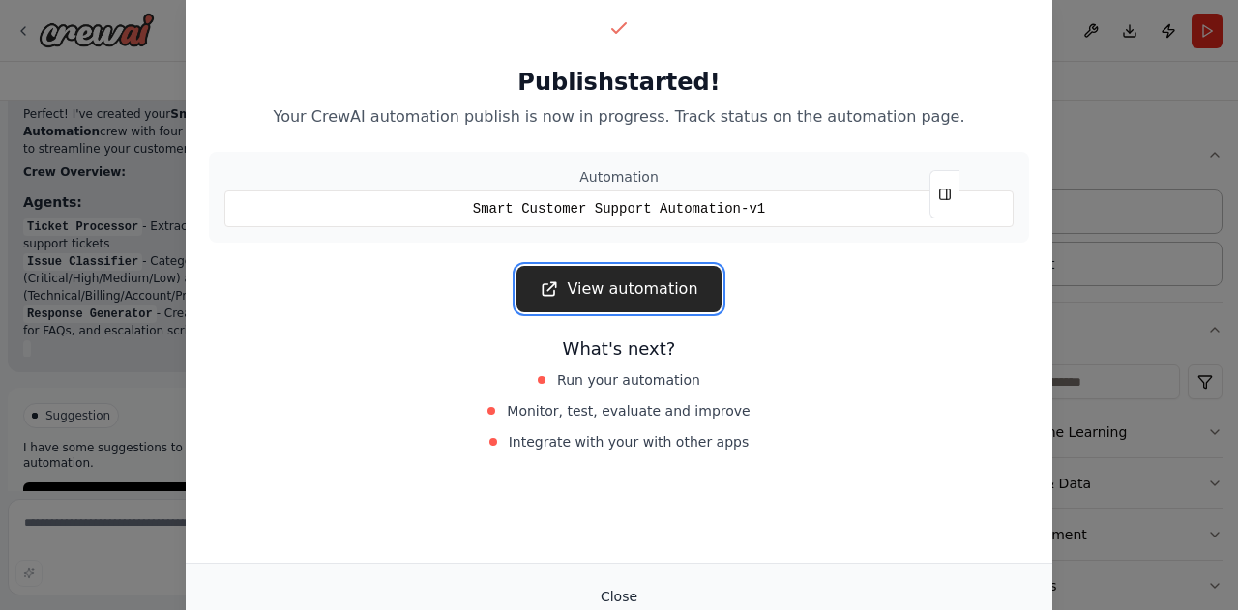
scroll to position [1111, 0]
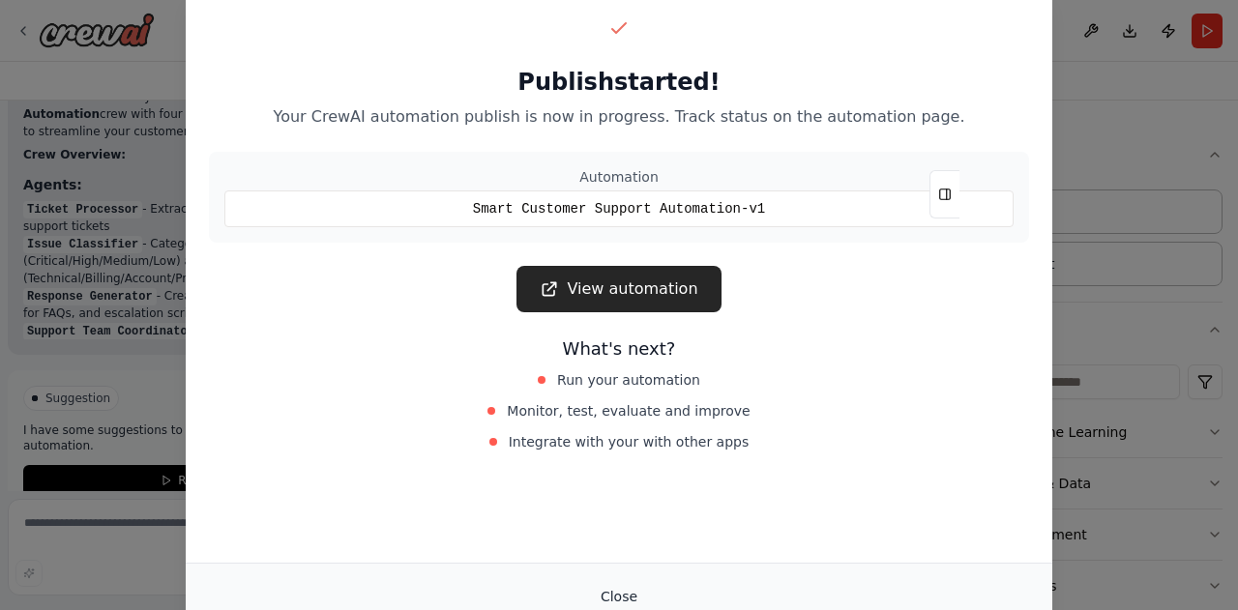
click at [638, 590] on button "Close" at bounding box center [619, 596] width 68 height 35
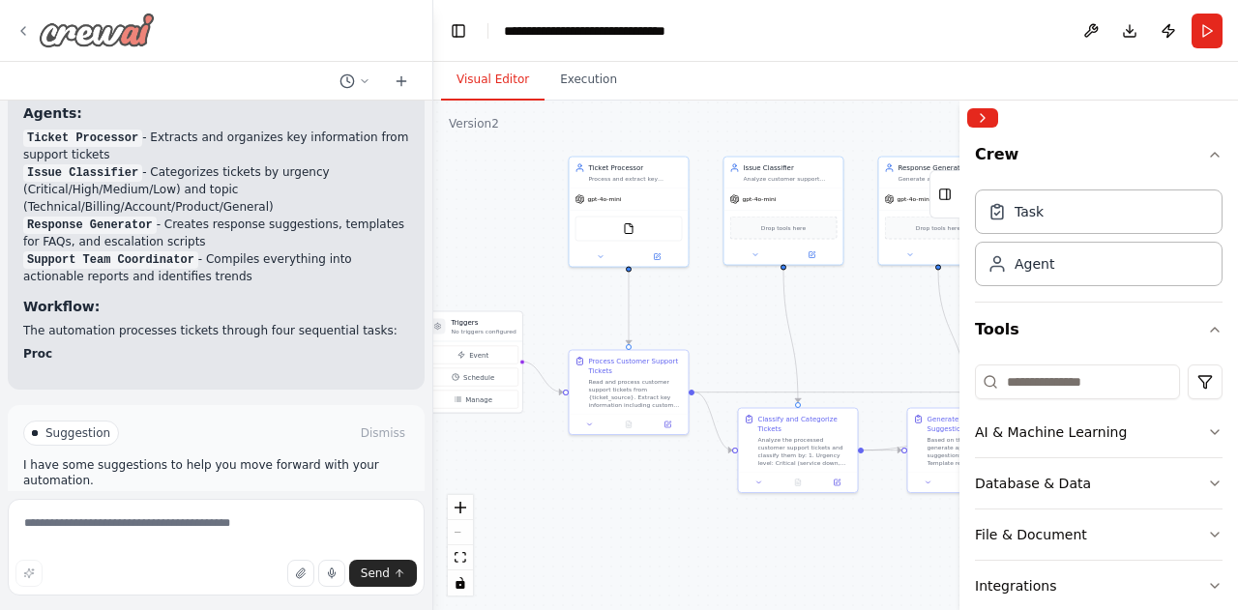
scroll to position [1218, 0]
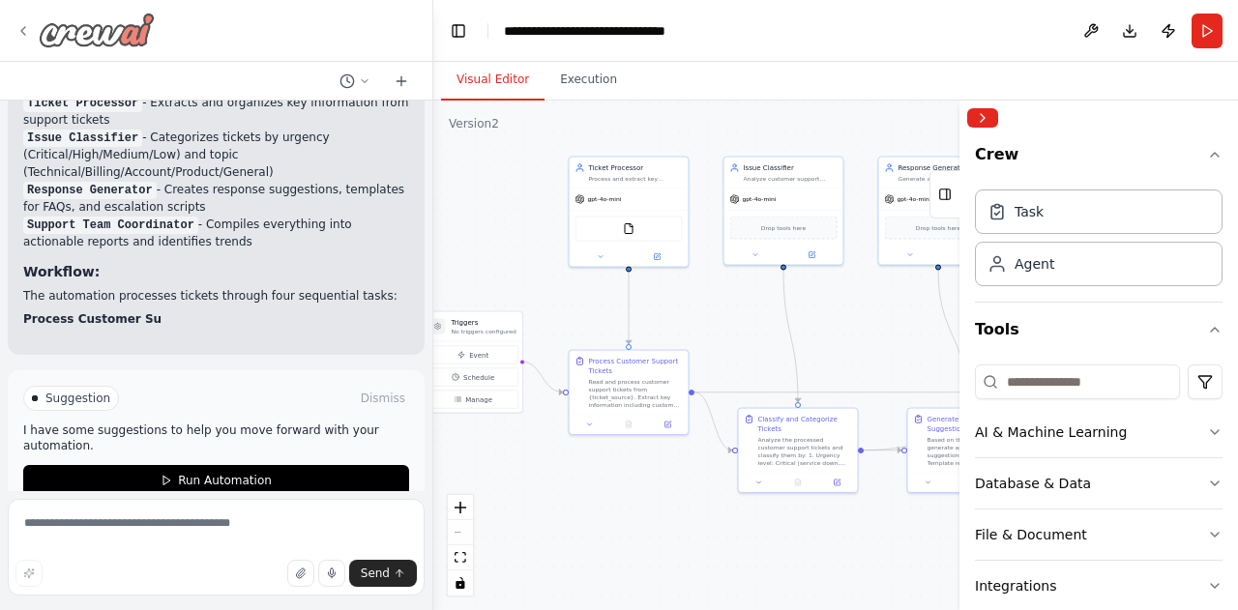
click at [21, 32] on icon at bounding box center [23, 31] width 4 height 8
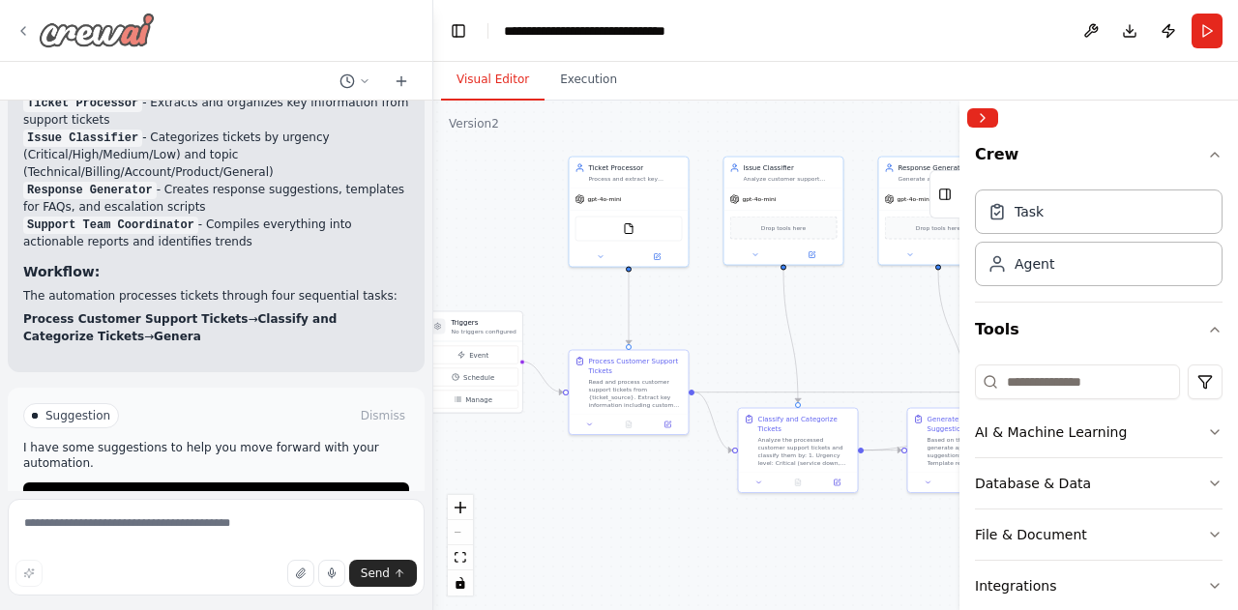
scroll to position [1235, 0]
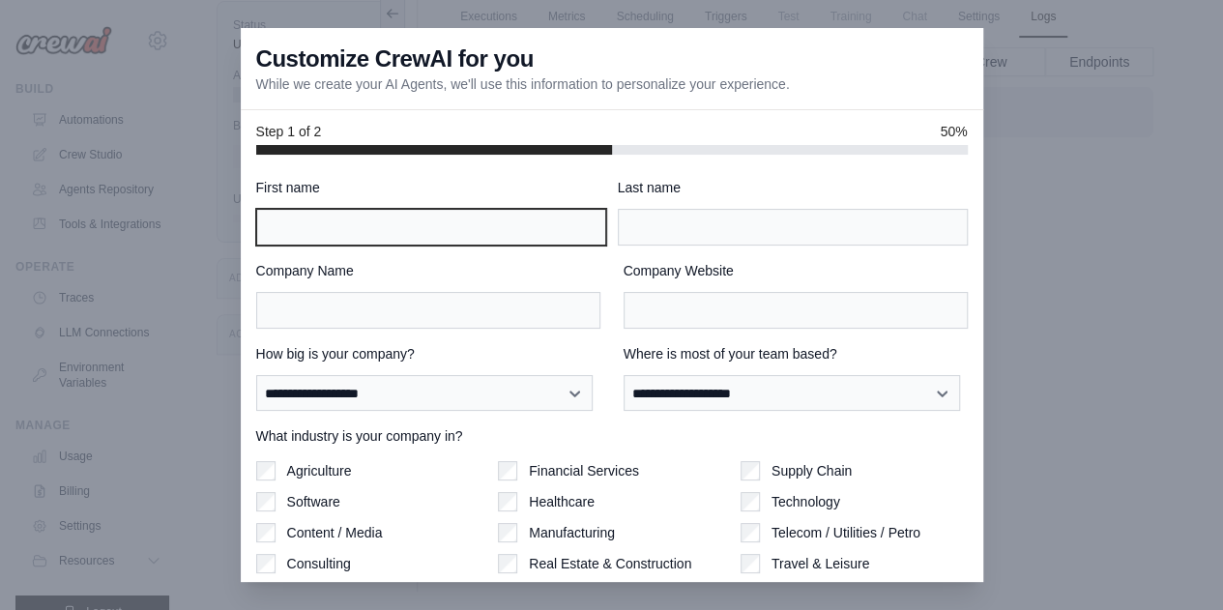
click at [377, 220] on input "First name" at bounding box center [431, 227] width 350 height 37
type input "******"
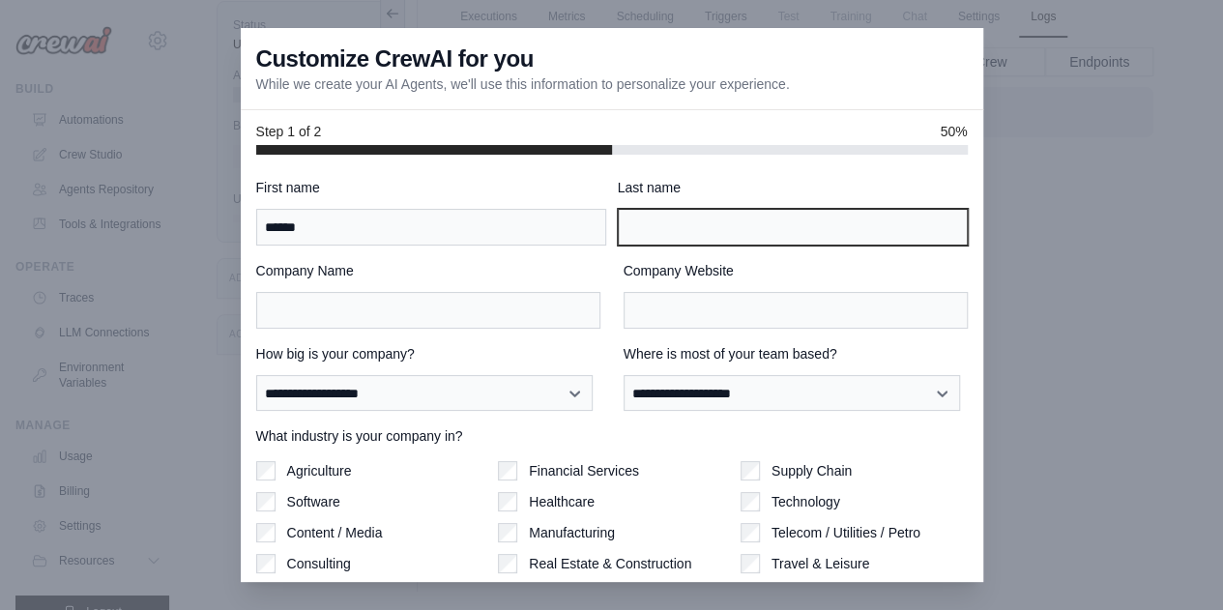
type input "*******"
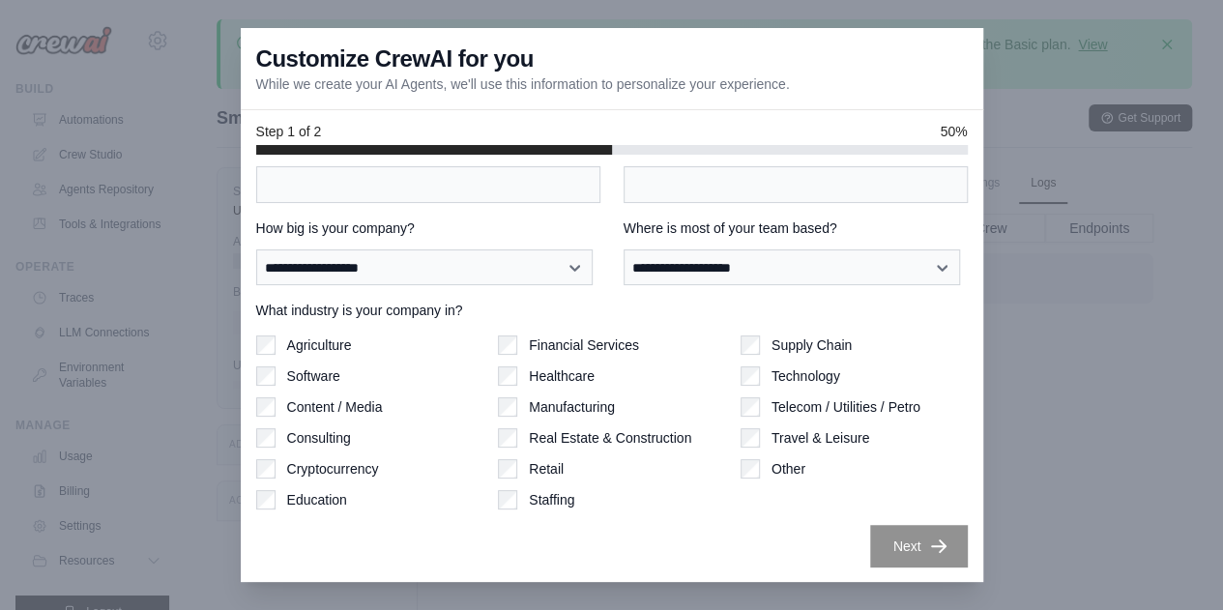
click at [1082, 272] on div at bounding box center [611, 305] width 1223 height 610
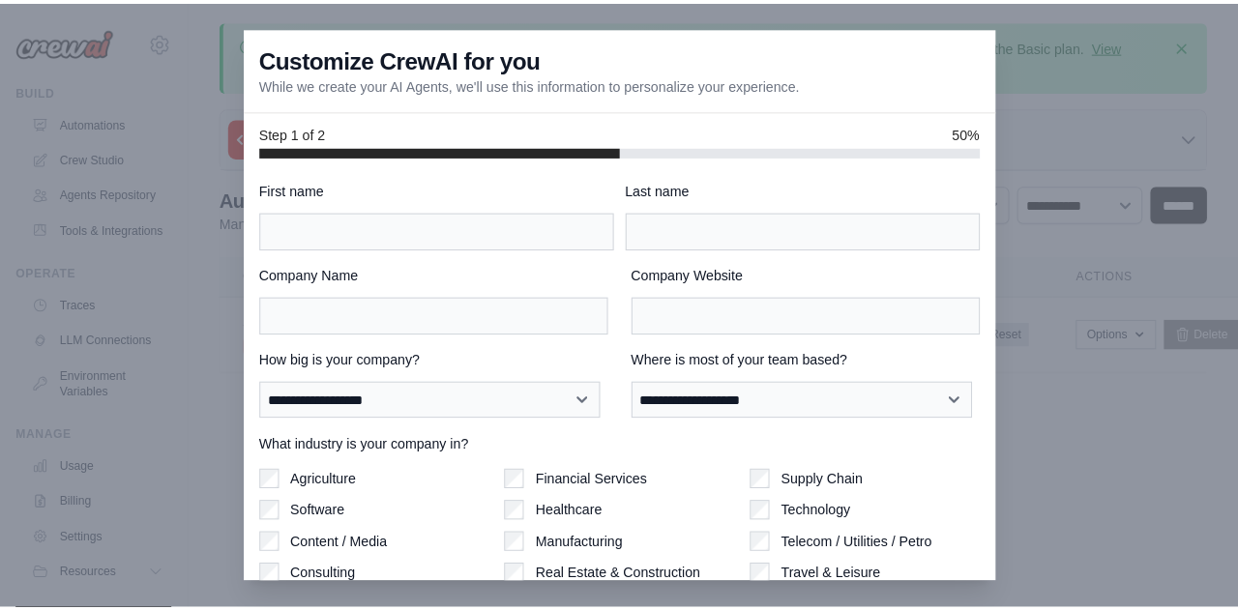
scroll to position [126, 0]
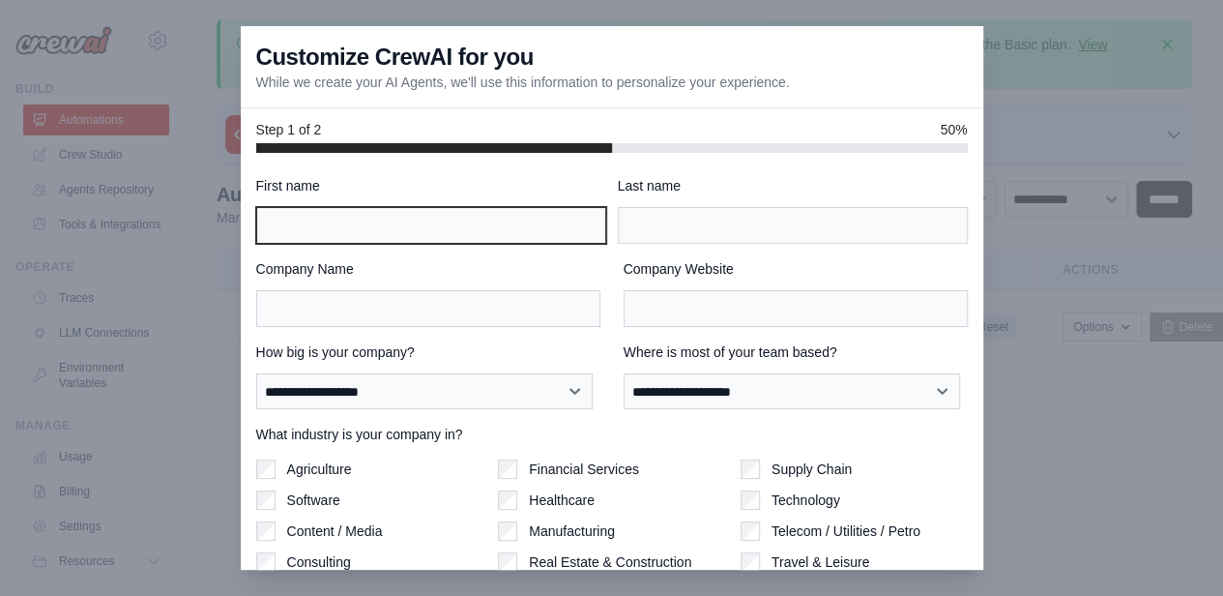
click at [391, 227] on input "First name" at bounding box center [431, 225] width 350 height 37
click at [431, 287] on div "Company Name" at bounding box center [428, 293] width 344 height 68
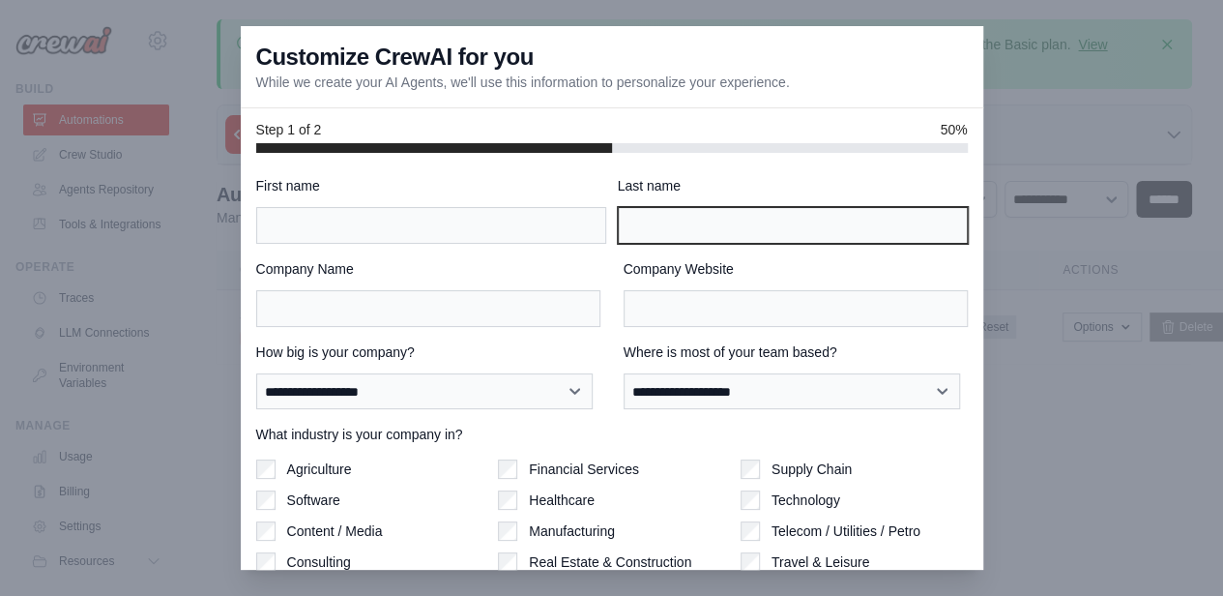
click at [690, 220] on input "Last name" at bounding box center [793, 225] width 350 height 37
type input "*******"
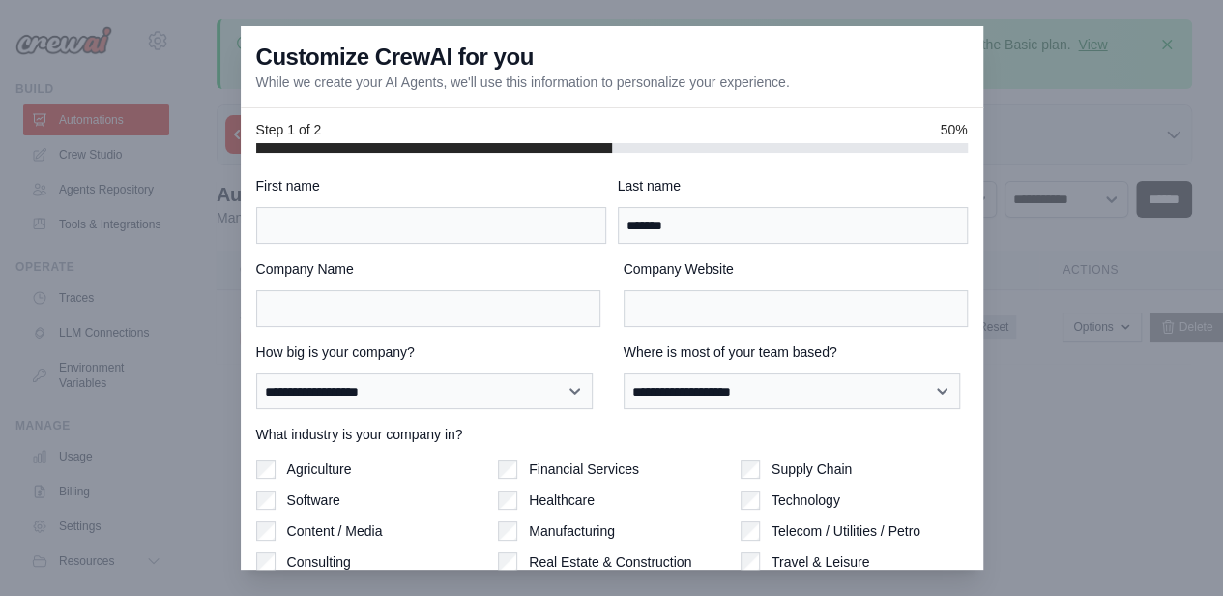
type input "******"
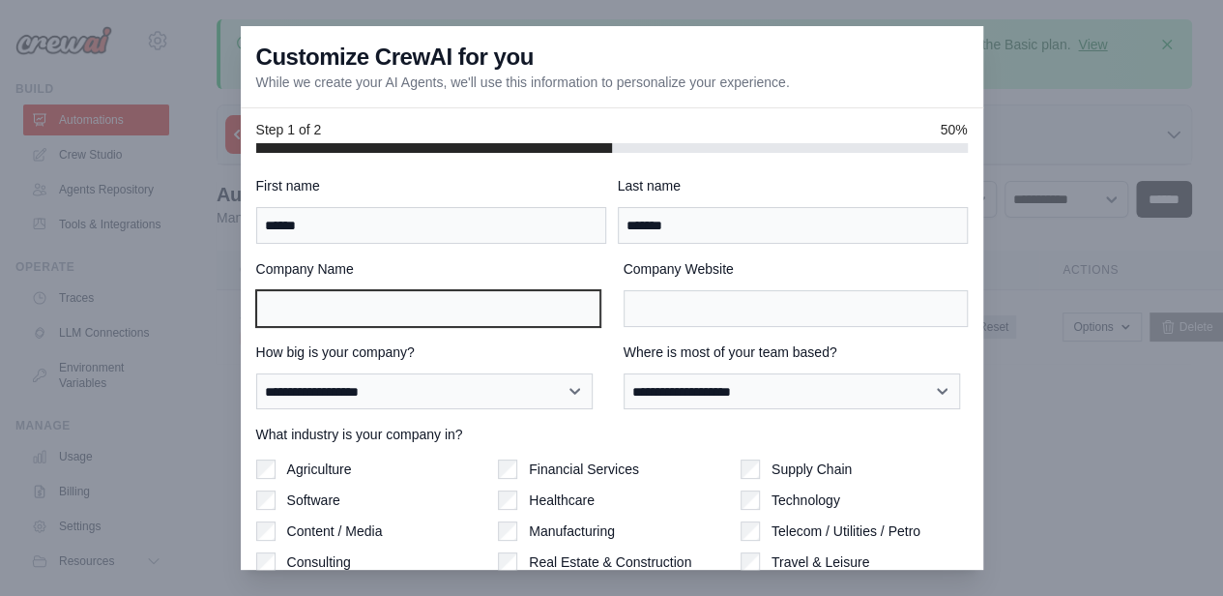
click at [521, 314] on input "Company Name" at bounding box center [428, 308] width 344 height 37
type input "****"
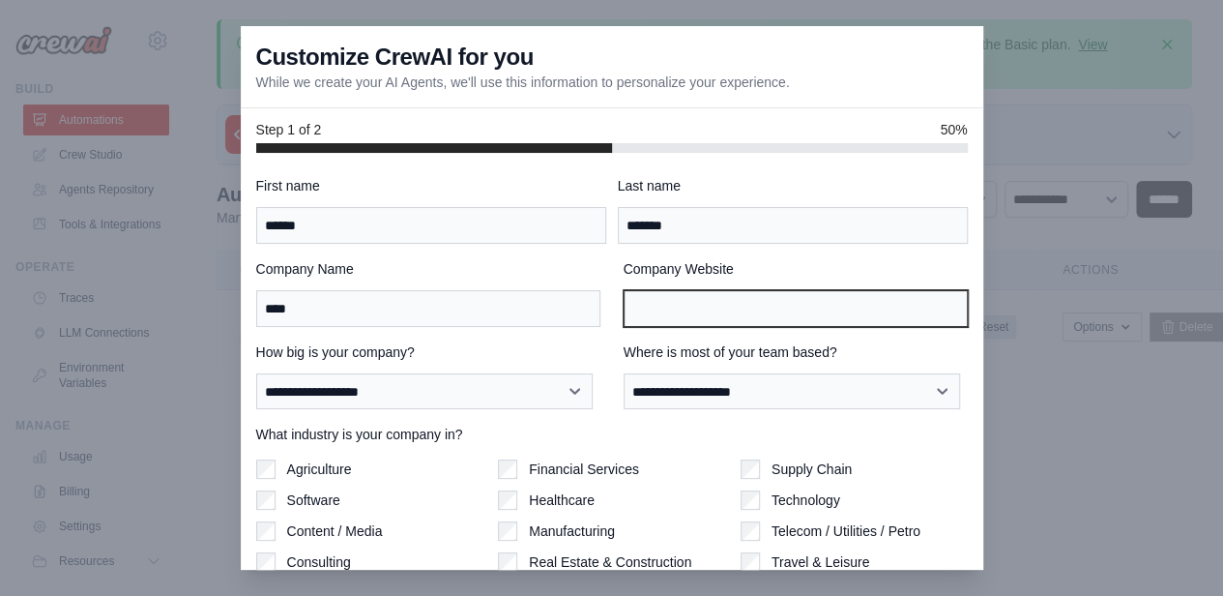
click at [646, 311] on input "Company Website" at bounding box center [796, 308] width 344 height 37
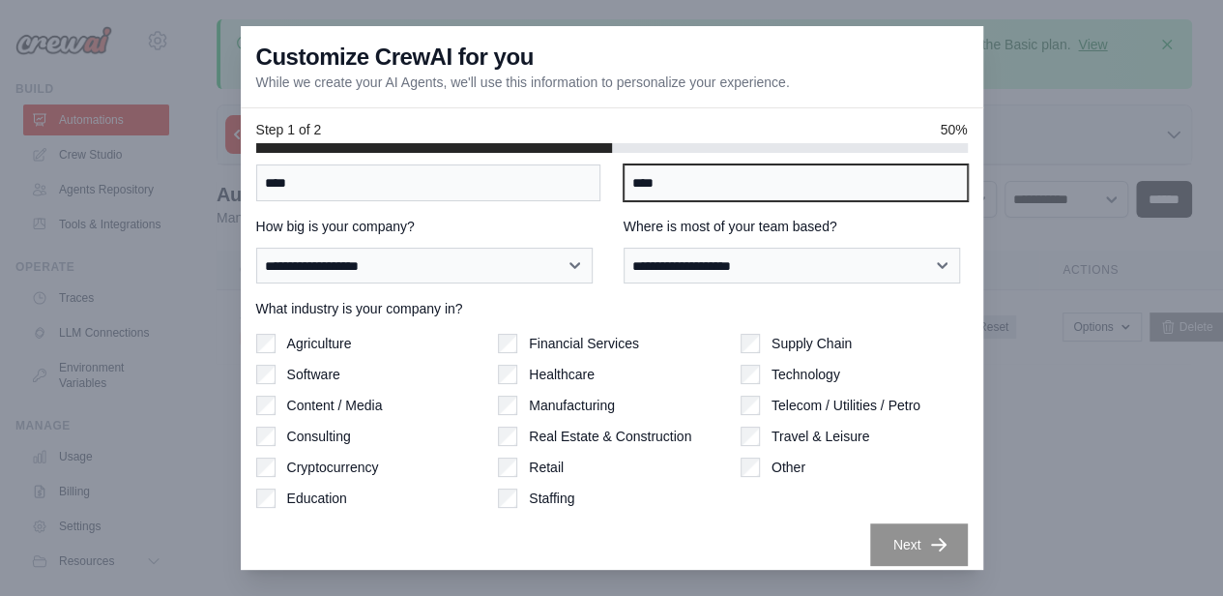
type input "****"
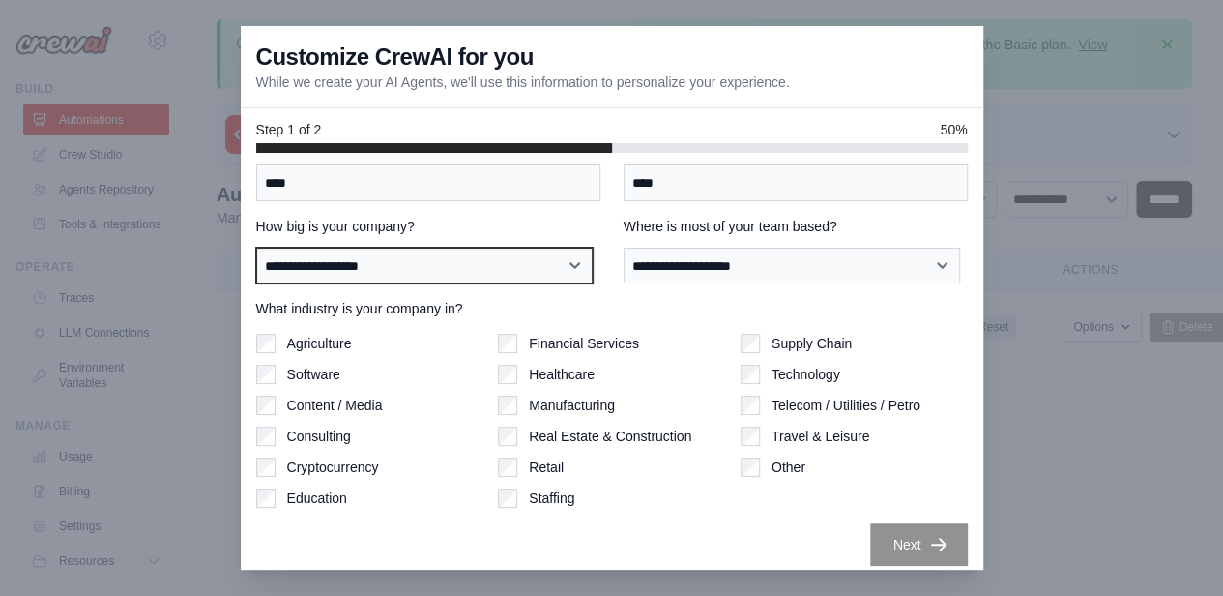
click at [464, 270] on select "**********" at bounding box center [424, 266] width 337 height 36
select select "**********"
click at [256, 248] on select "**********" at bounding box center [424, 266] width 337 height 36
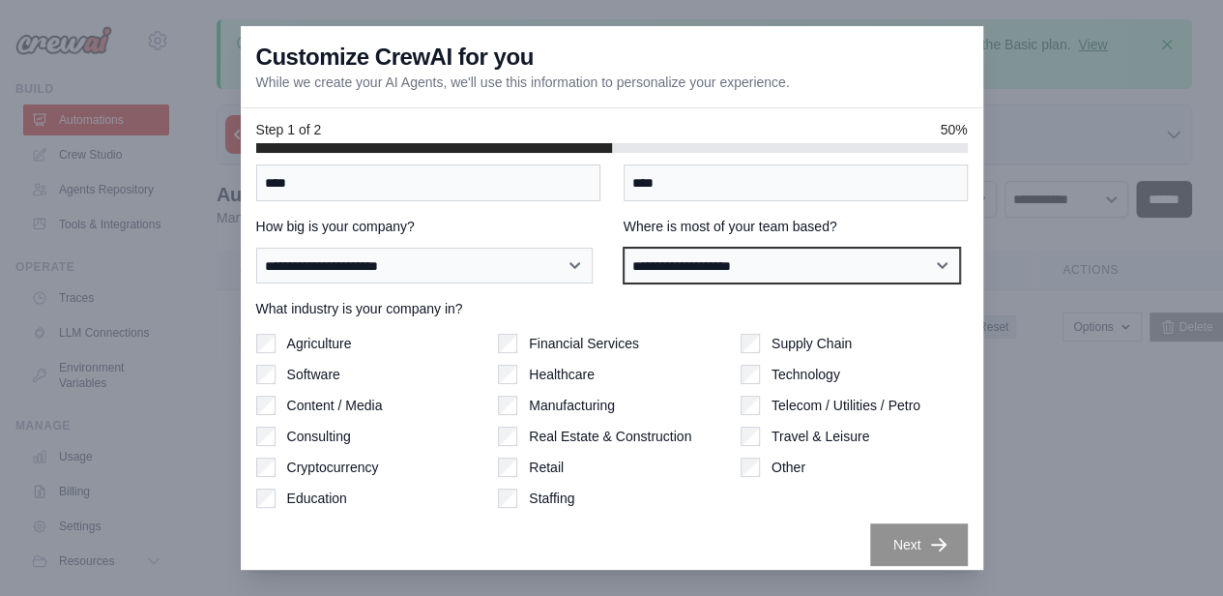
click at [665, 255] on select "**********" at bounding box center [792, 266] width 337 height 36
select select "******"
click at [624, 248] on select "**********" at bounding box center [792, 266] width 337 height 36
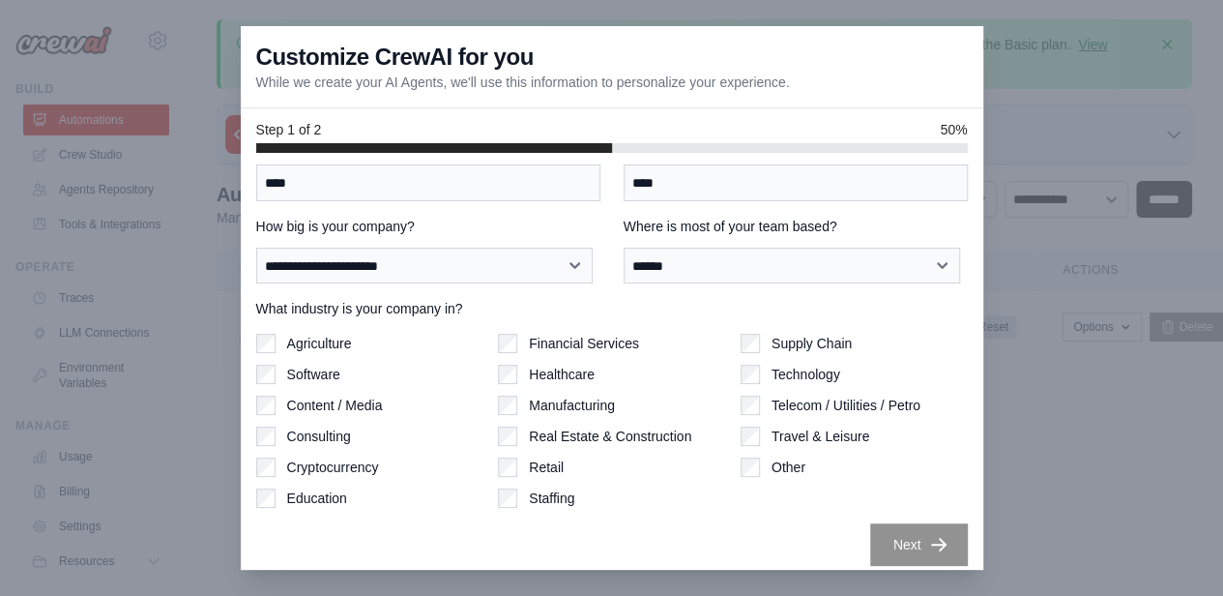
click at [326, 343] on label "Agriculture" at bounding box center [319, 343] width 65 height 19
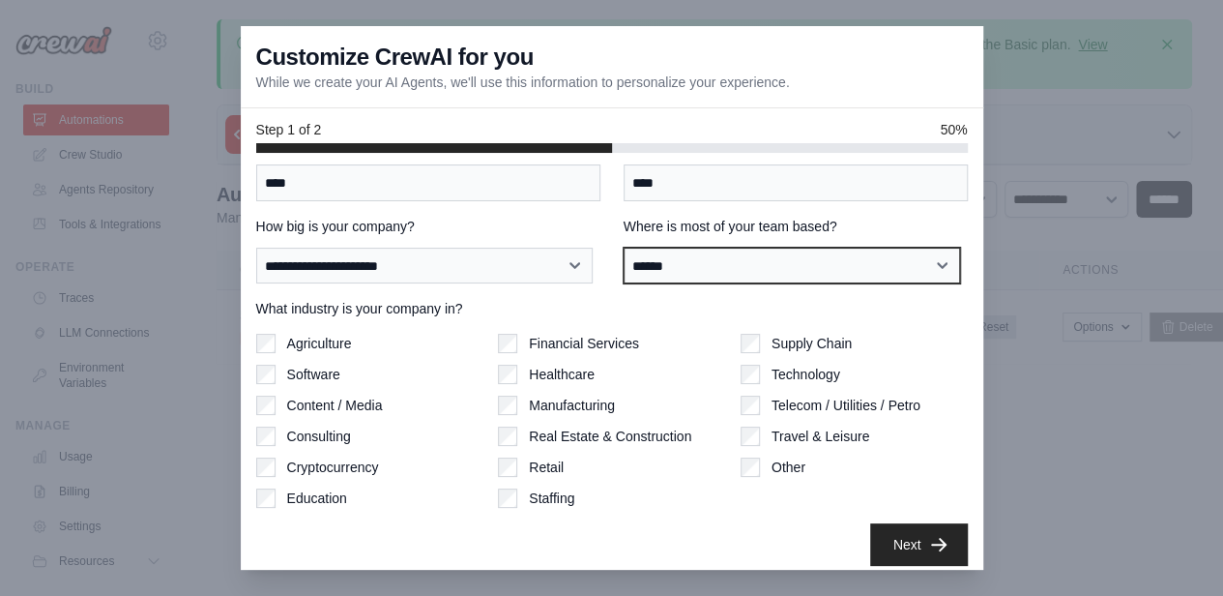
click at [658, 270] on select "**********" at bounding box center [792, 266] width 337 height 36
click at [624, 248] on select "**********" at bounding box center [792, 266] width 337 height 36
click at [665, 276] on select "**********" at bounding box center [792, 266] width 337 height 36
select select "**********"
click at [624, 248] on select "**********" at bounding box center [792, 266] width 337 height 36
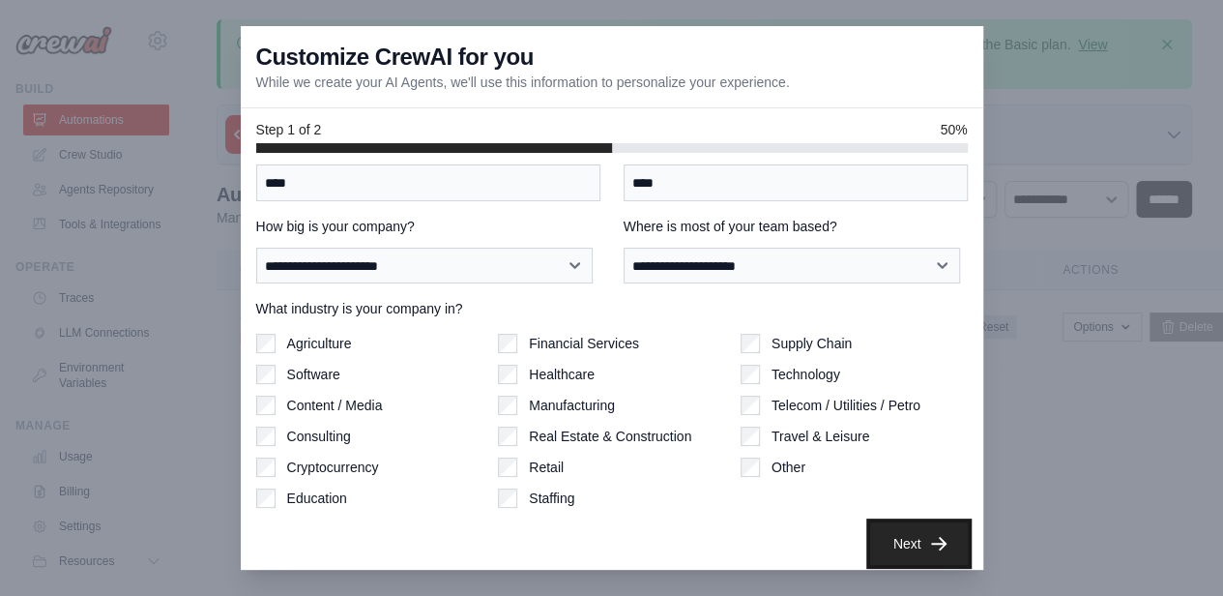
click at [931, 544] on icon "button" at bounding box center [938, 544] width 15 height 14
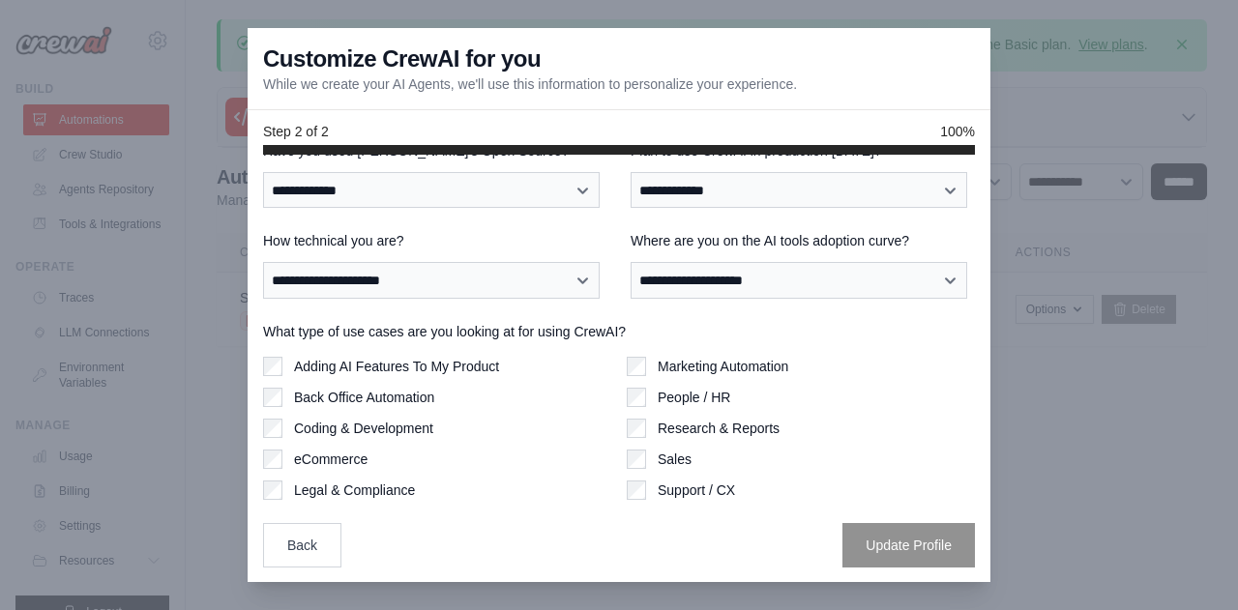
scroll to position [0, 0]
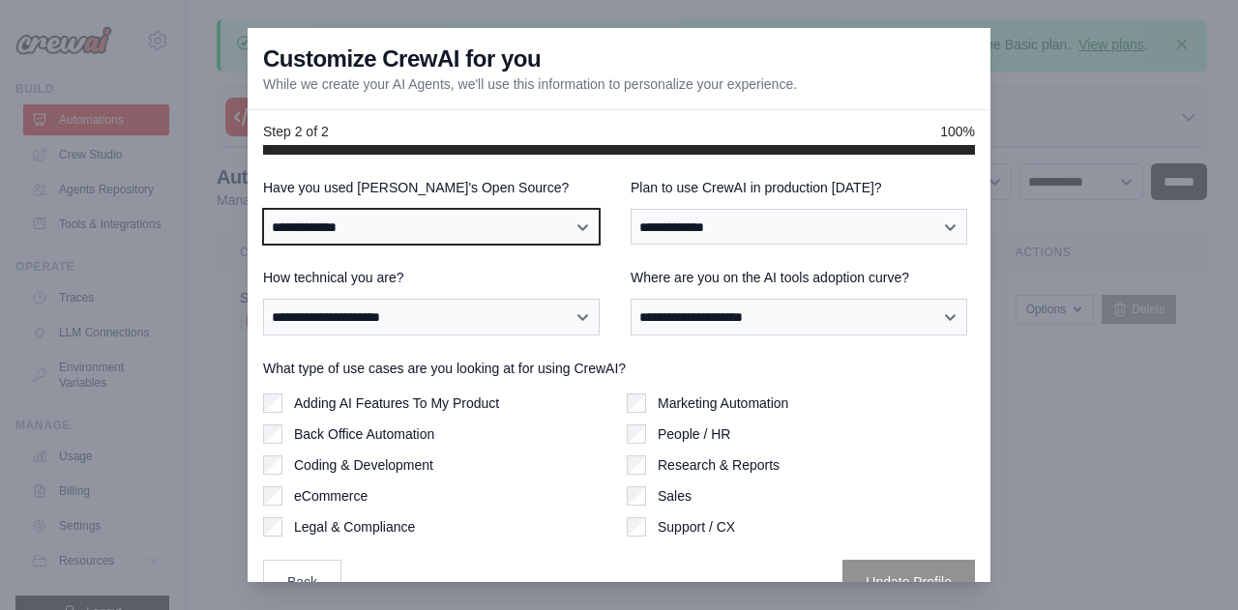
click at [493, 227] on select "**********" at bounding box center [431, 227] width 337 height 36
select select "**"
click at [263, 209] on select "**********" at bounding box center [431, 227] width 337 height 36
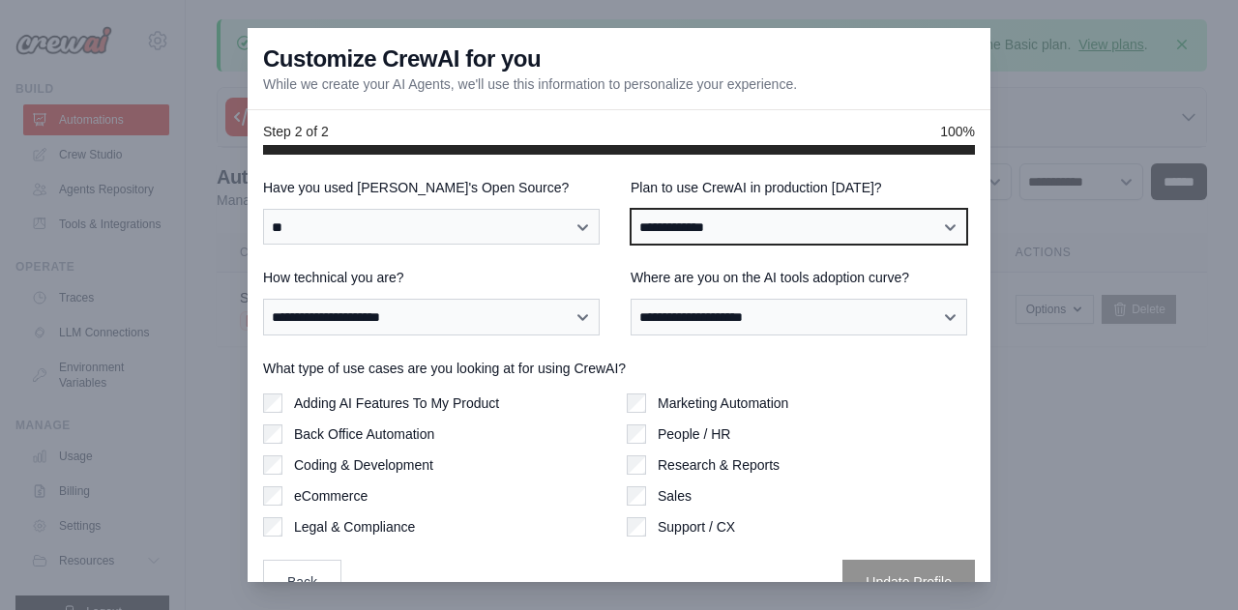
click at [729, 219] on select "**********" at bounding box center [799, 227] width 337 height 36
select select "*****"
click at [631, 209] on select "**********" at bounding box center [799, 227] width 337 height 36
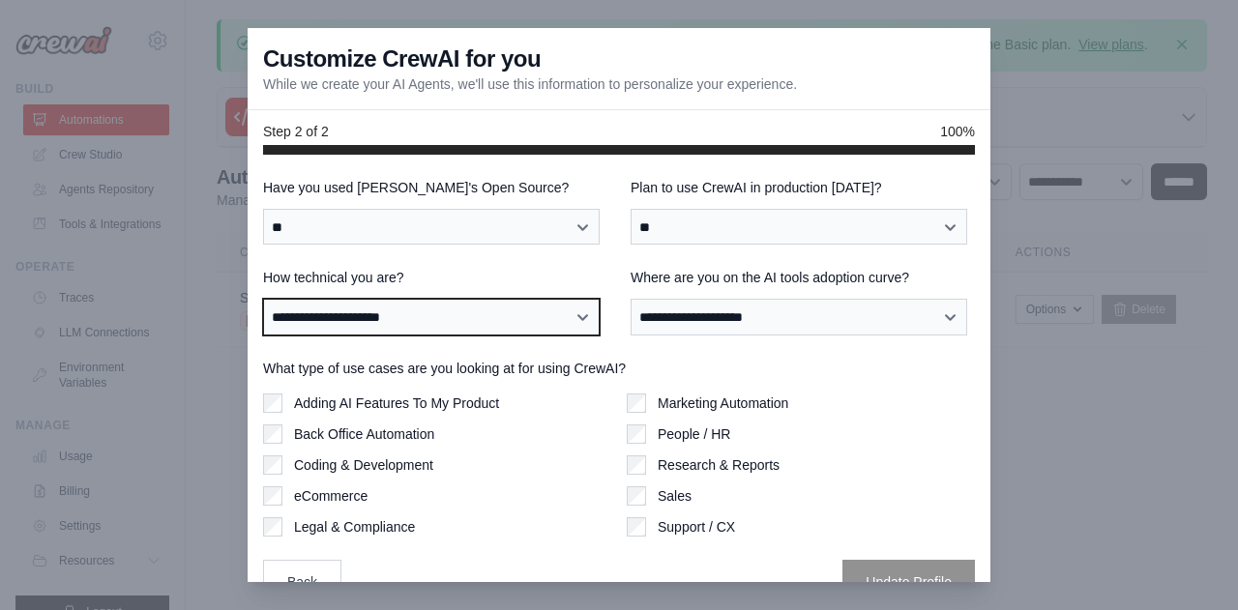
click at [445, 322] on select "**********" at bounding box center [431, 317] width 337 height 36
select select "**********"
click at [263, 299] on select "**********" at bounding box center [431, 317] width 337 height 36
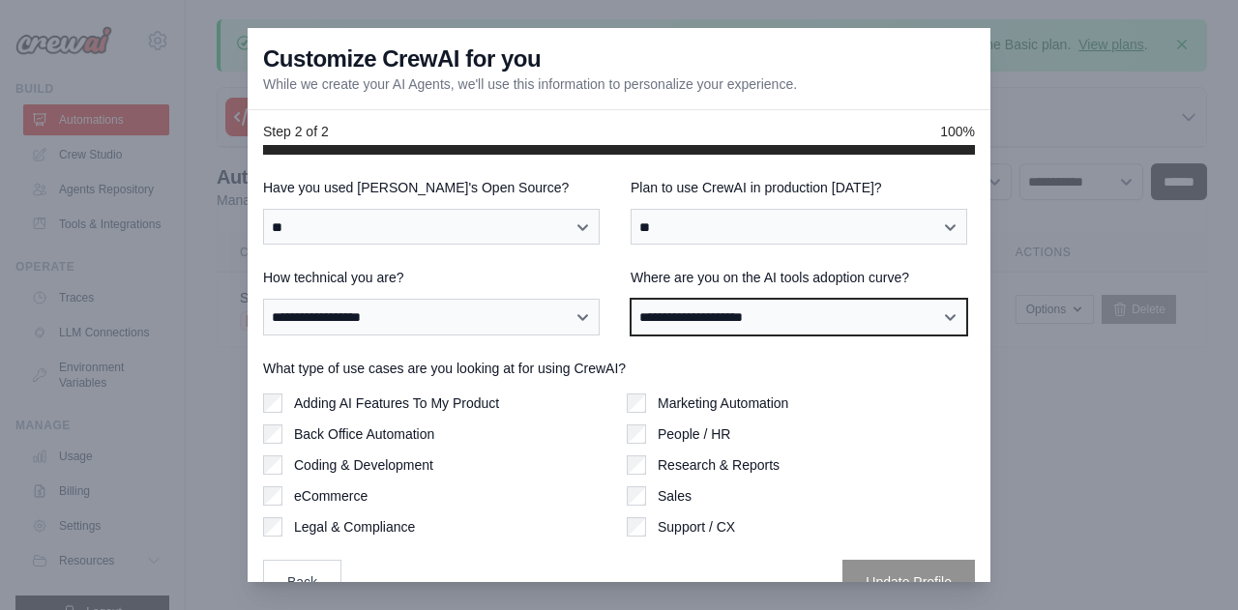
click at [706, 322] on select "**********" at bounding box center [799, 317] width 337 height 36
select select "**********"
click at [631, 299] on select "**********" at bounding box center [799, 317] width 337 height 36
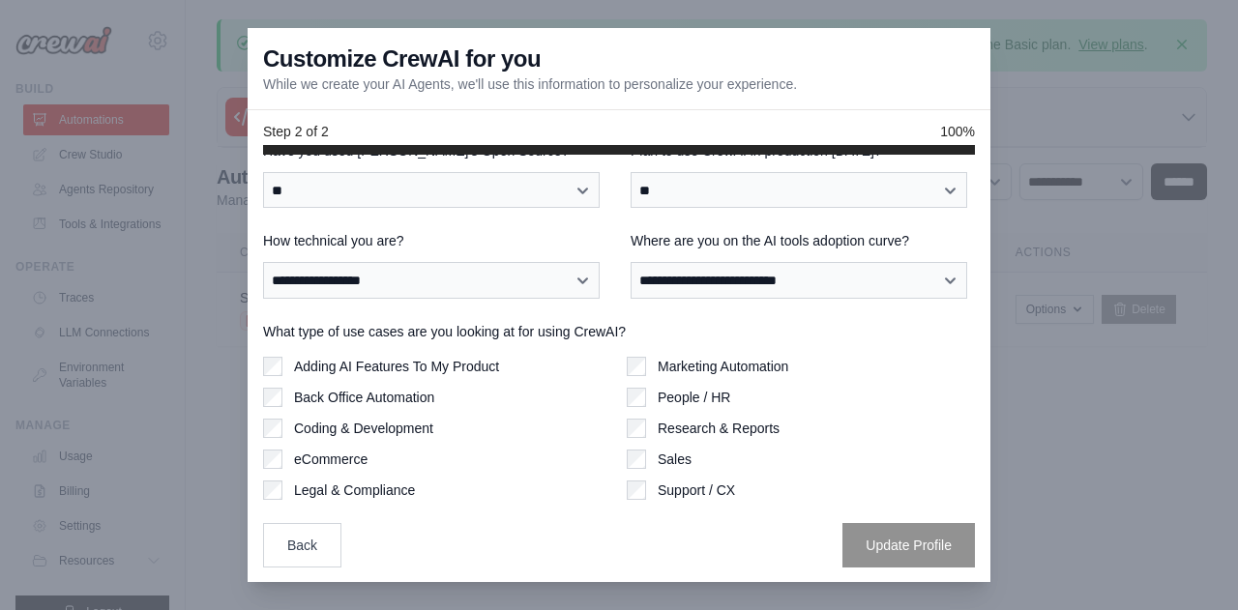
click at [319, 492] on label "Legal & Compliance" at bounding box center [354, 490] width 121 height 19
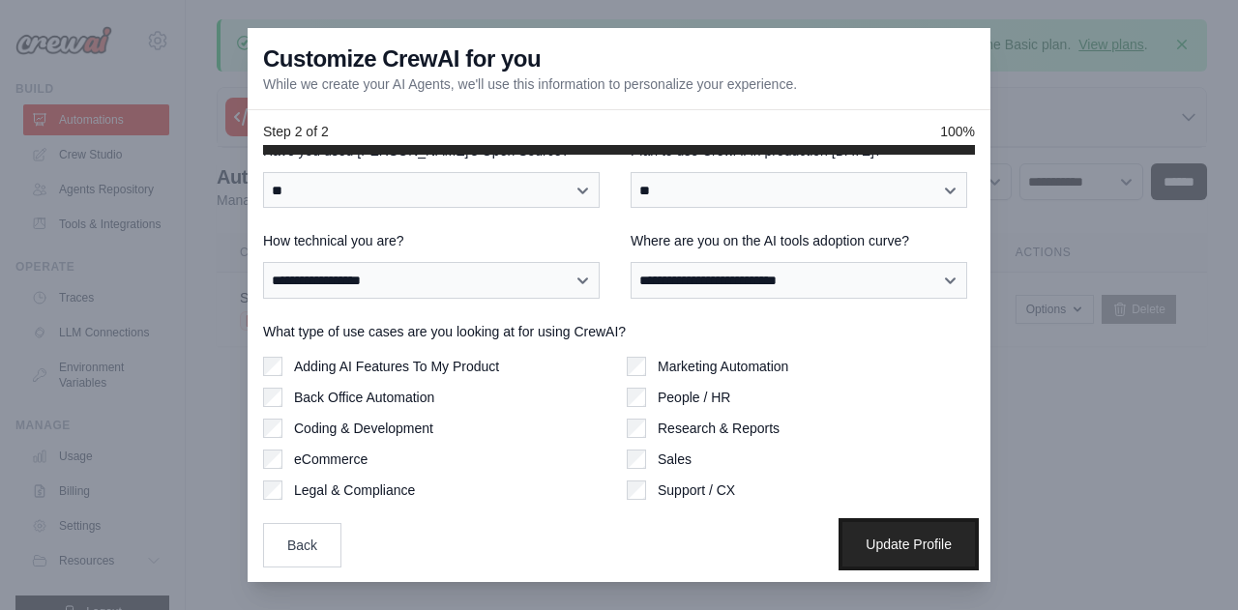
click at [861, 530] on button "Update Profile" at bounding box center [908, 544] width 132 height 44
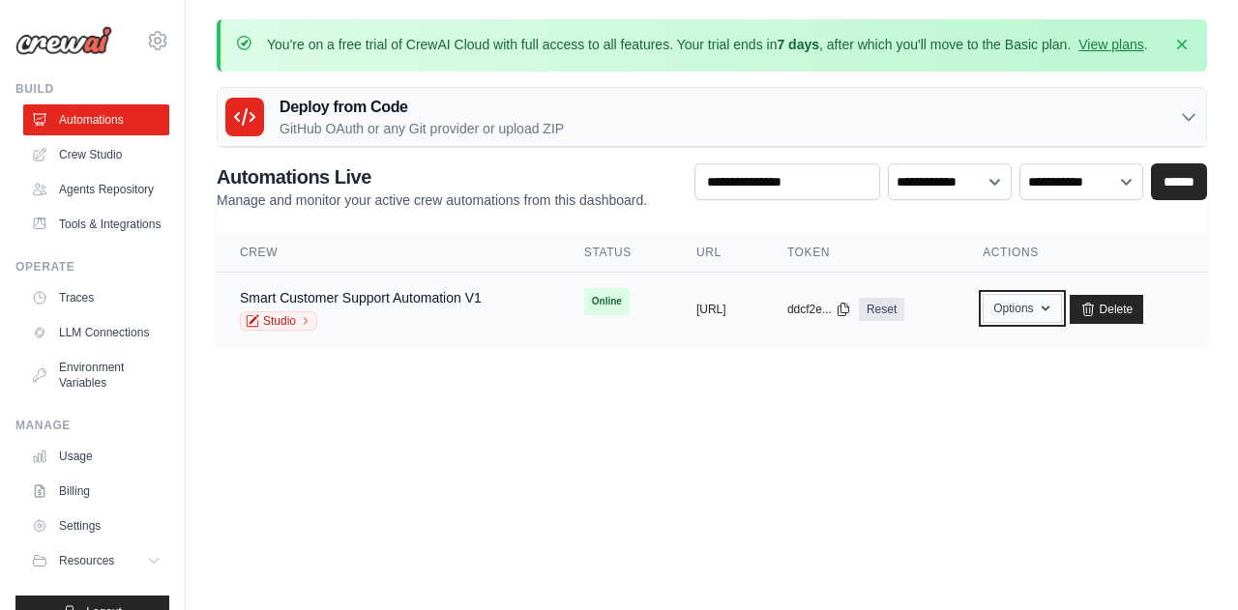
click at [1050, 306] on button "Options" at bounding box center [1022, 308] width 78 height 29
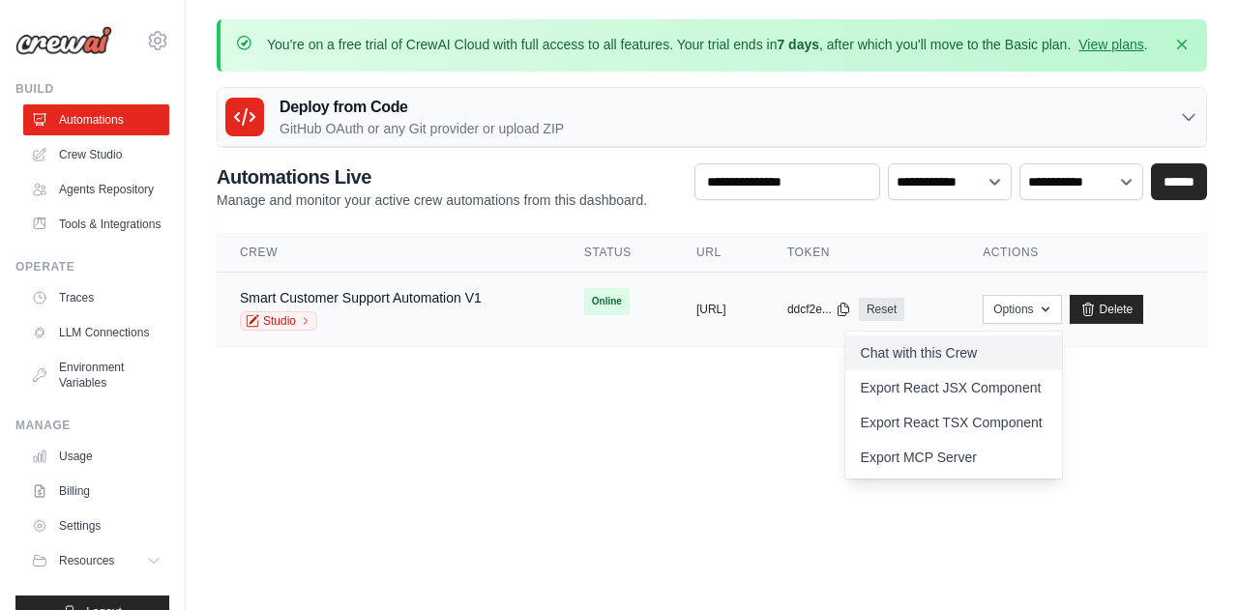
click at [983, 349] on link "Chat with this Crew" at bounding box center [953, 353] width 217 height 35
click at [300, 323] on icon at bounding box center [306, 321] width 12 height 12
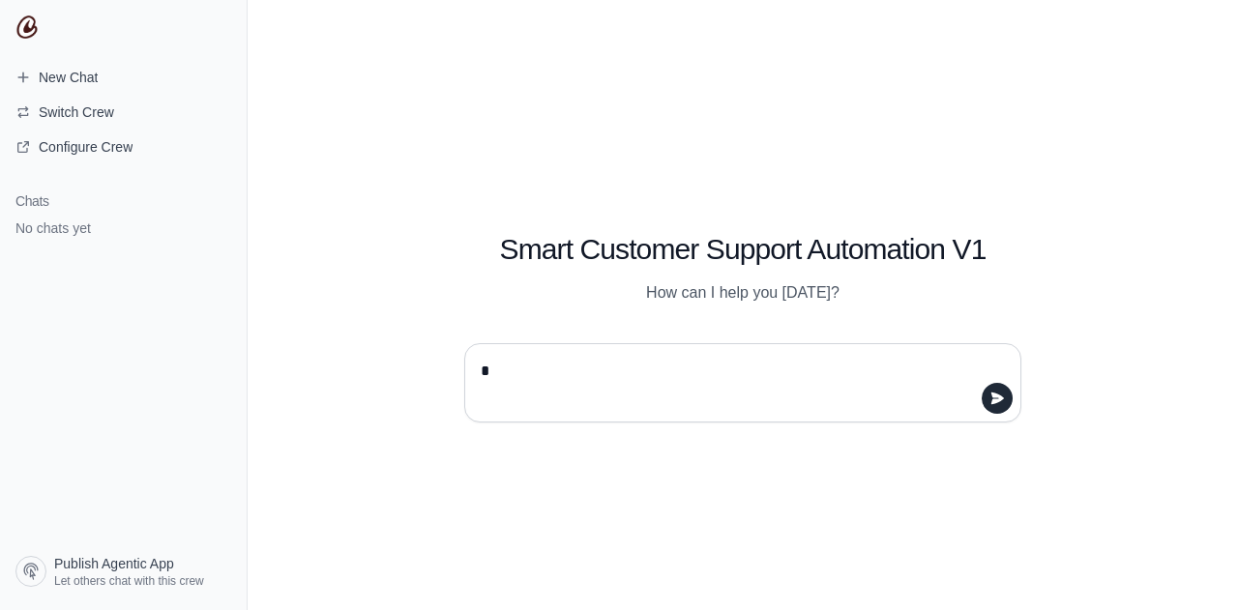
type textarea "**"
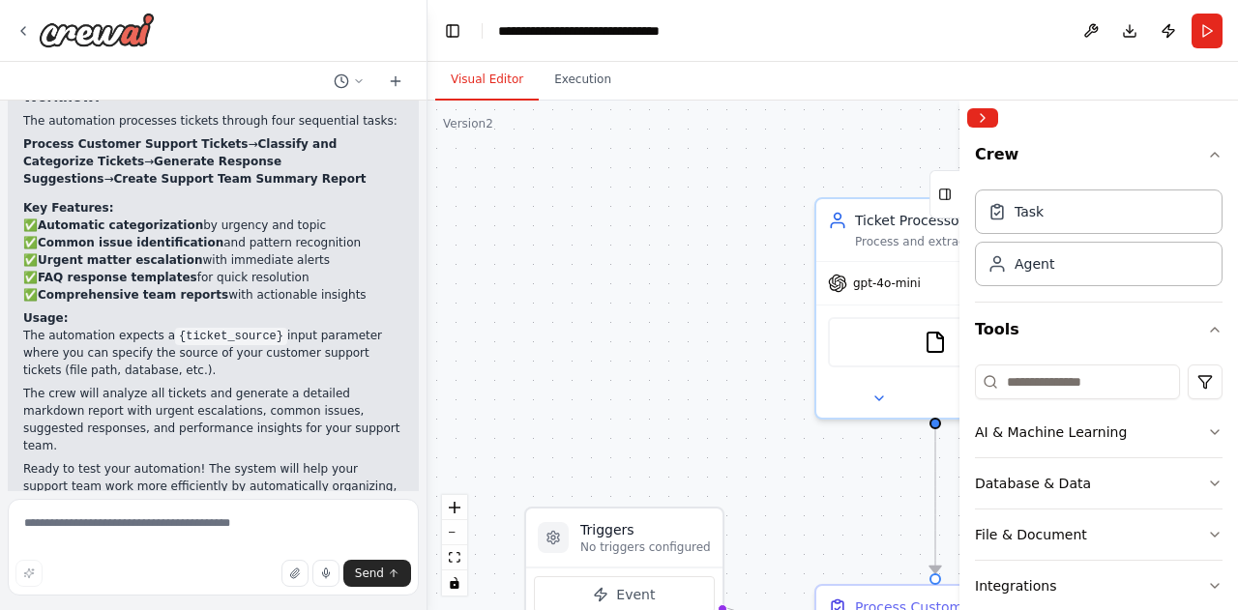
scroll to position [2199, 0]
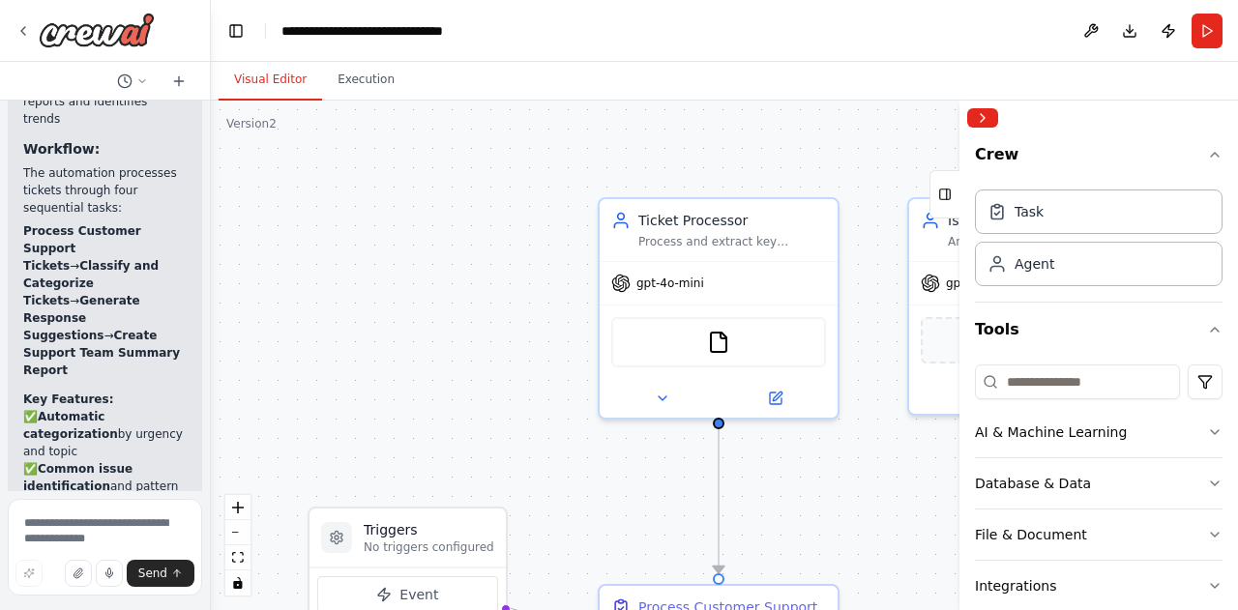
drag, startPoint x: 427, startPoint y: 54, endPoint x: 75, endPoint y: 121, distance: 358.3
click at [75, 121] on div "Create a crew that automatically reads through customer support tickets, catego…" at bounding box center [105, 305] width 211 height 610
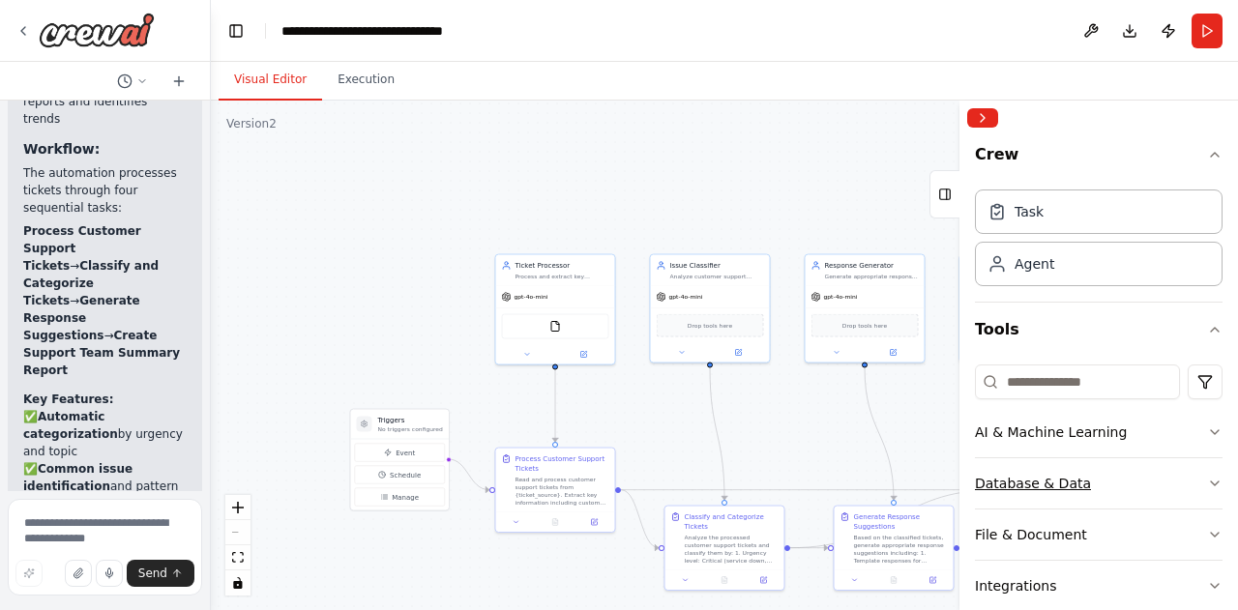
scroll to position [236, 0]
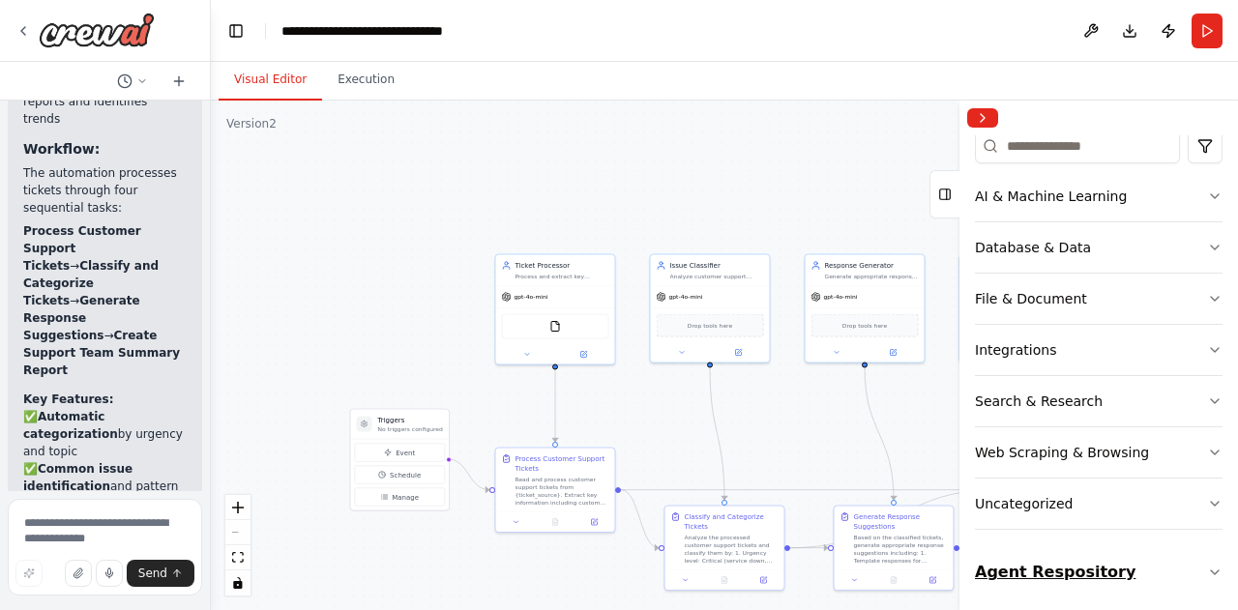
click at [1207, 570] on icon "button" at bounding box center [1214, 572] width 15 height 15
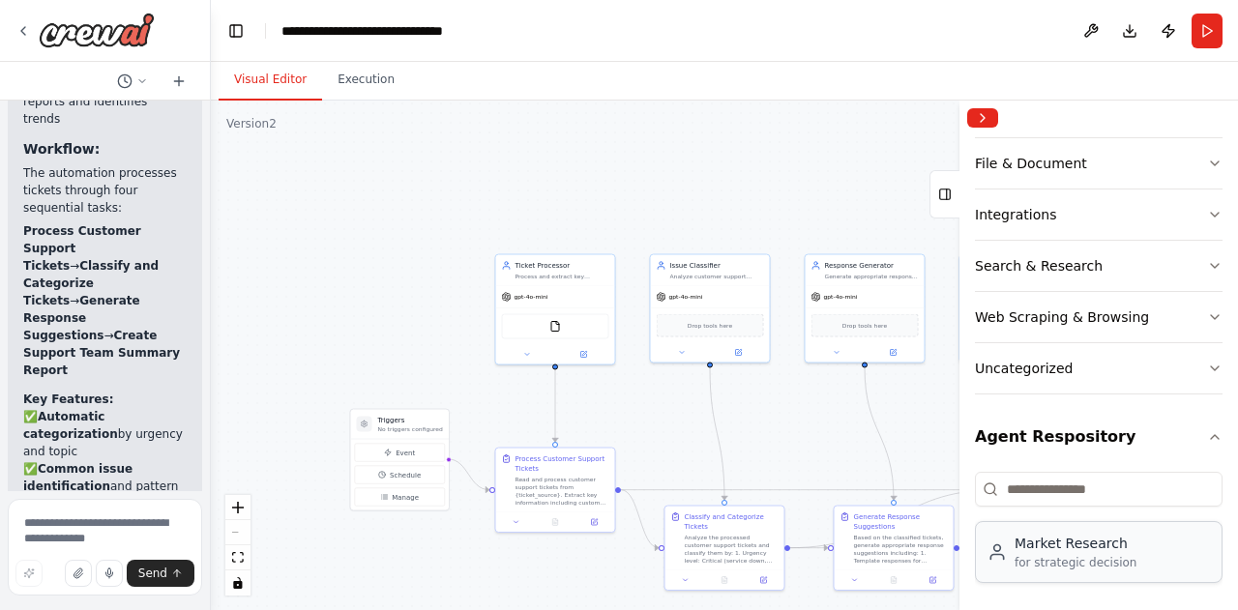
click at [1058, 558] on div "for strategic decision" at bounding box center [1075, 562] width 122 height 15
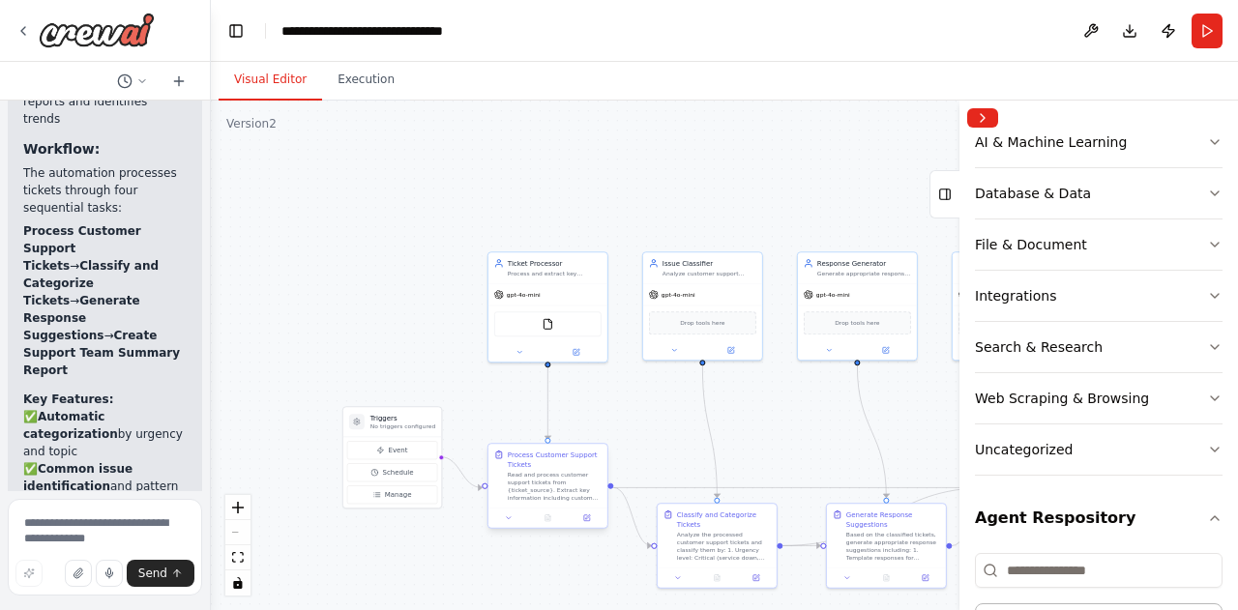
click at [545, 476] on div "Read and process customer support tickets from {ticket_source}. Extract key inf…" at bounding box center [555, 486] width 94 height 31
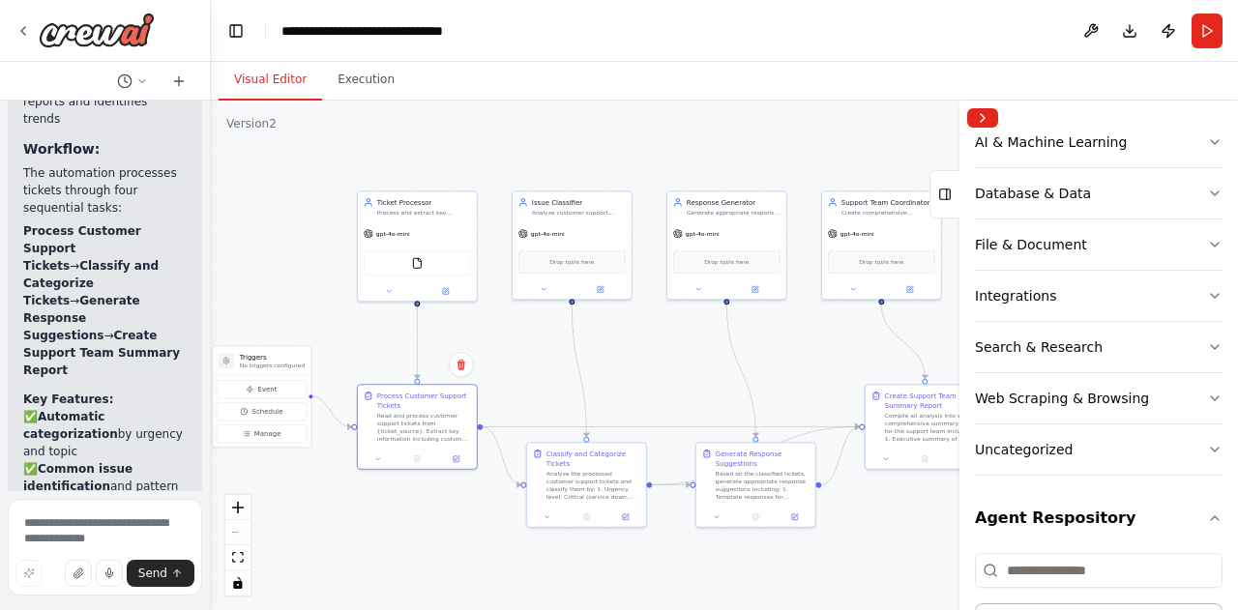
drag, startPoint x: 743, startPoint y: 420, endPoint x: 612, endPoint y: 359, distance: 144.1
click at [612, 359] on div ".deletable-edge-delete-btn { width: 20px; height: 20px; border: 0px solid #ffff…" at bounding box center [724, 356] width 1027 height 510
click at [393, 418] on div "Read and process customer support tickets from {ticket_source}. Extract key inf…" at bounding box center [424, 425] width 94 height 31
click at [400, 230] on span "gpt-4o-mini" at bounding box center [393, 232] width 34 height 8
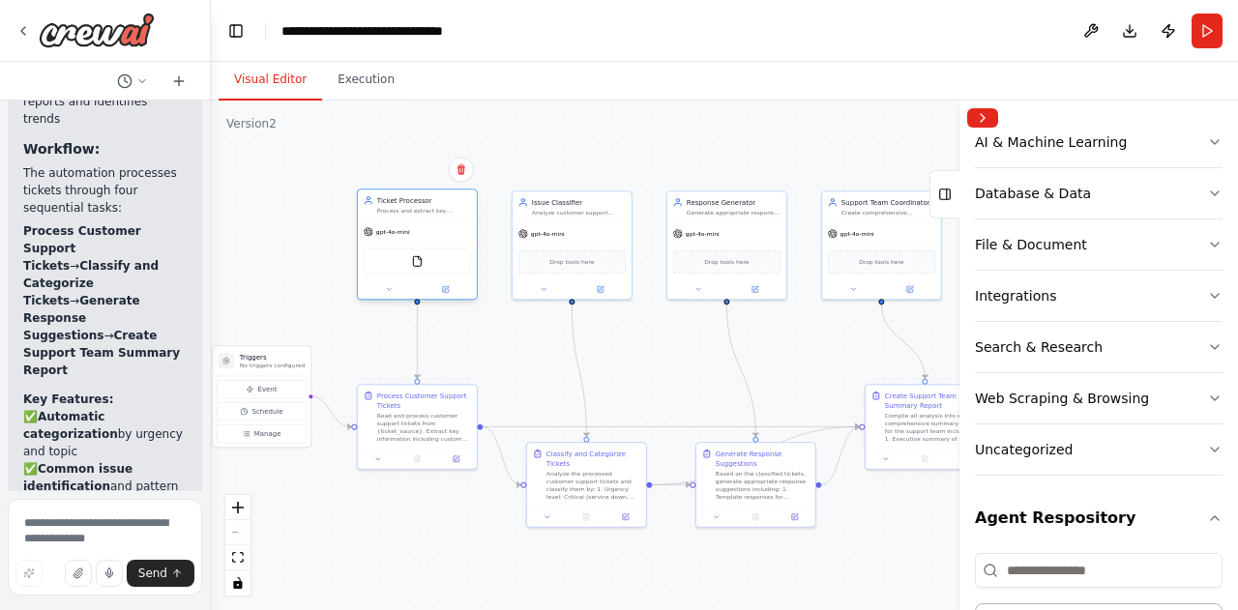
click at [400, 230] on span "gpt-4o-mini" at bounding box center [393, 232] width 34 height 8
click at [447, 293] on button at bounding box center [445, 289] width 55 height 12
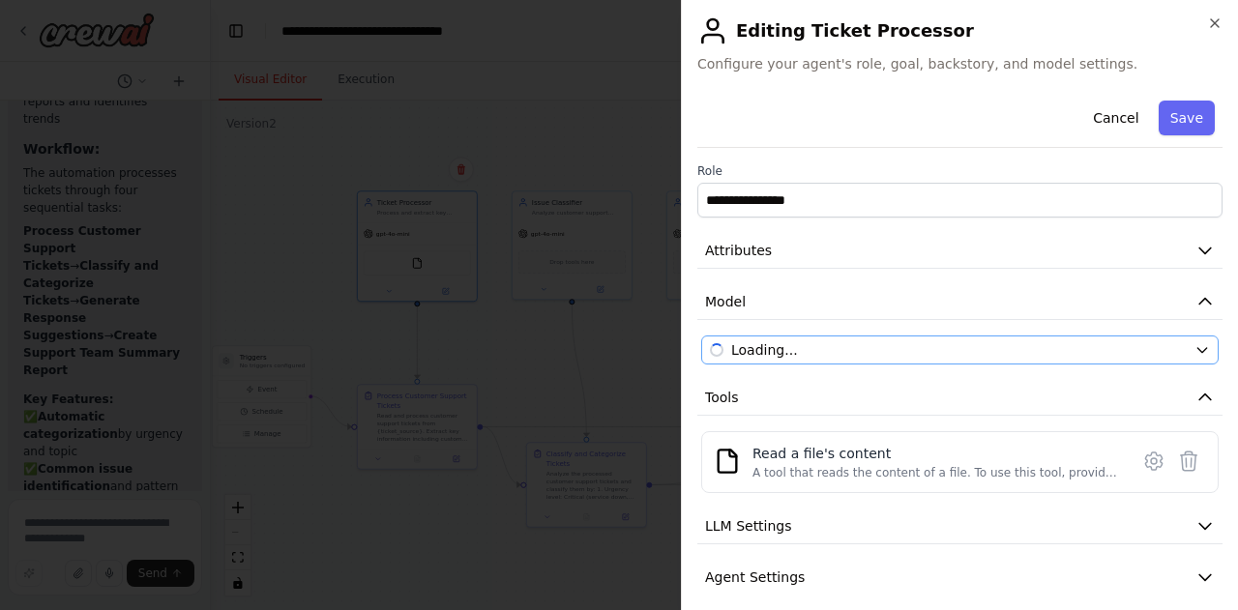
scroll to position [64, 0]
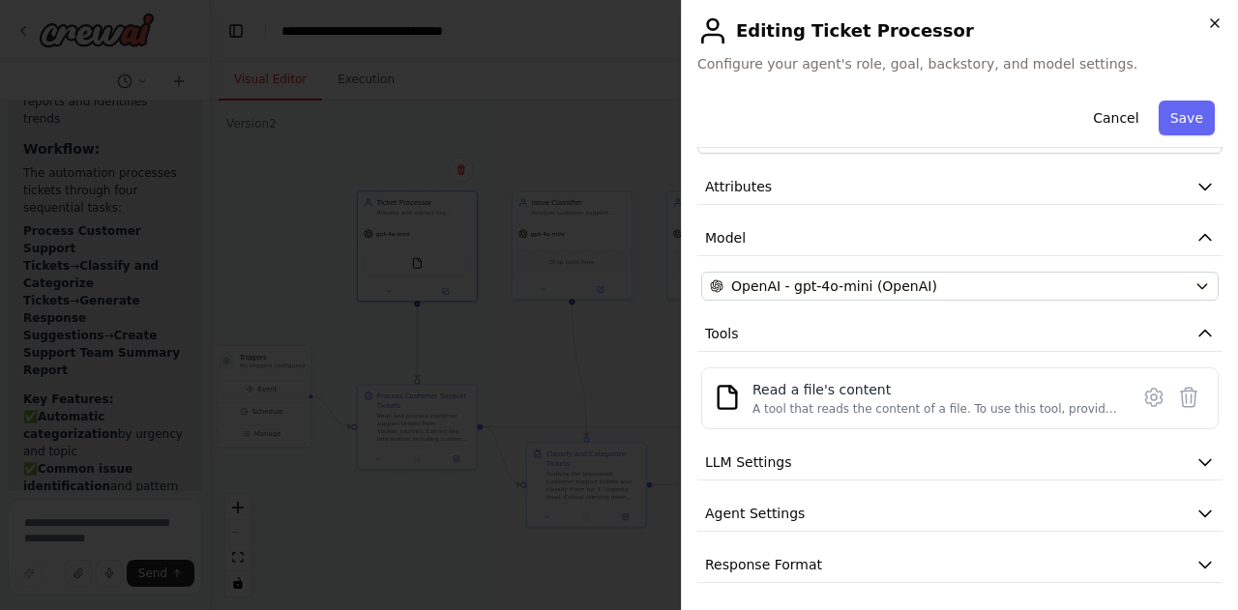
click at [1209, 27] on icon "button" at bounding box center [1214, 22] width 15 height 15
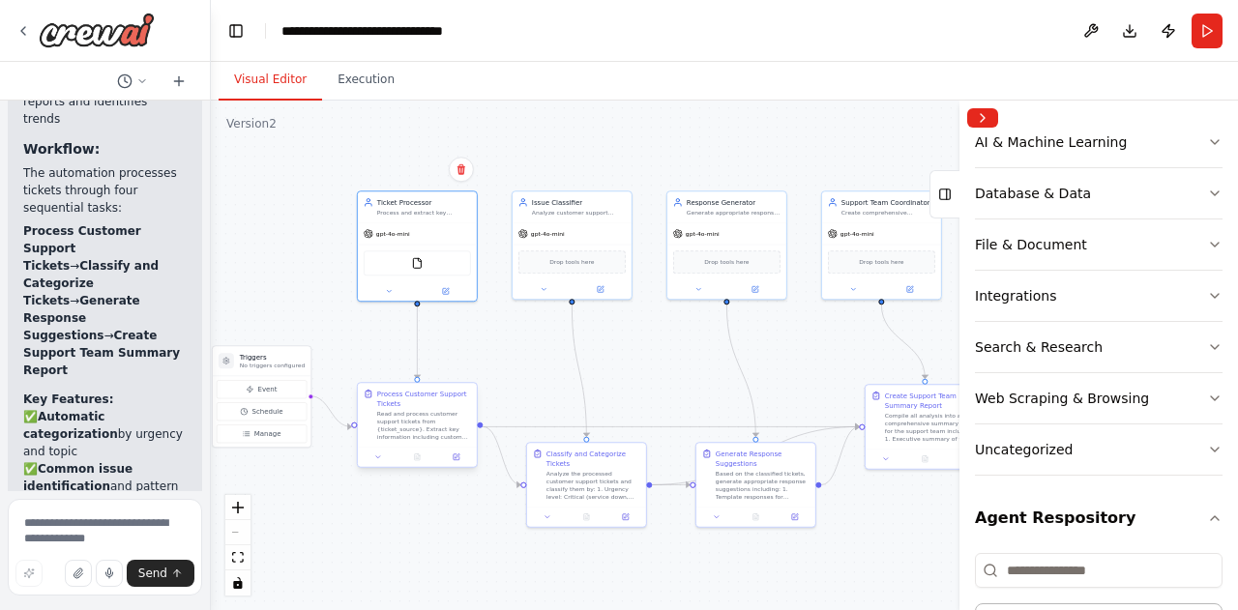
click at [426, 432] on div "Read and process customer support tickets from {ticket_source}. Extract key inf…" at bounding box center [424, 425] width 94 height 31
click at [456, 459] on icon at bounding box center [457, 458] width 6 height 6
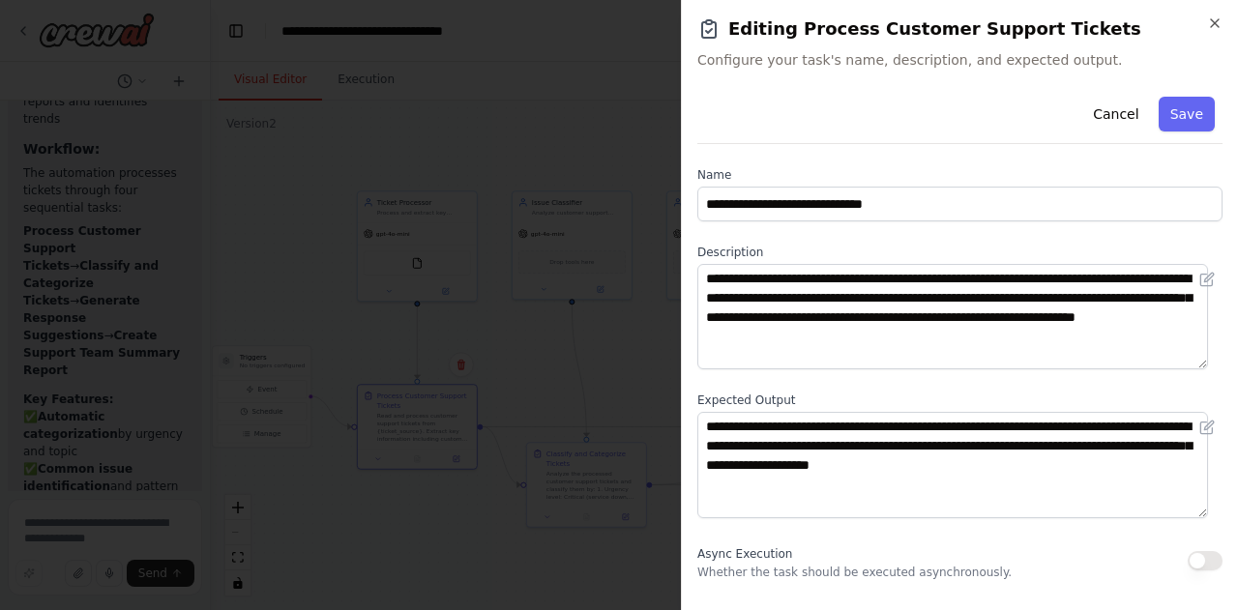
scroll to position [260, 0]
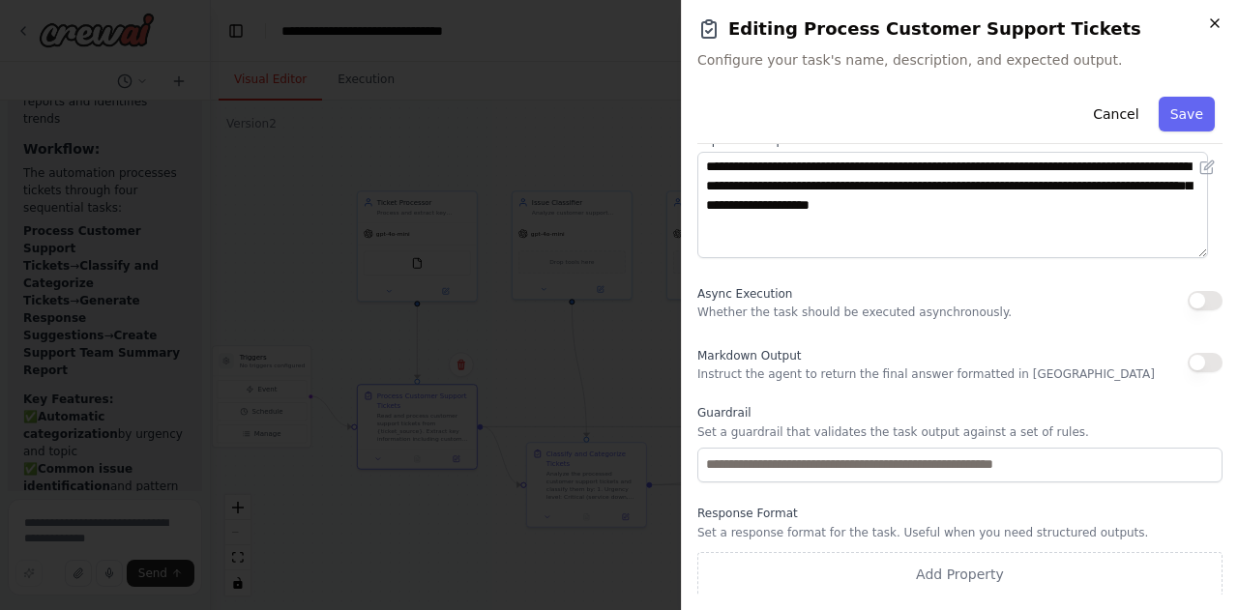
click at [1207, 18] on icon "button" at bounding box center [1214, 22] width 15 height 15
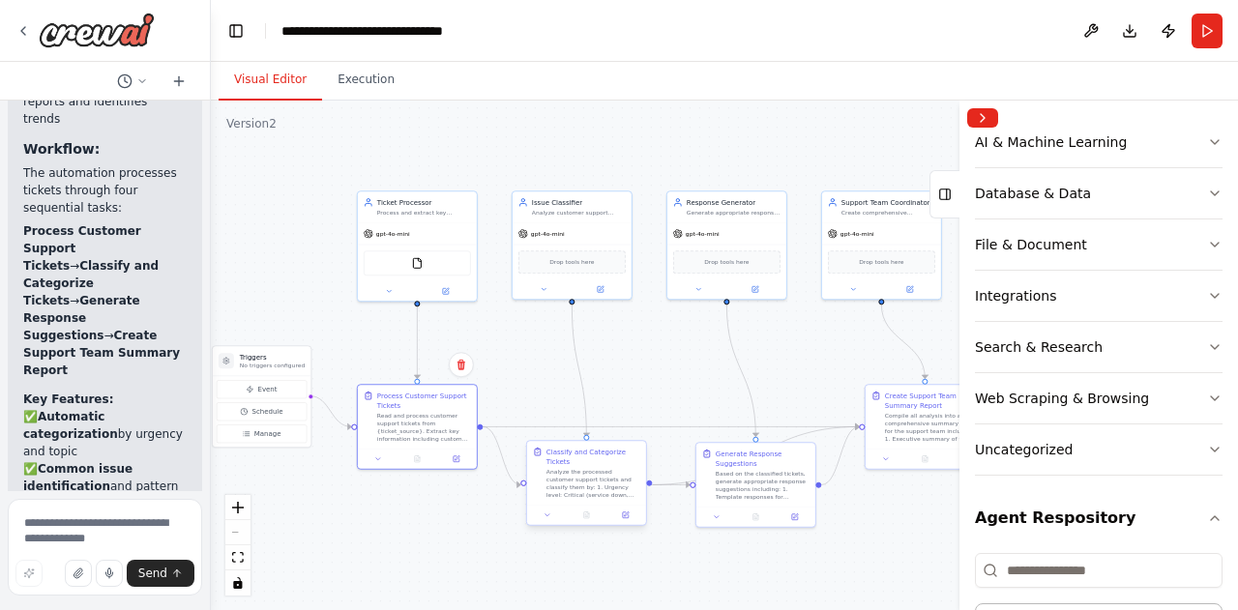
click at [578, 463] on div "Classify and Categorize Tickets" at bounding box center [593, 456] width 94 height 19
click at [277, 368] on p "No triggers configured" at bounding box center [272, 366] width 65 height 8
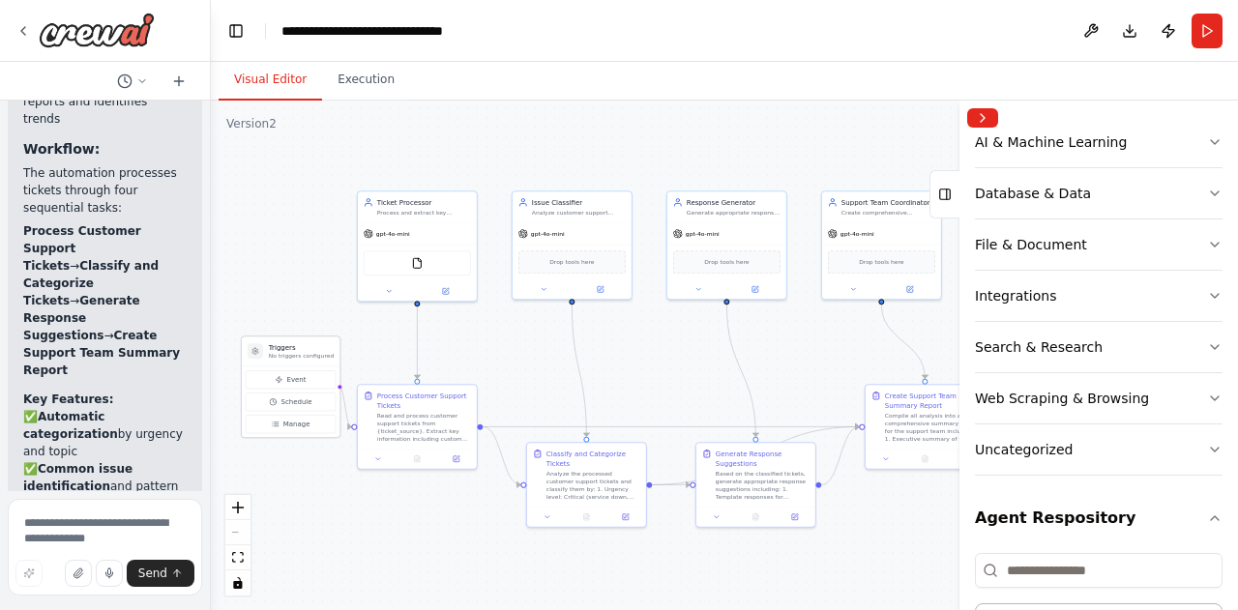
drag, startPoint x: 261, startPoint y: 368, endPoint x: 287, endPoint y: 355, distance: 29.4
click at [287, 355] on p "No triggers configured" at bounding box center [301, 356] width 65 height 8
click at [287, 355] on p "No triggers configured" at bounding box center [291, 356] width 65 height 8
click at [281, 423] on span "Manage" at bounding box center [287, 425] width 27 height 10
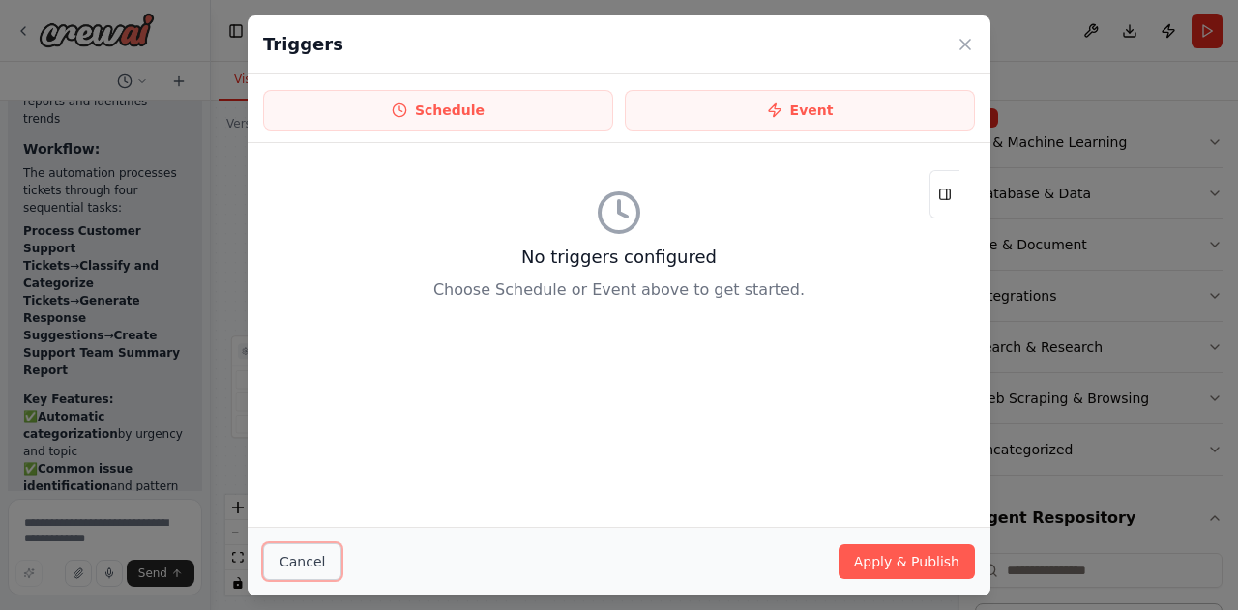
click at [288, 554] on button "Cancel" at bounding box center [302, 561] width 78 height 37
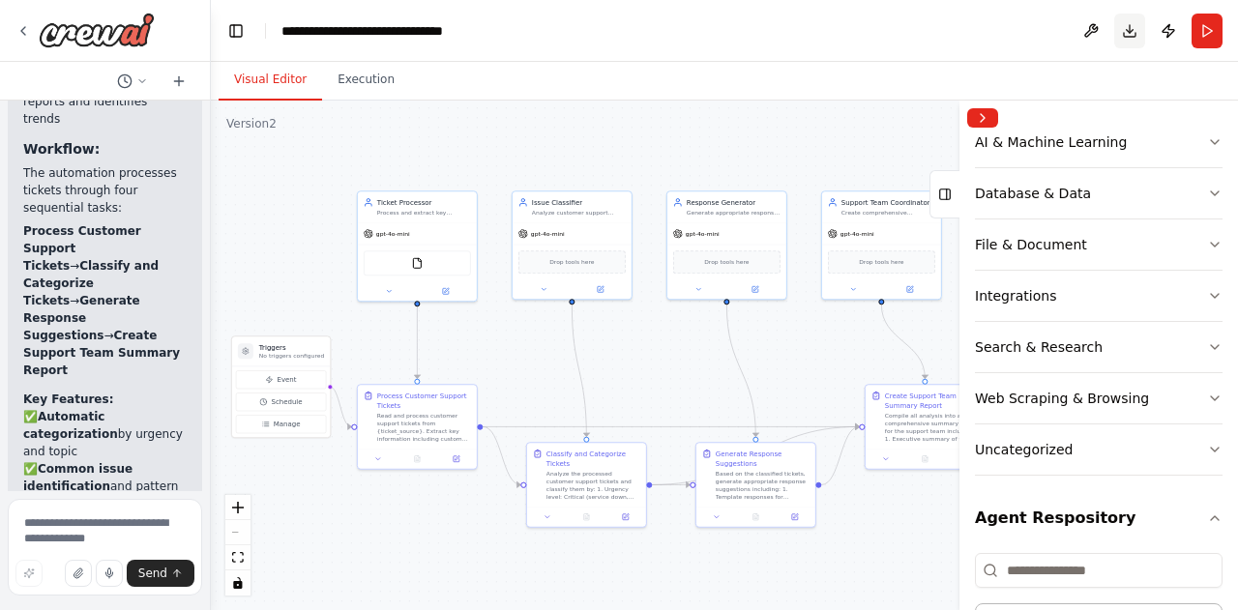
click at [1130, 23] on button "Download" at bounding box center [1129, 31] width 31 height 35
click at [15, 34] on div at bounding box center [105, 31] width 210 height 62
click at [23, 32] on icon at bounding box center [23, 31] width 4 height 8
